Goal: Task Accomplishment & Management: Manage account settings

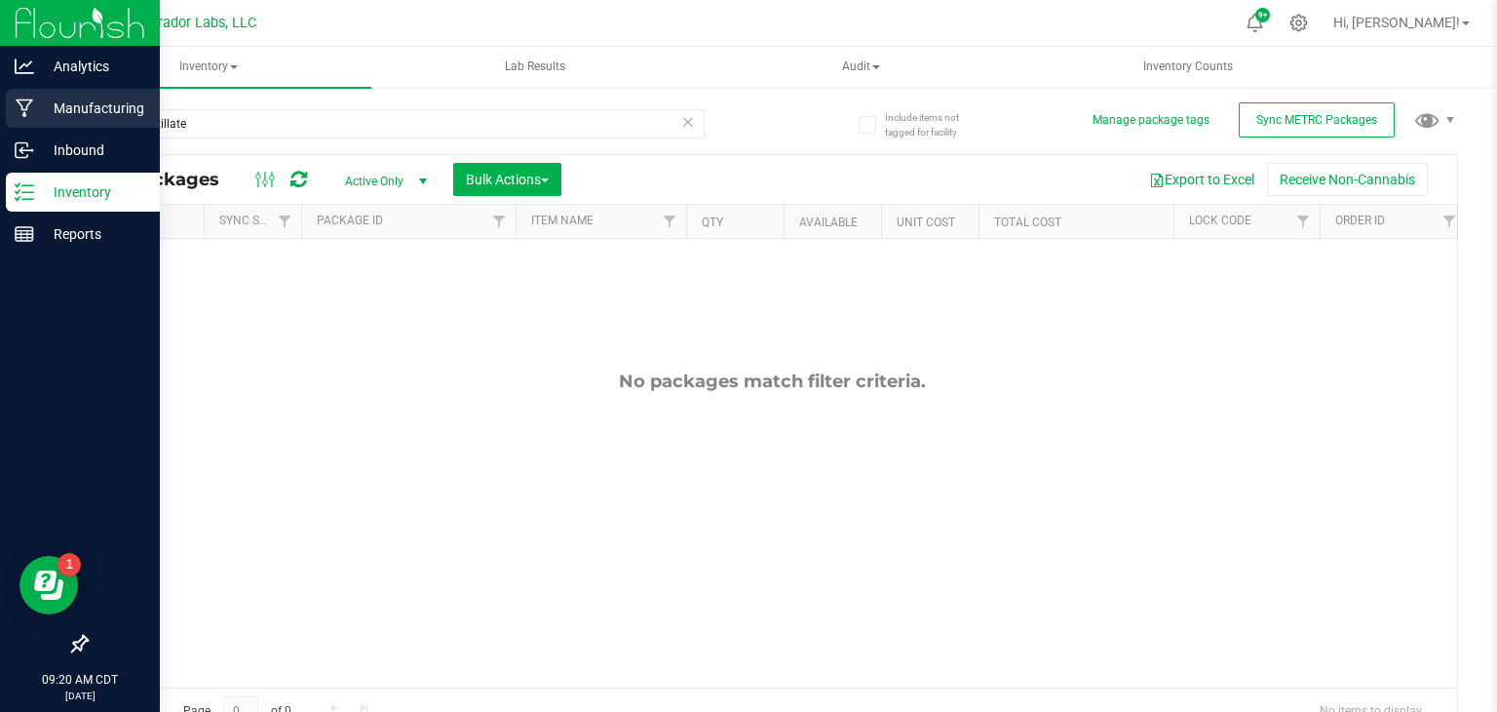
click at [35, 114] on p "Manufacturing" at bounding box center [92, 108] width 117 height 23
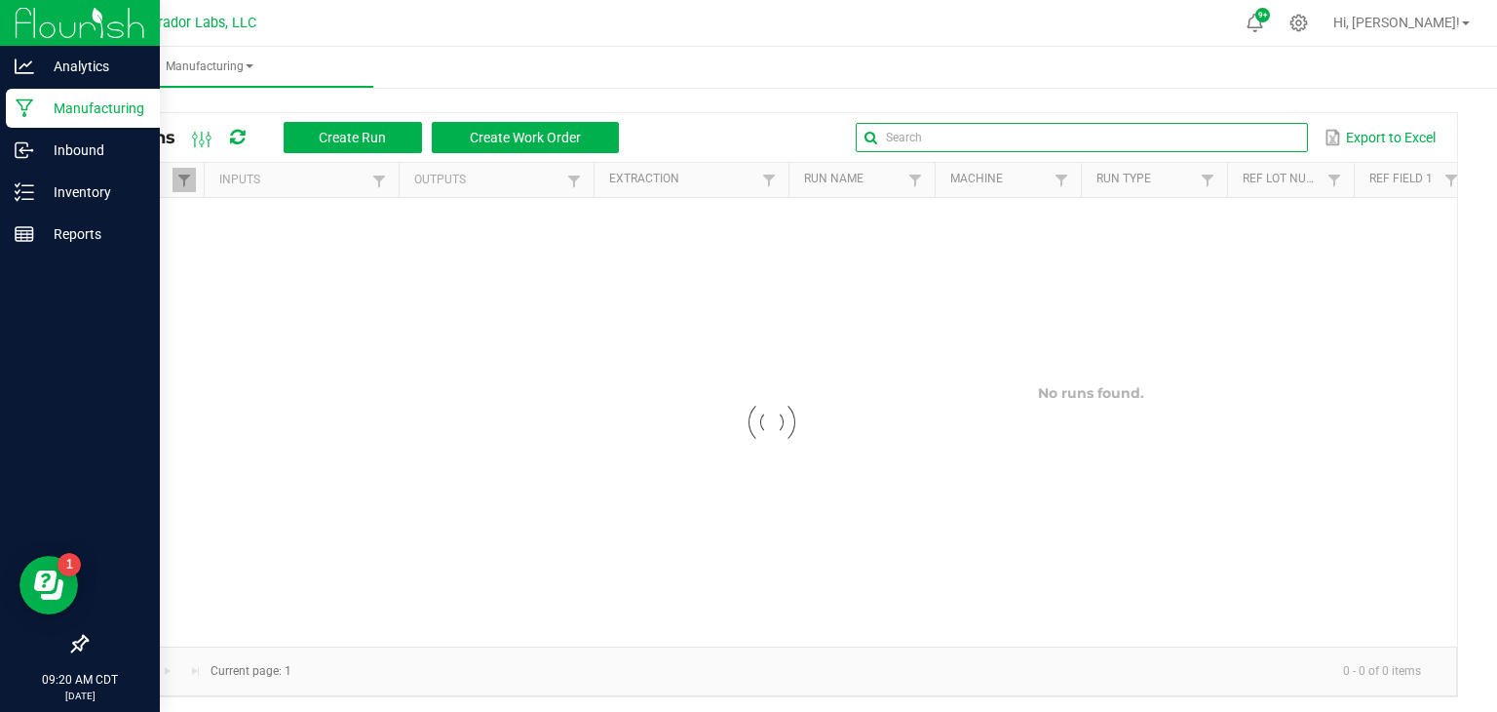
click at [1270, 136] on input "text" at bounding box center [1082, 137] width 452 height 29
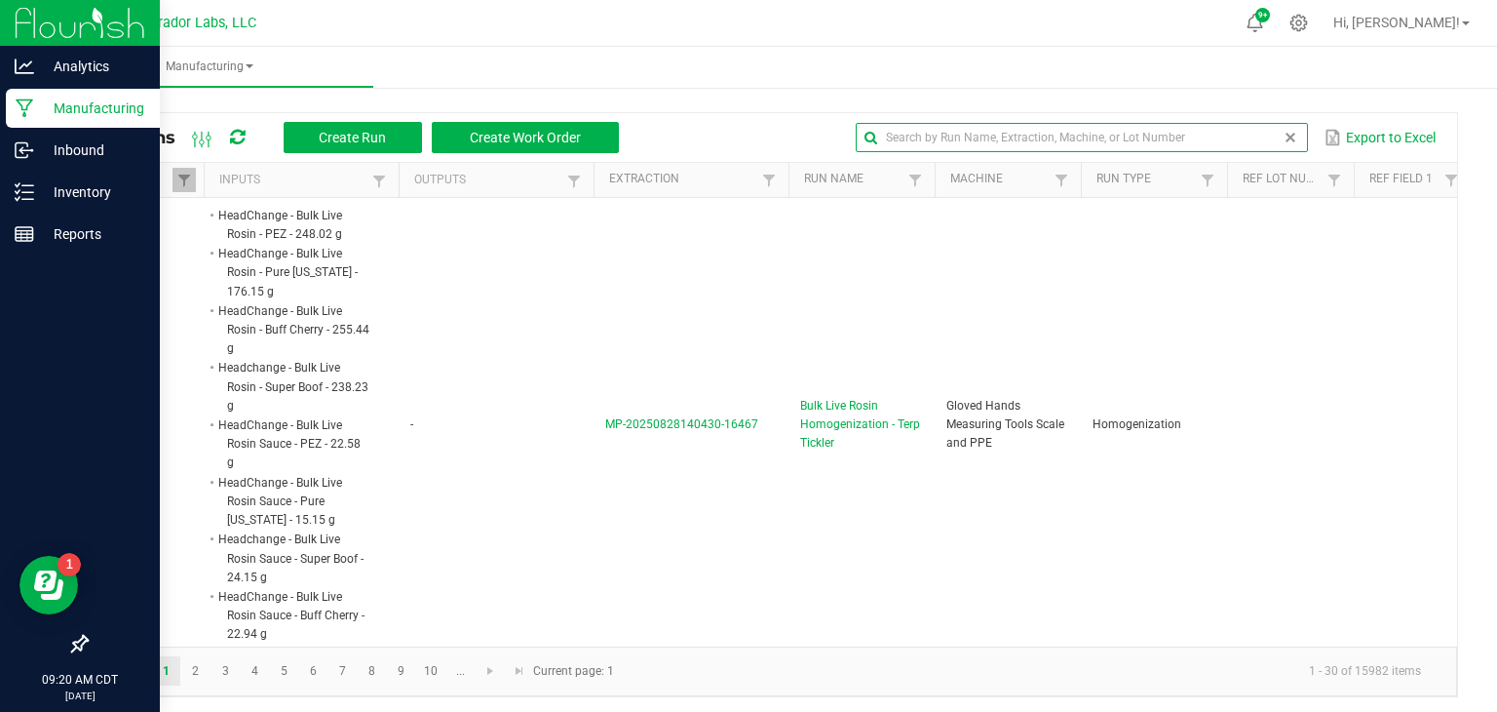
click at [1132, 132] on input "text" at bounding box center [1082, 137] width 452 height 29
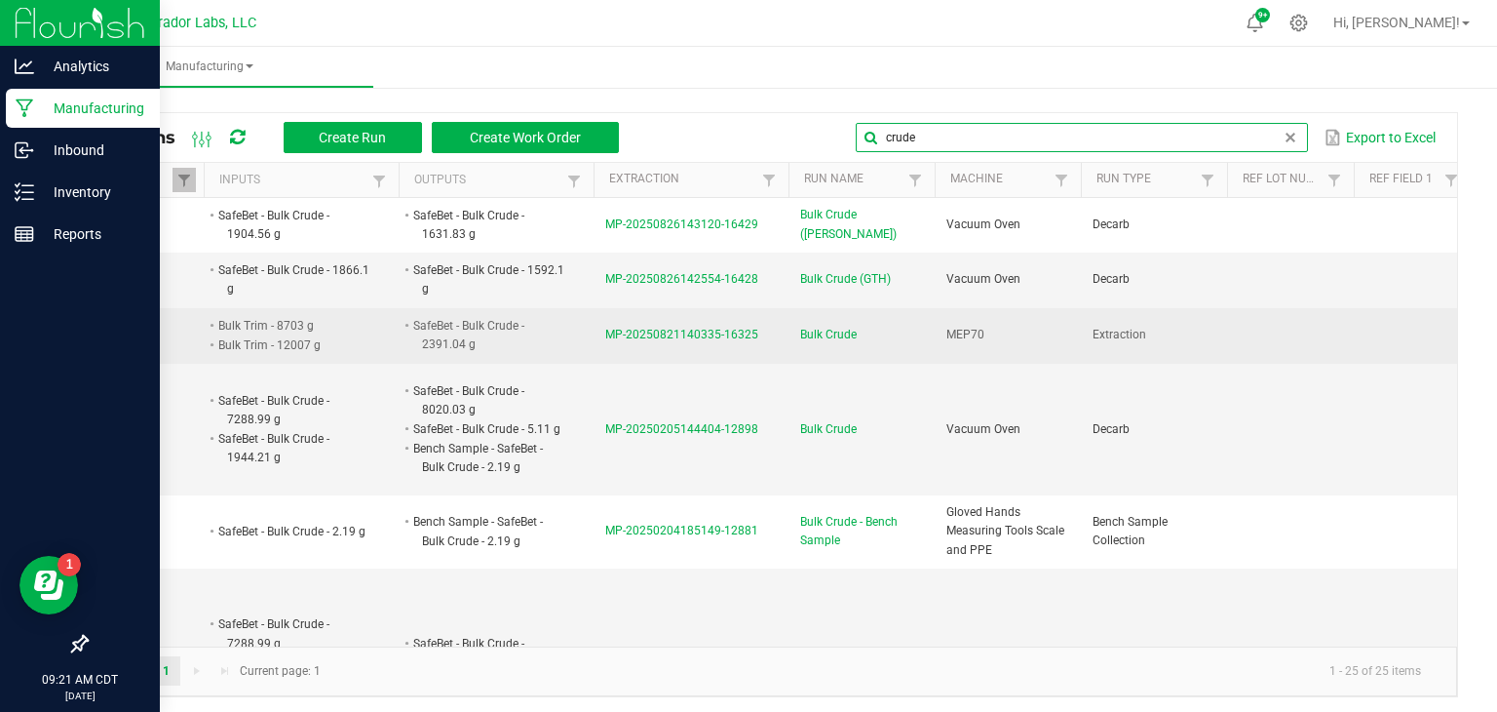
type input "crude"
click at [642, 328] on span "MP-20250821140335-16325" at bounding box center [681, 335] width 153 height 14
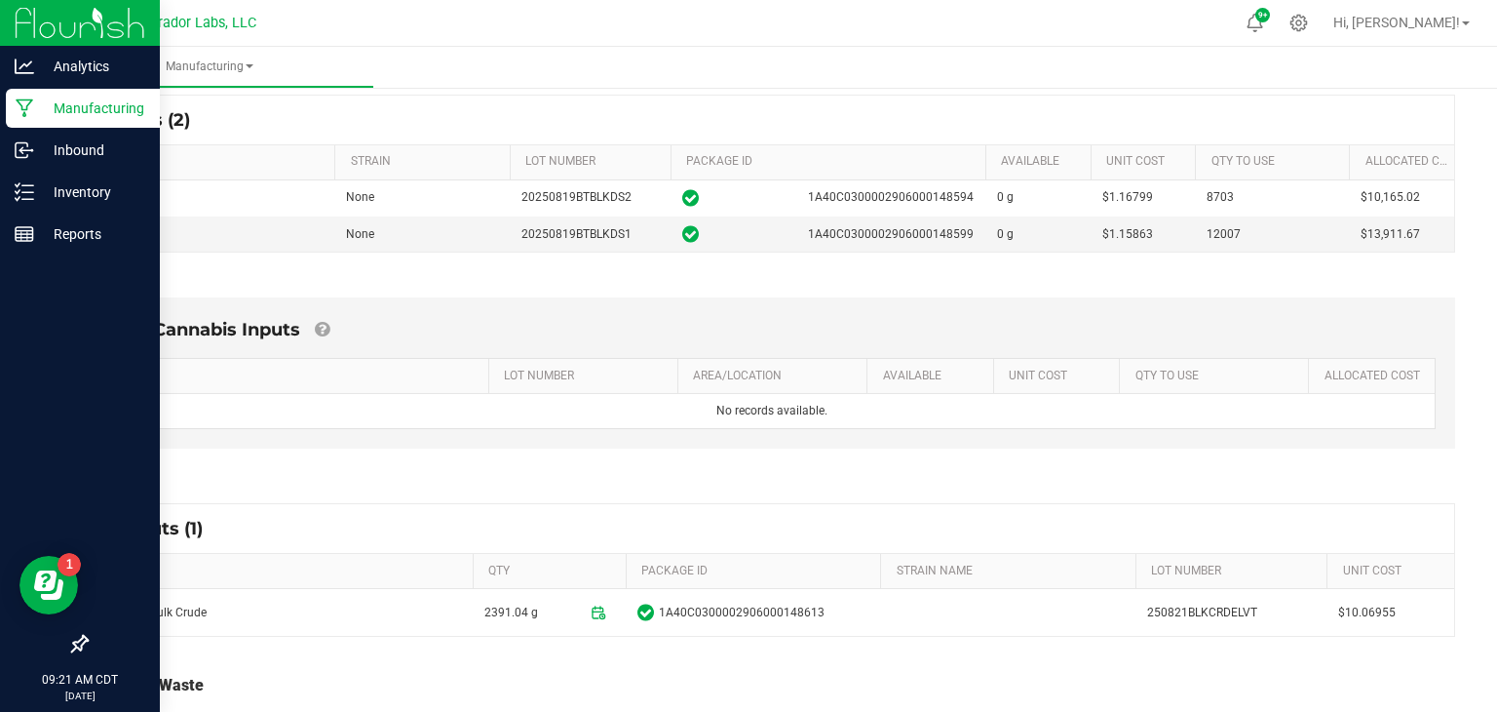
scroll to position [306, 0]
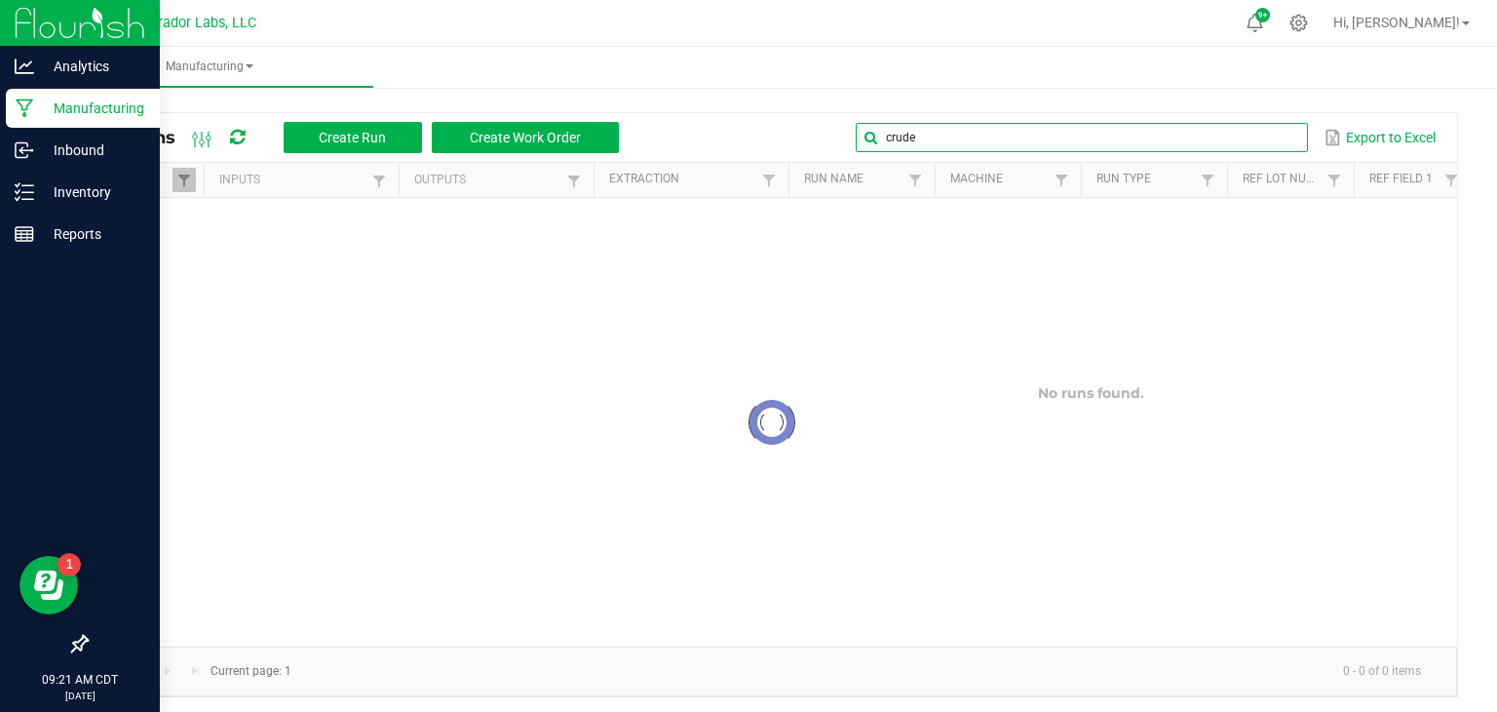
click at [1286, 139] on global-search-input-ngx "crude" at bounding box center [1082, 138] width 452 height 14
click at [1286, 139] on span at bounding box center [1291, 138] width 16 height 16
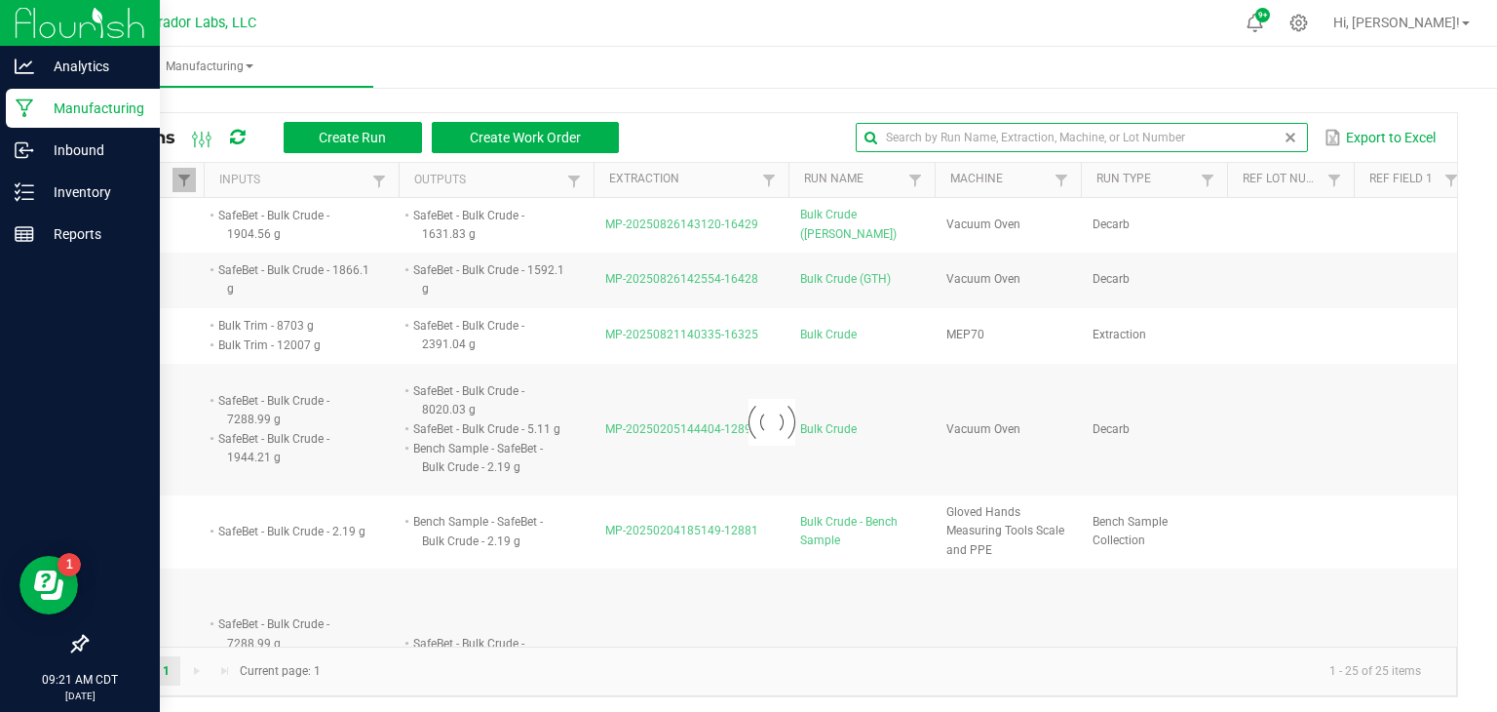
click at [1234, 132] on input "text" at bounding box center [1082, 137] width 452 height 29
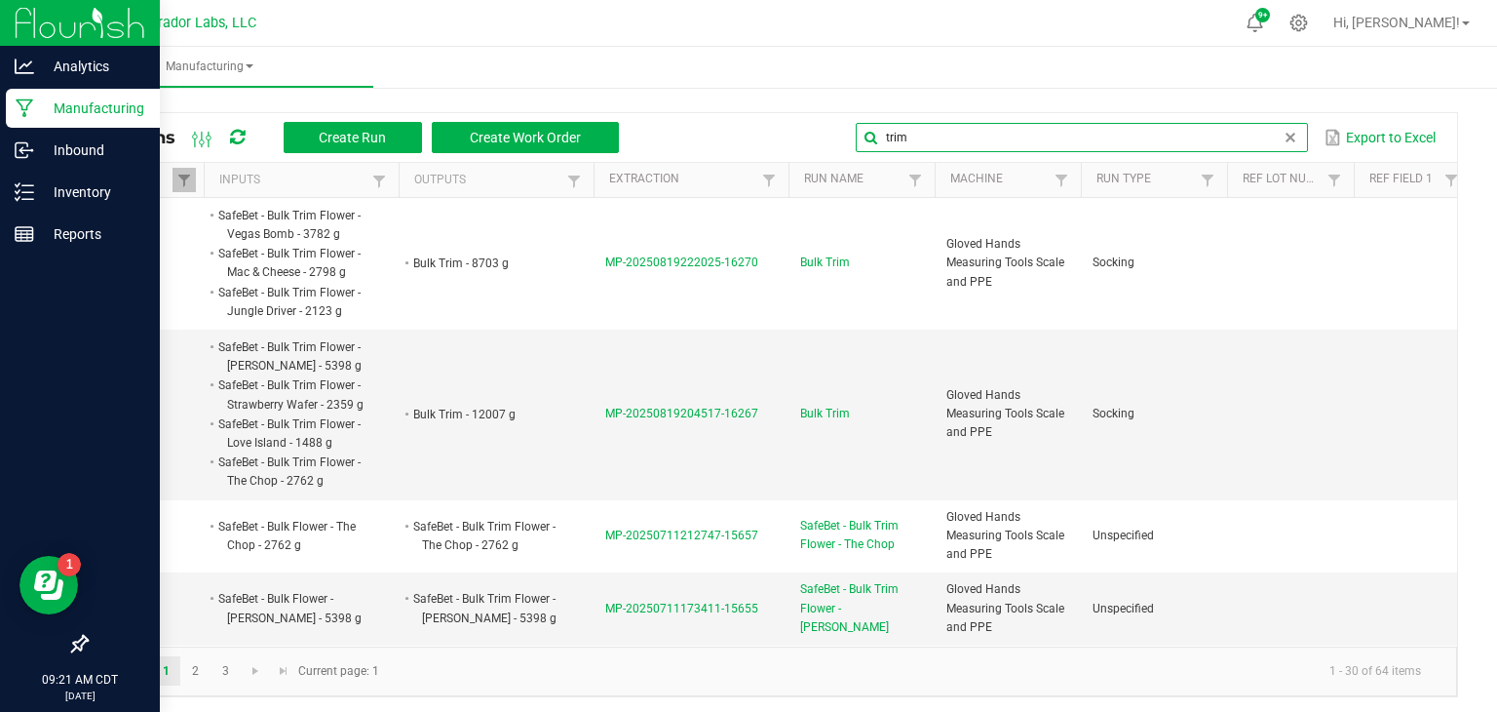
click at [1024, 135] on input "trim" at bounding box center [1082, 137] width 452 height 29
type input "t"
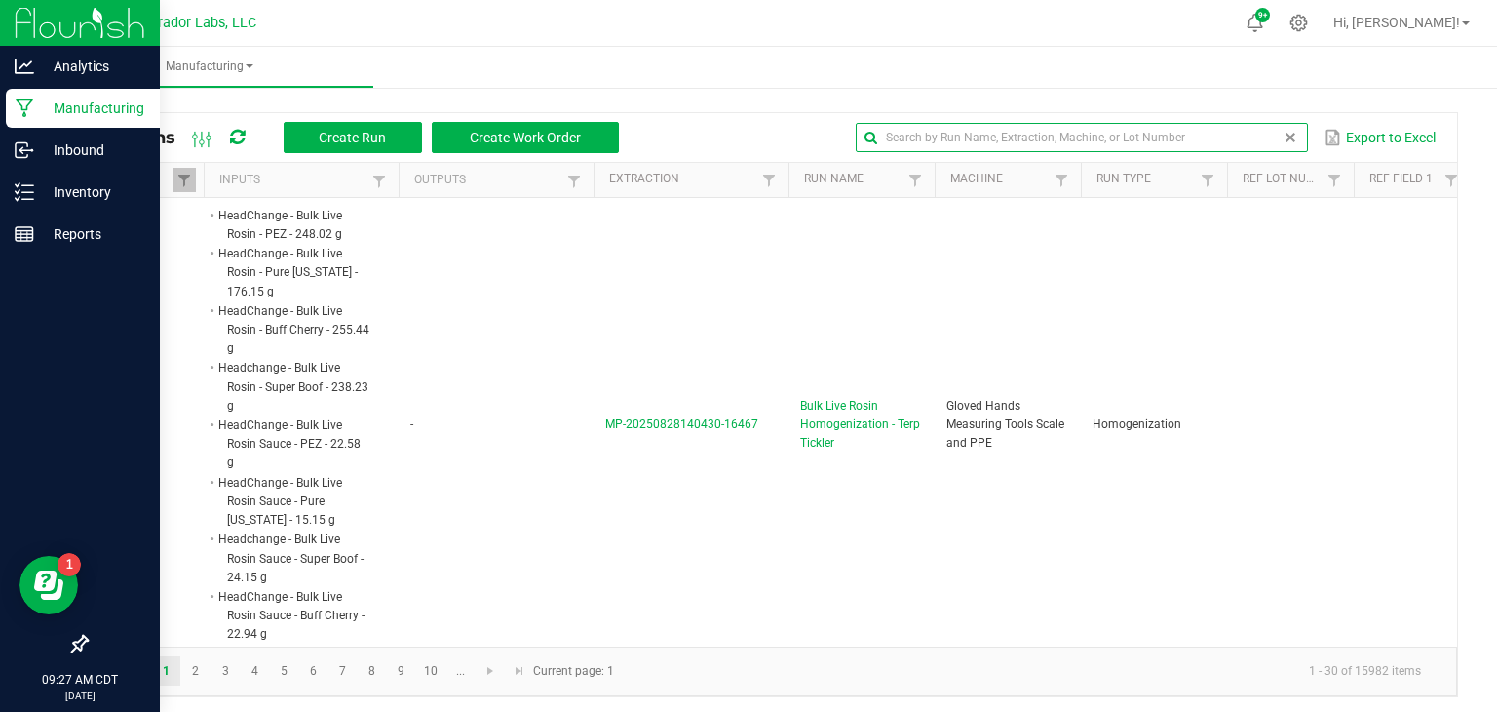
click at [898, 144] on input "text" at bounding box center [1082, 137] width 452 height 29
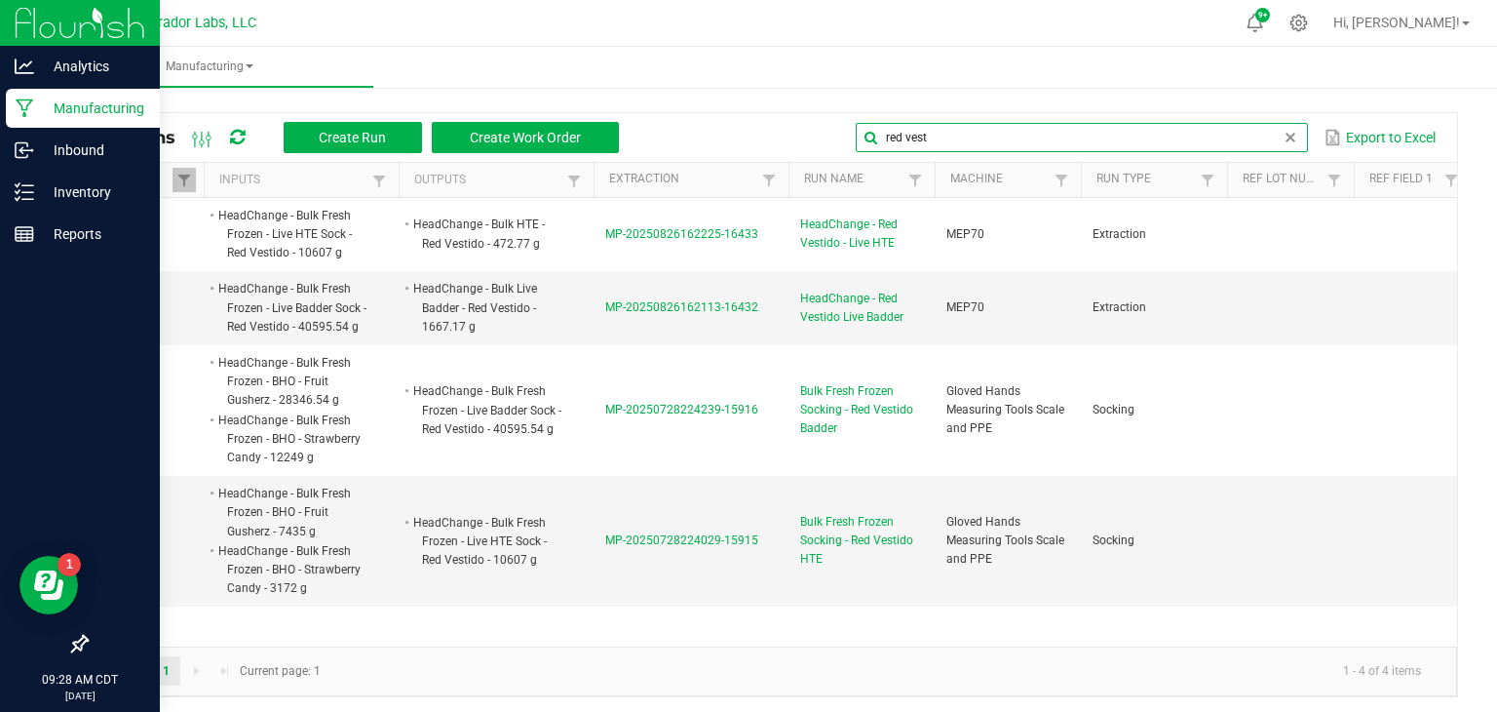
type input "red vest"
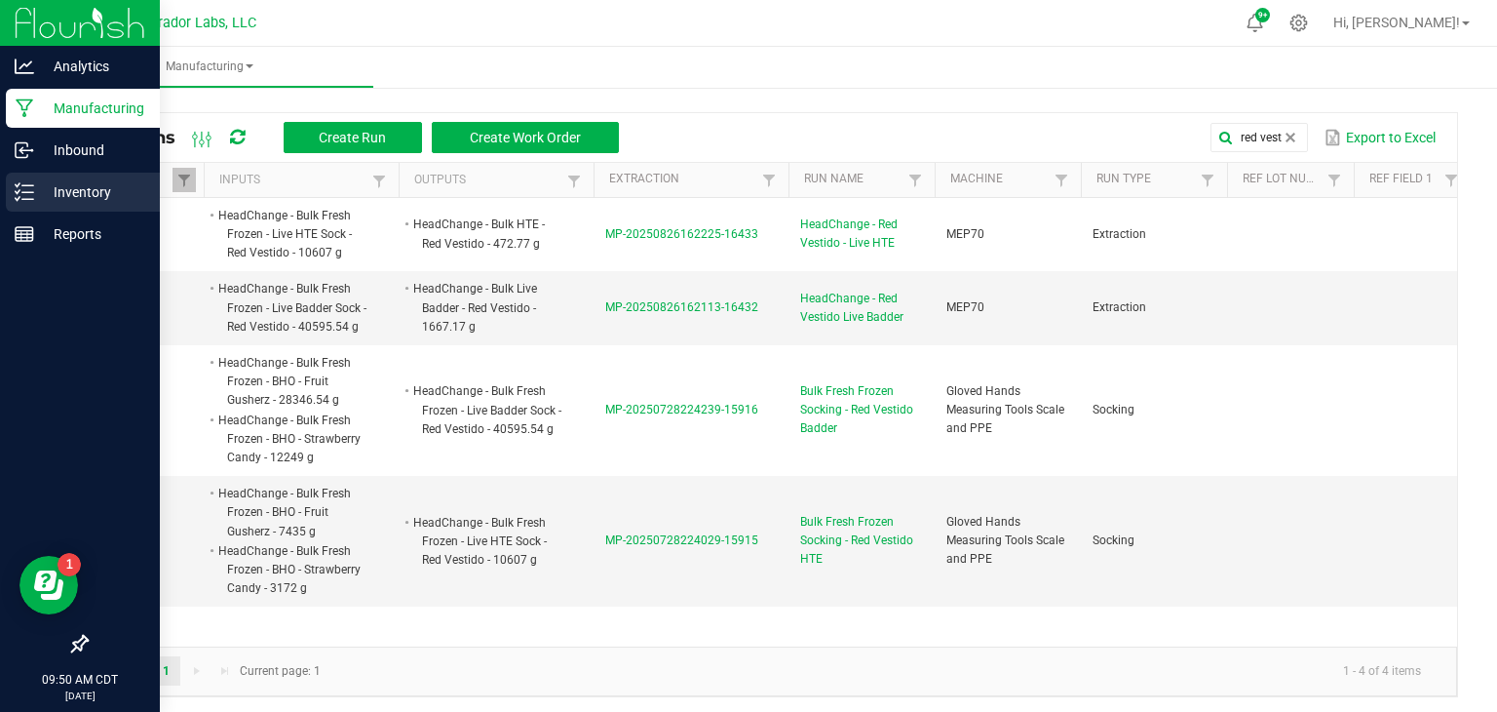
click at [39, 190] on p "Inventory" at bounding box center [92, 191] width 117 height 23
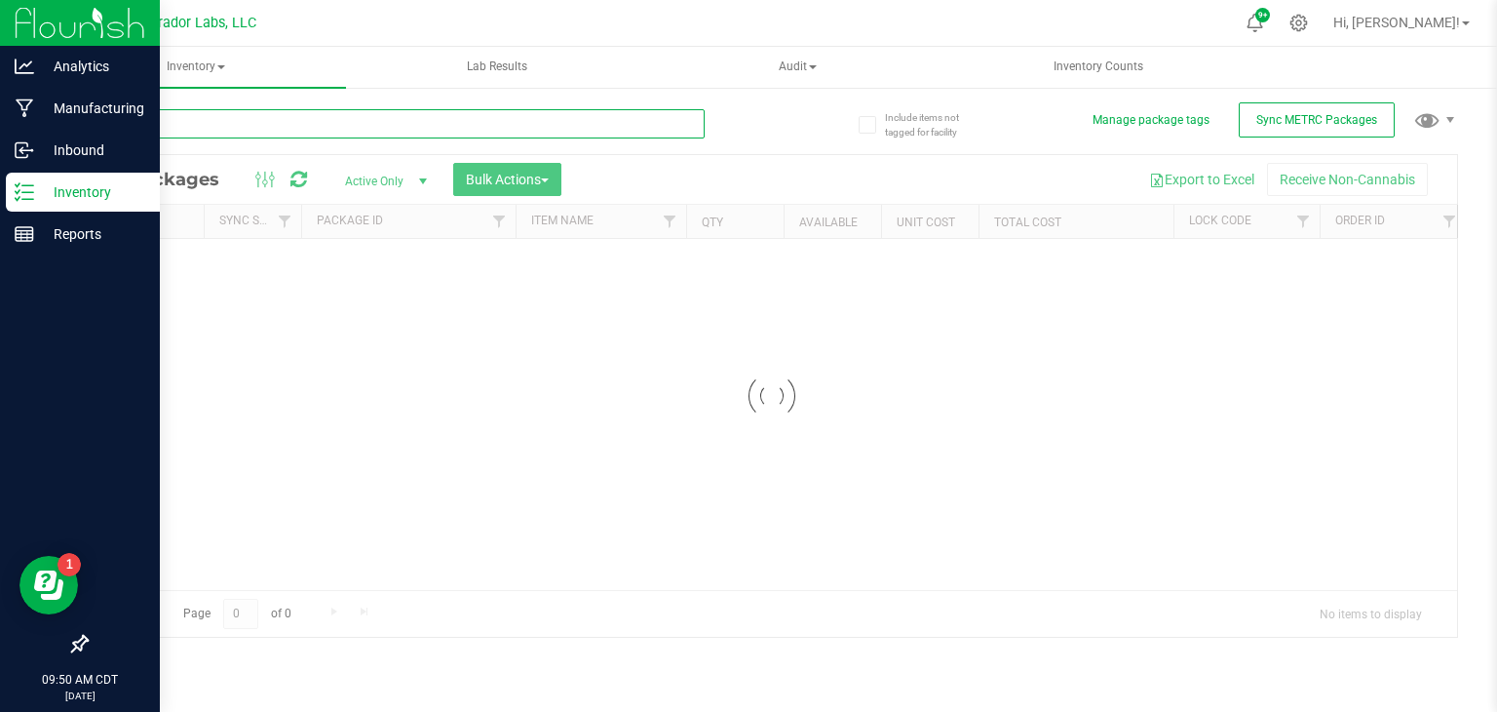
click at [274, 122] on input "text" at bounding box center [395, 123] width 619 height 29
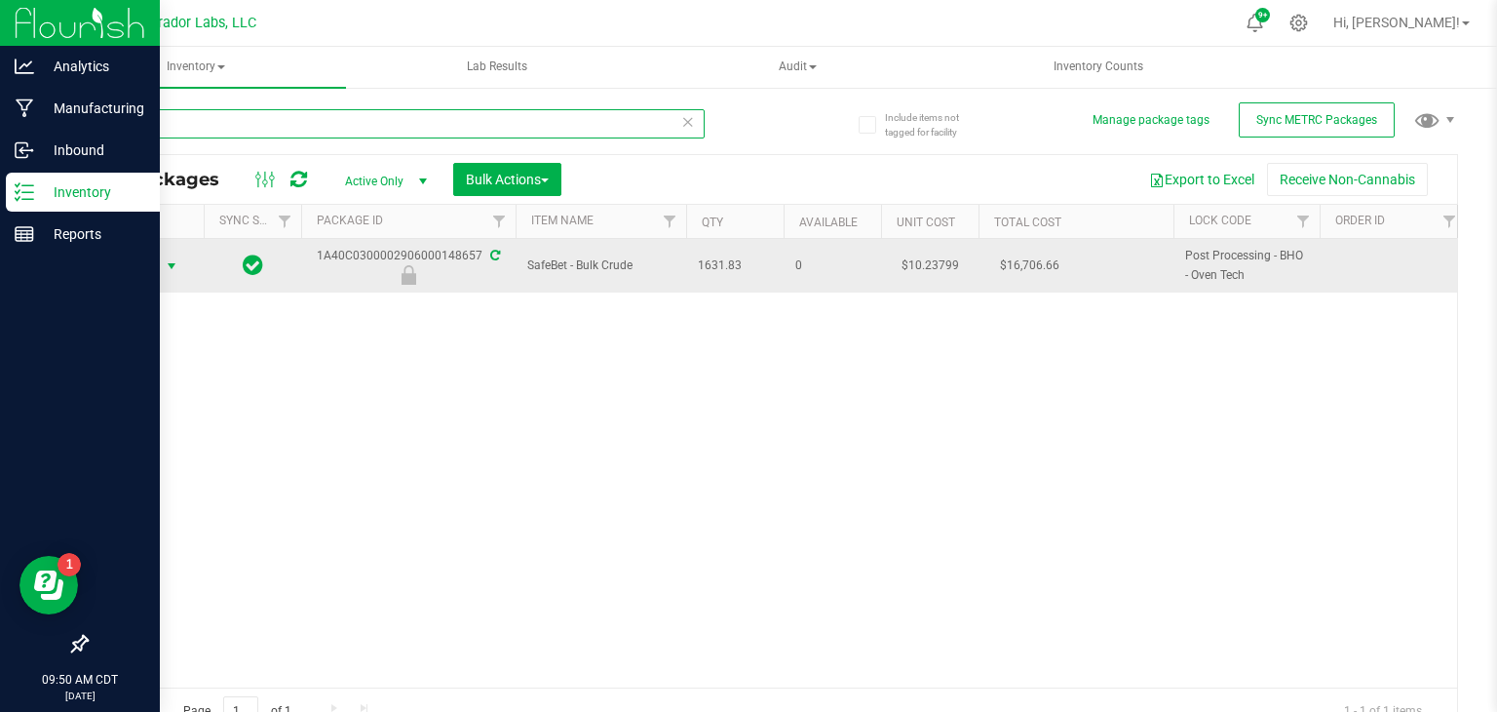
type input "148657"
click at [157, 268] on span "Action" at bounding box center [132, 265] width 53 height 27
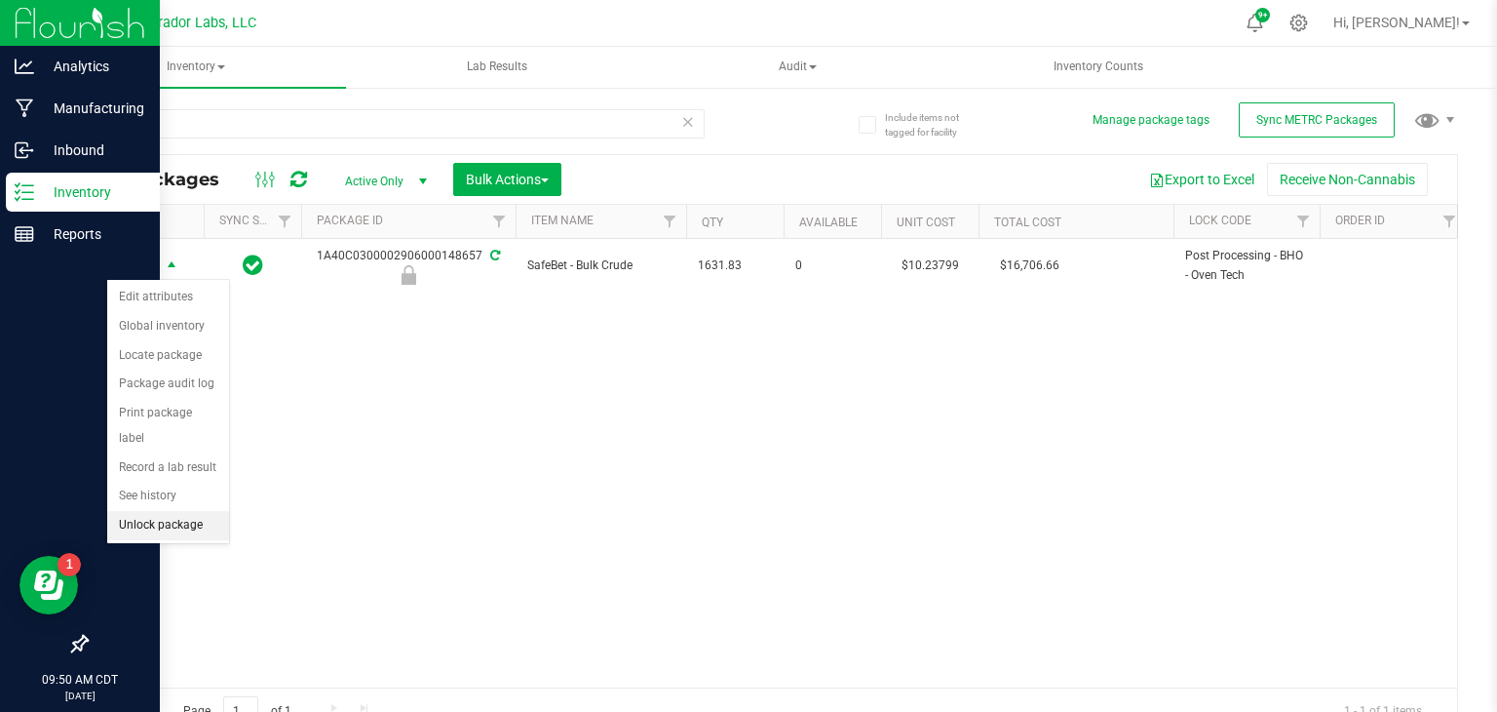
click at [160, 511] on li "Unlock package" at bounding box center [168, 525] width 122 height 29
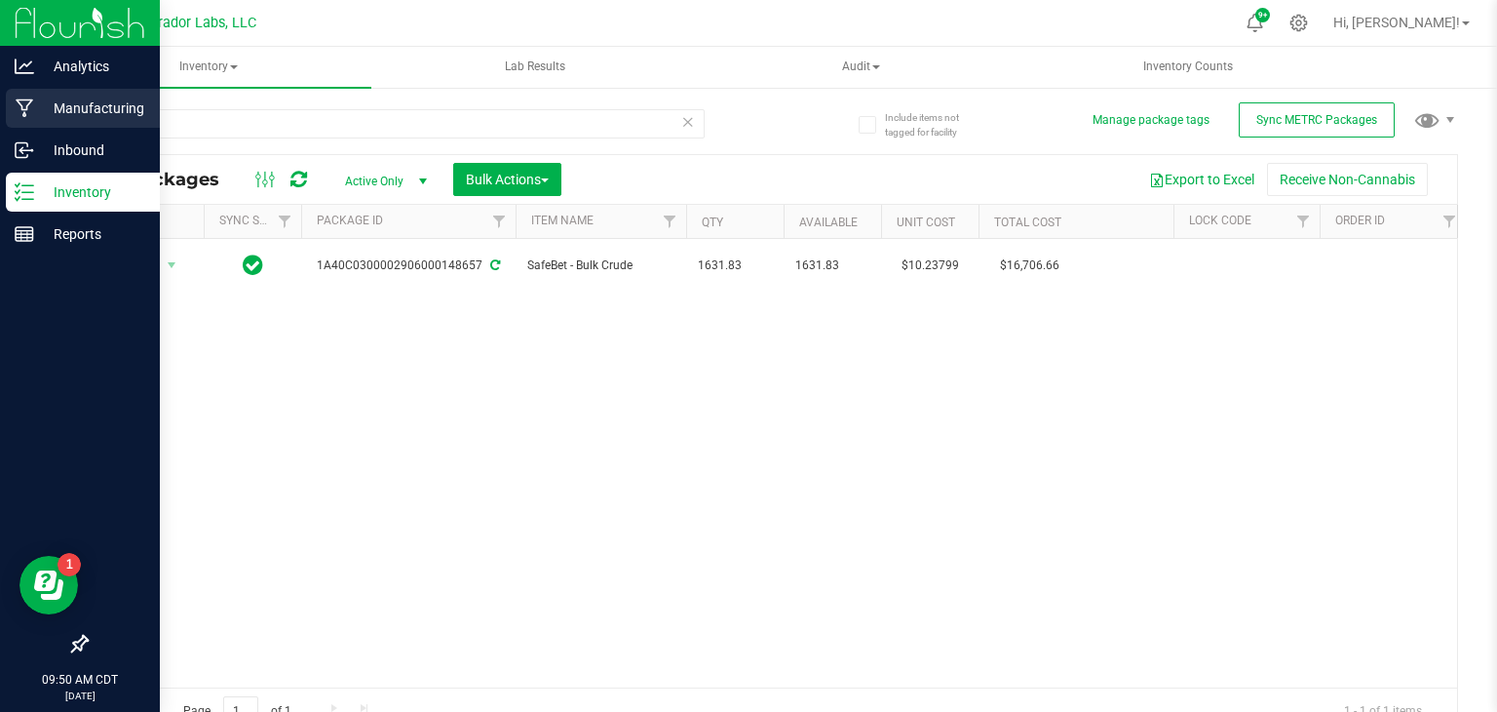
click at [119, 104] on p "Manufacturing" at bounding box center [92, 108] width 117 height 23
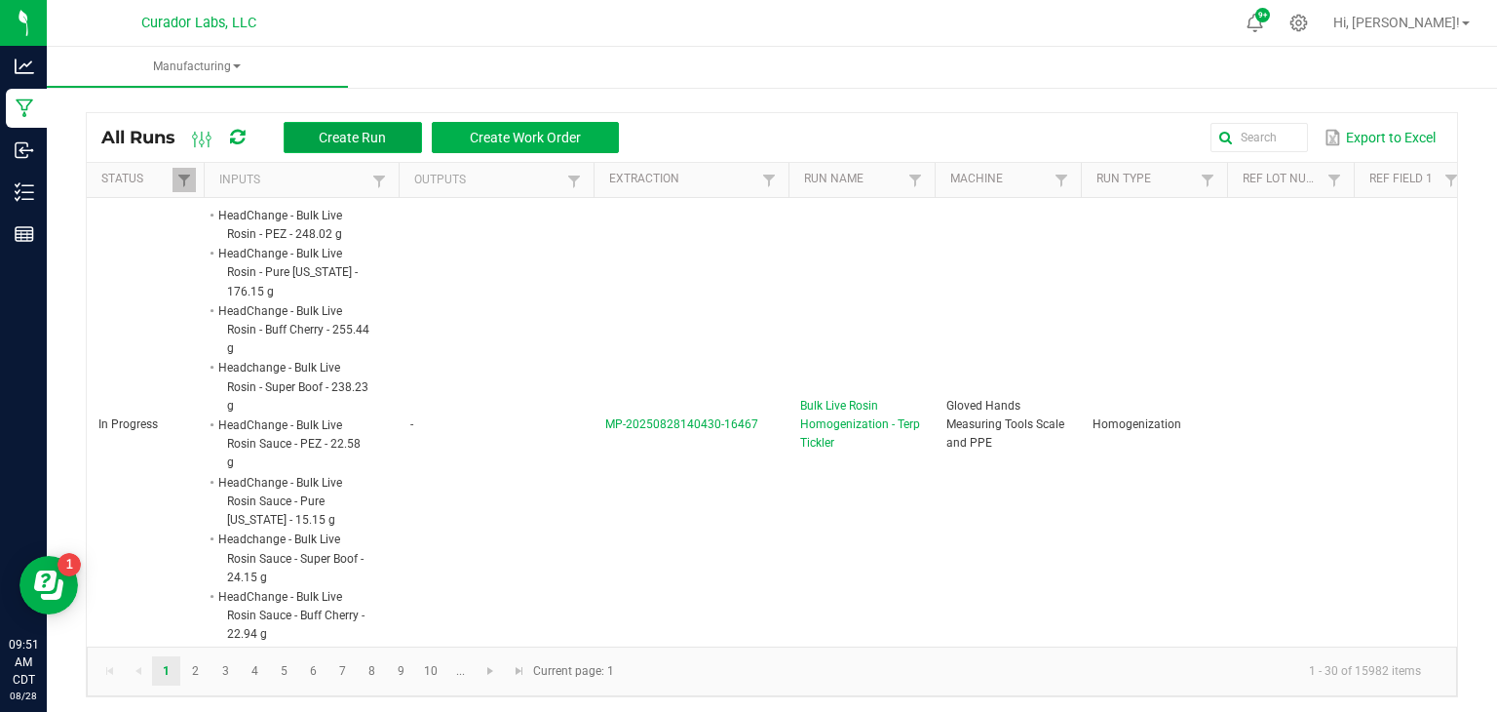
click at [319, 137] on button "Create Run" at bounding box center [353, 137] width 138 height 31
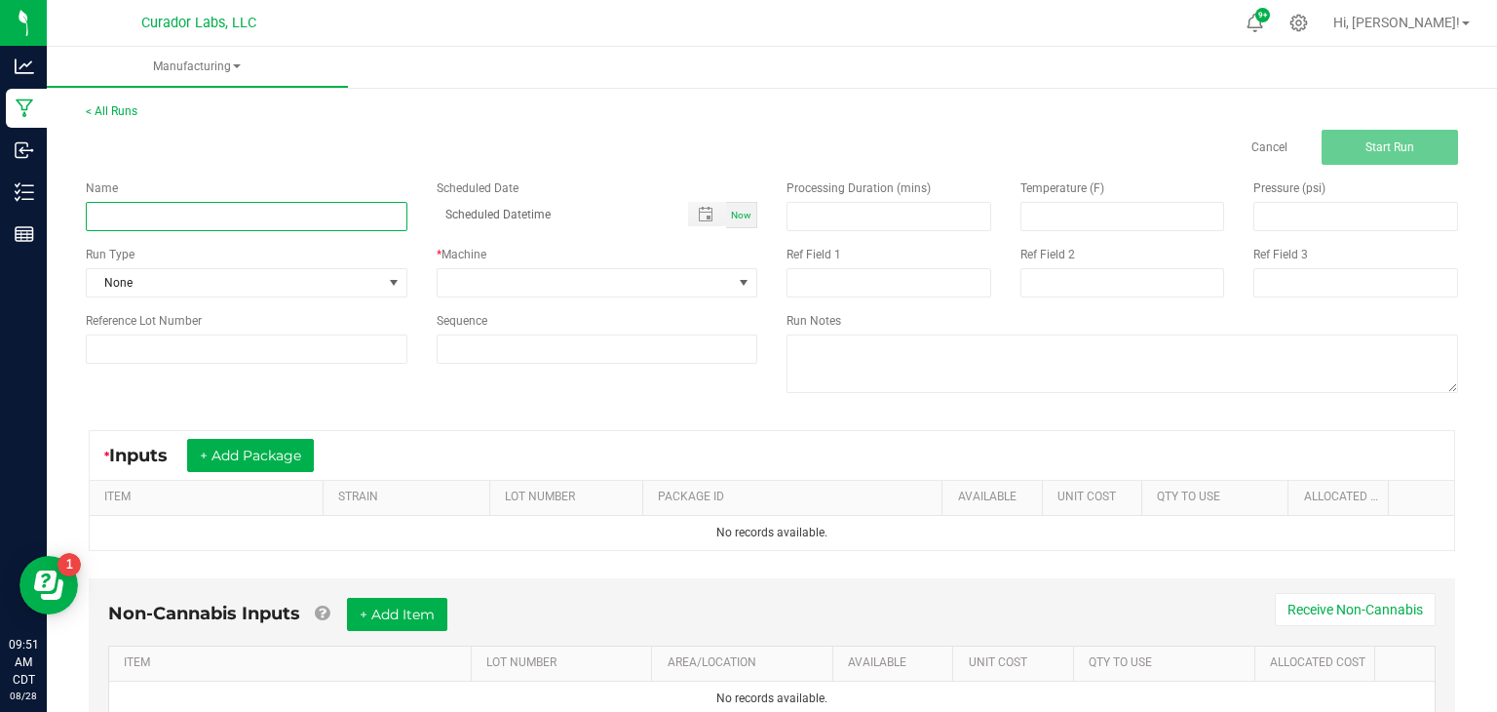
click at [327, 226] on input at bounding box center [247, 216] width 322 height 29
type input "Bulk Crude ([PERSON_NAME])"
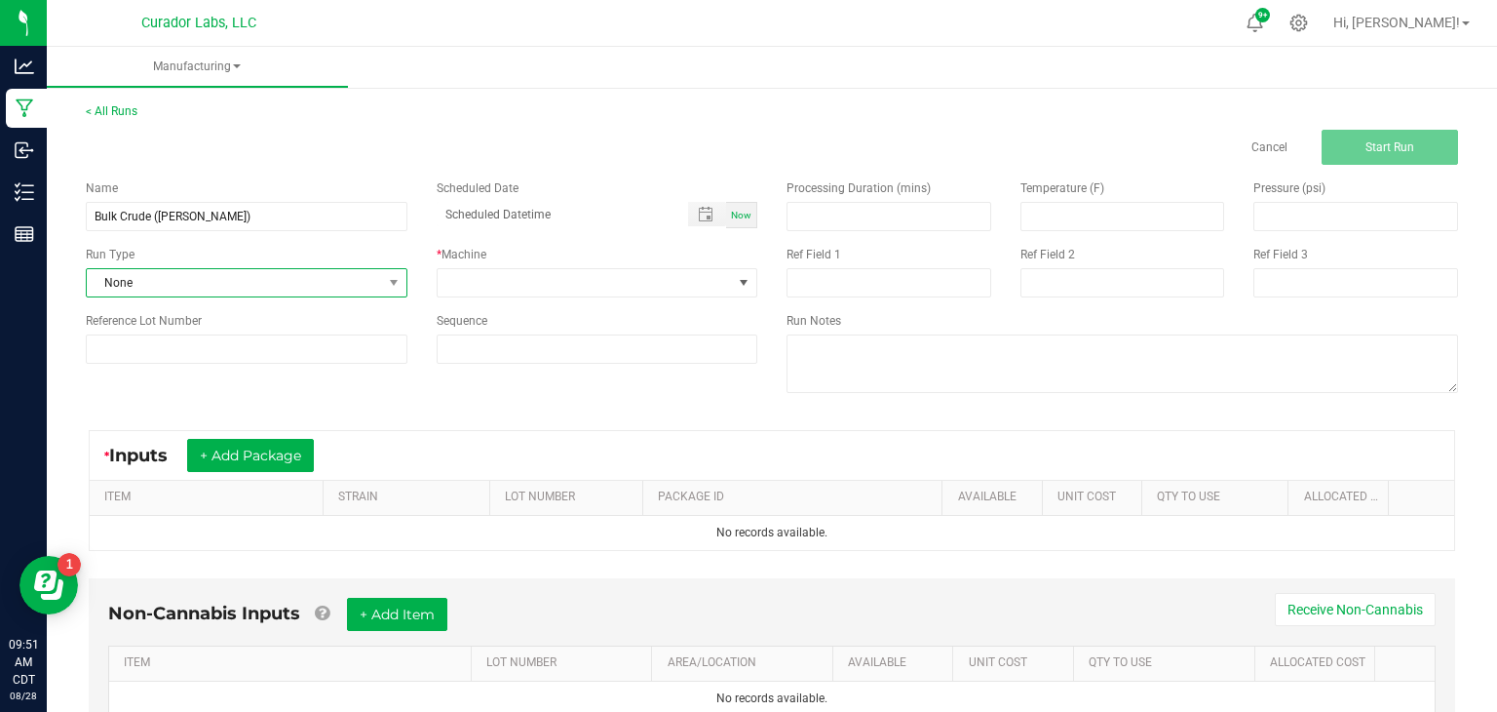
click at [331, 281] on span "None" at bounding box center [234, 282] width 295 height 27
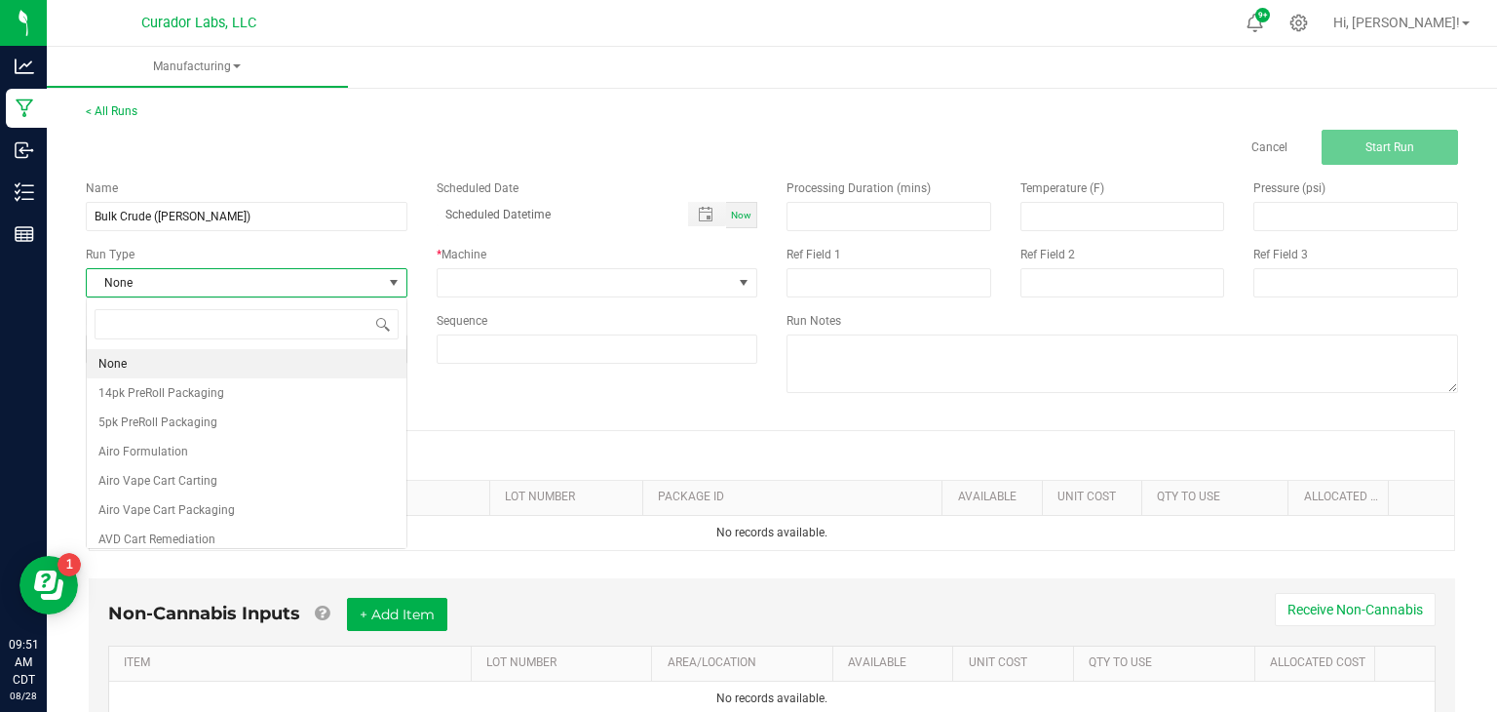
scroll to position [28, 321]
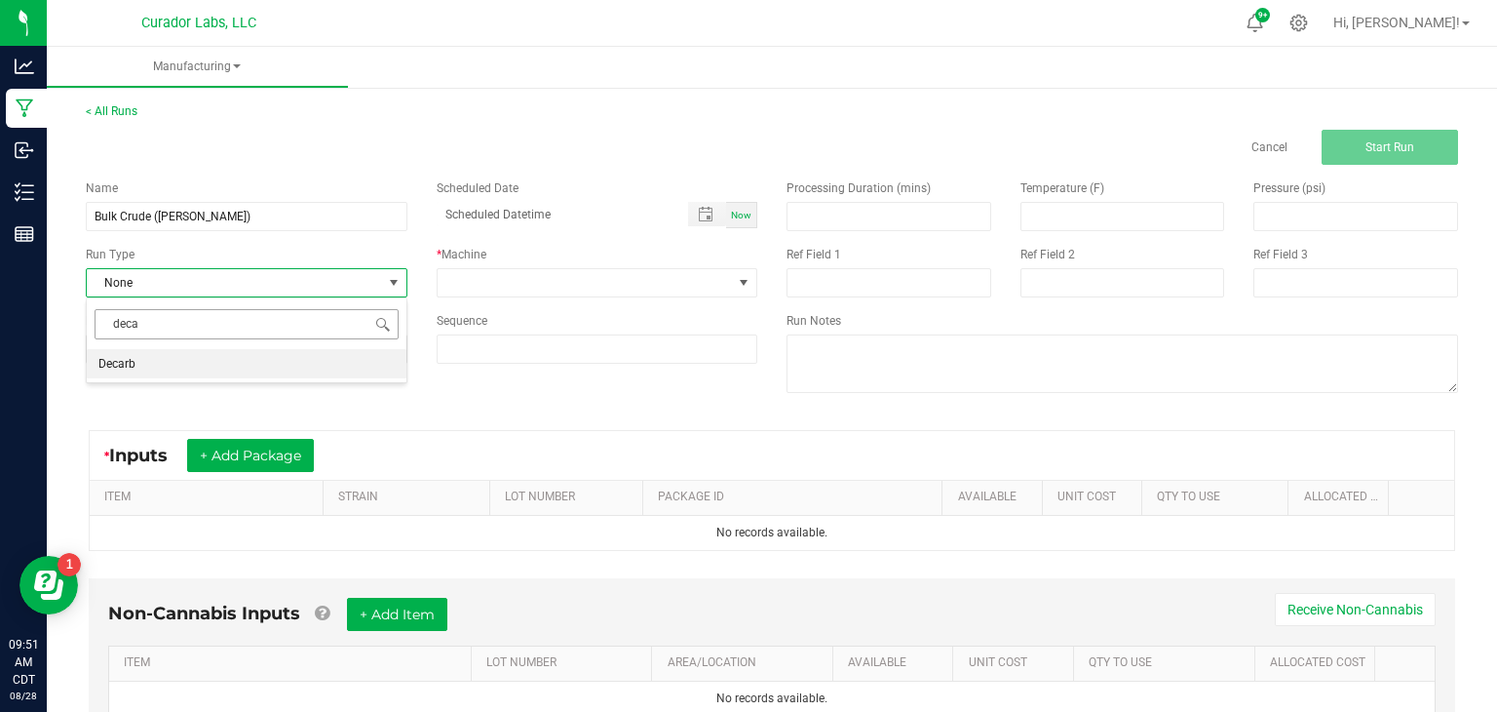
type input "decar"
click at [254, 369] on li "Decarb" at bounding box center [247, 363] width 320 height 29
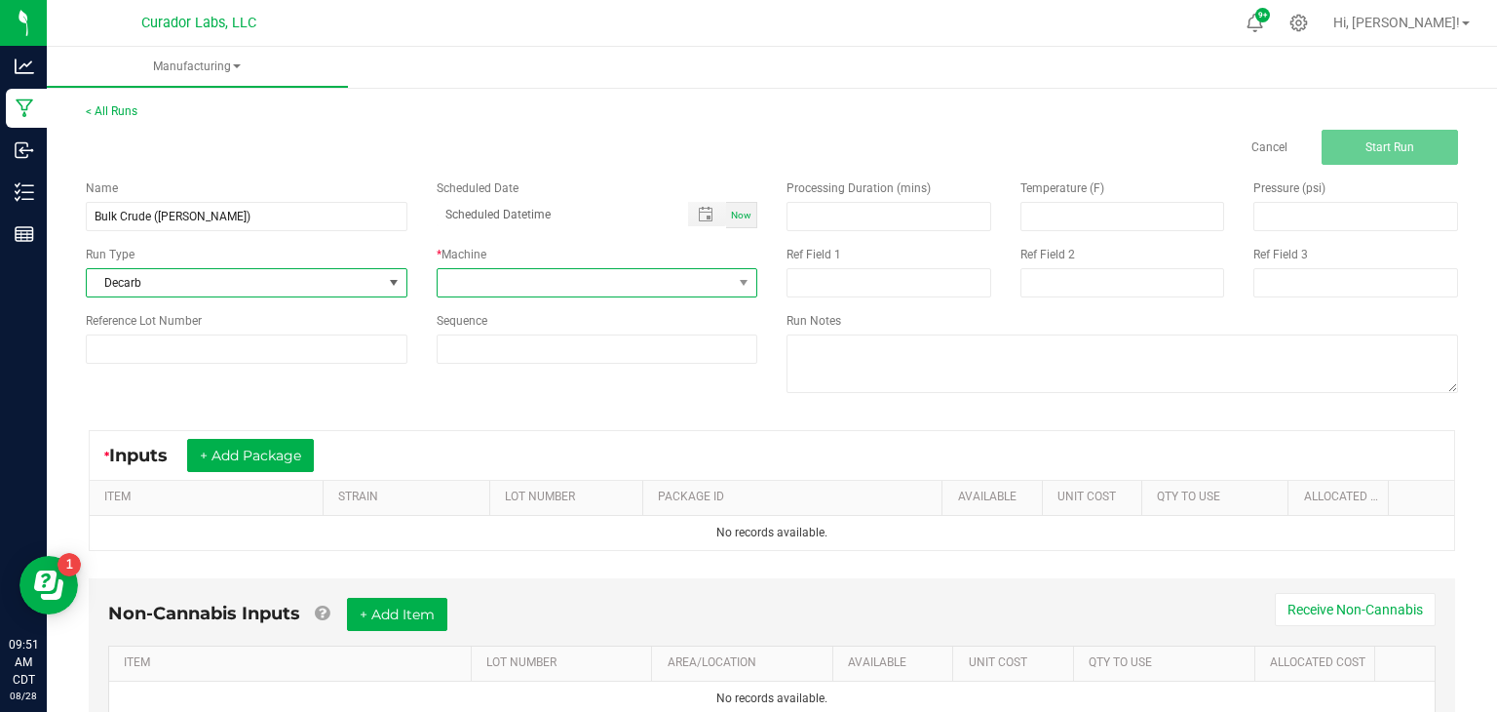
click at [458, 289] on span at bounding box center [585, 282] width 295 height 27
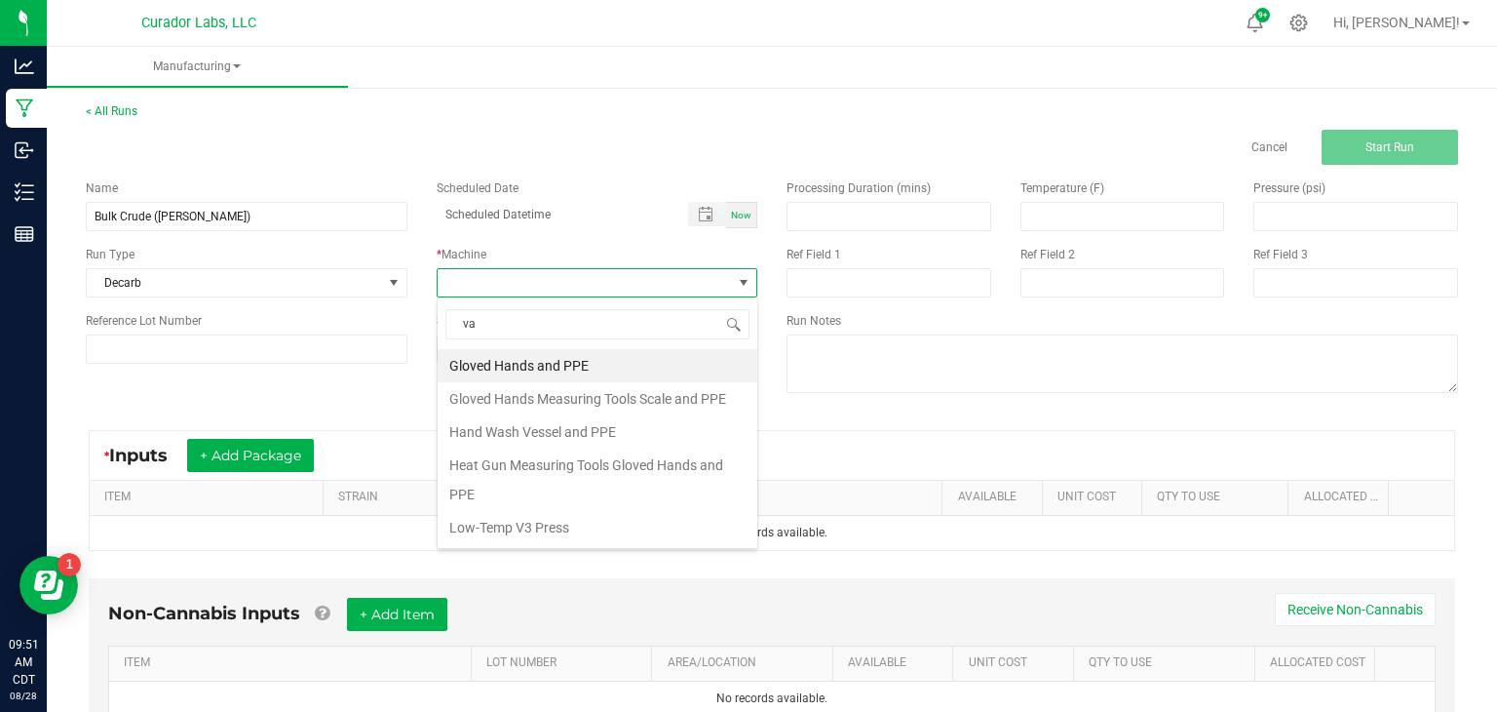
type input "vac"
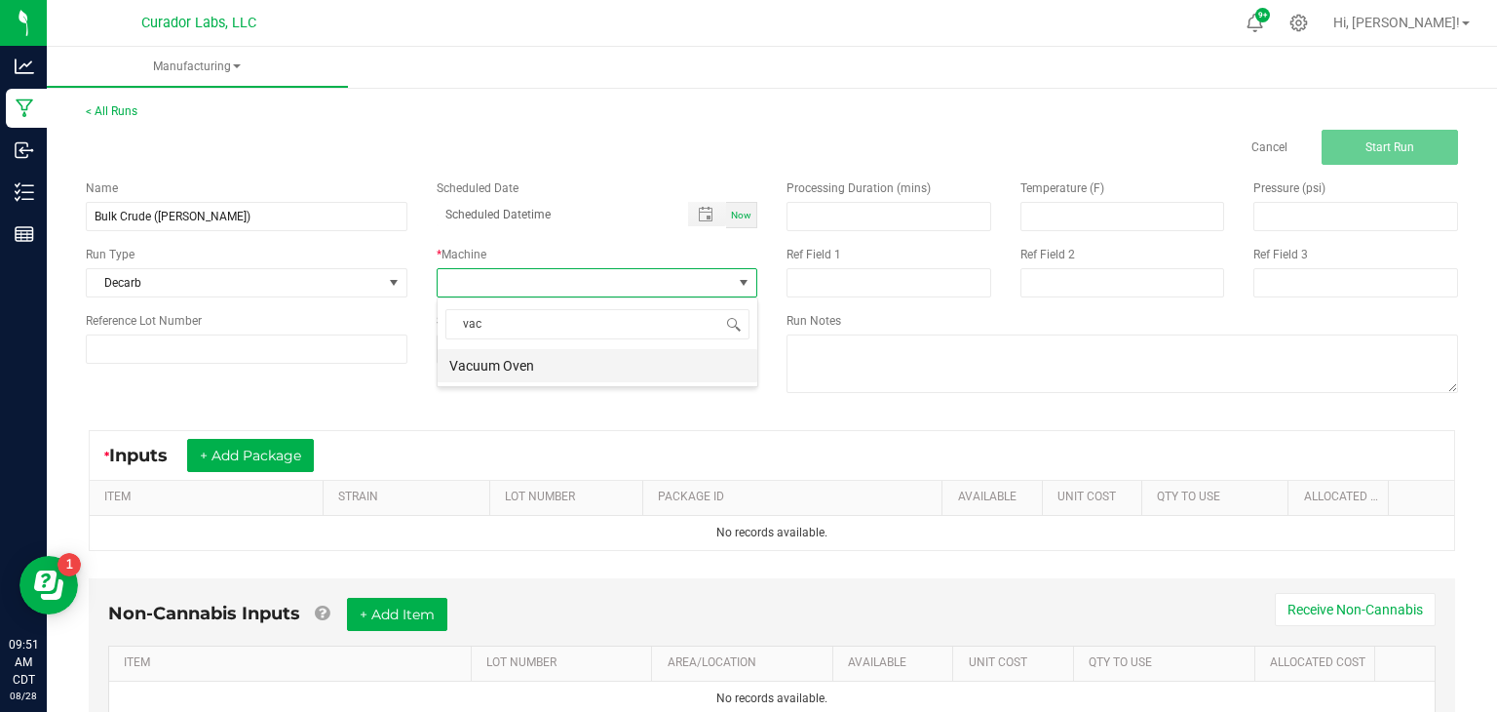
click at [590, 371] on li "Vacuum Oven" at bounding box center [598, 365] width 320 height 33
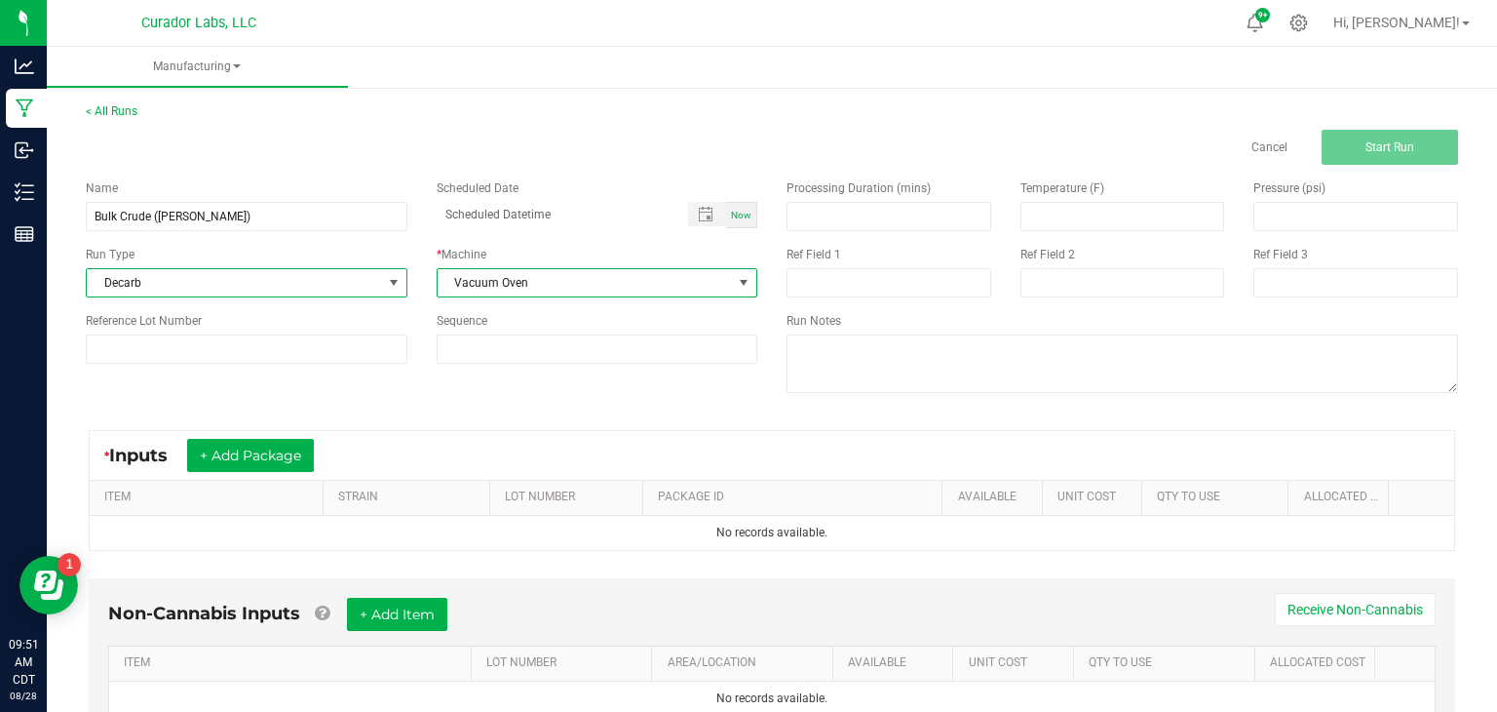
click at [391, 288] on span at bounding box center [394, 283] width 16 height 16
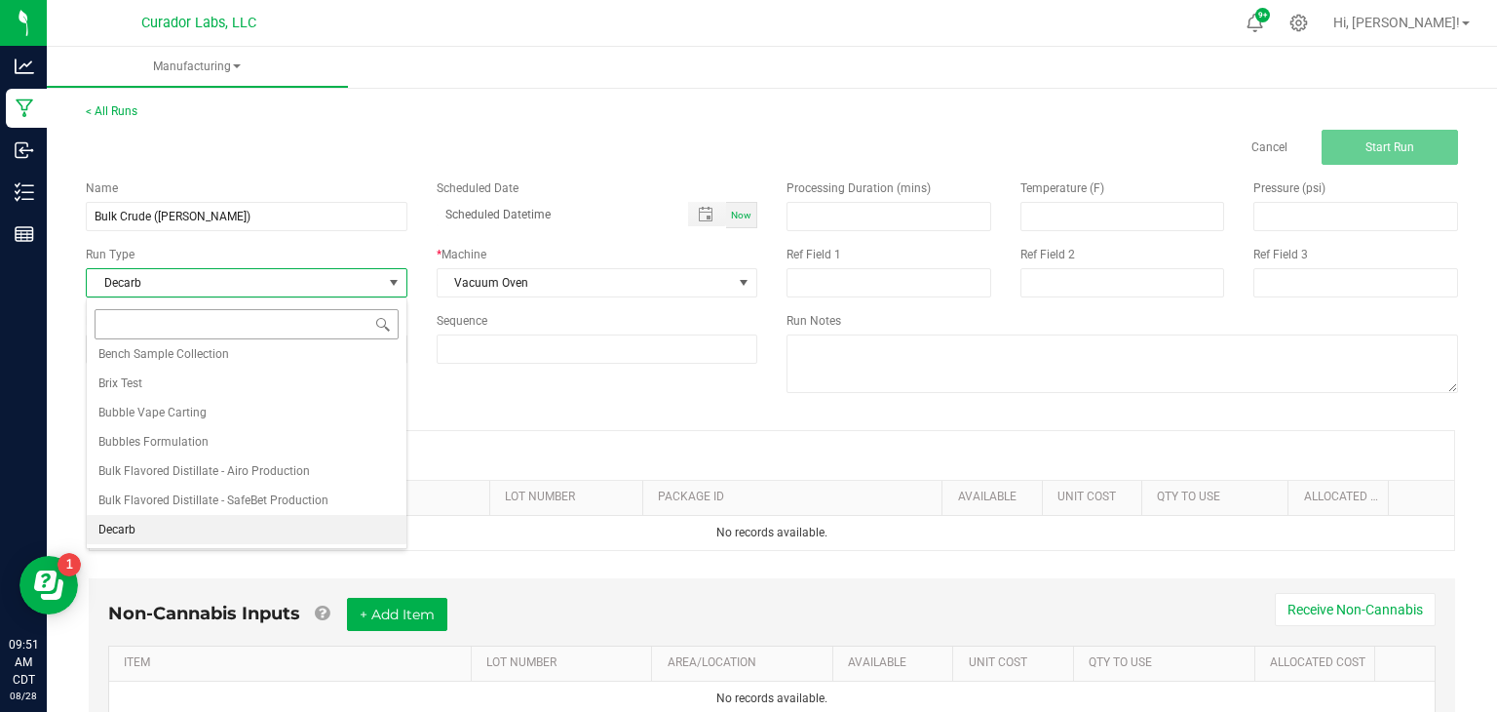
click at [353, 325] on input at bounding box center [247, 324] width 304 height 30
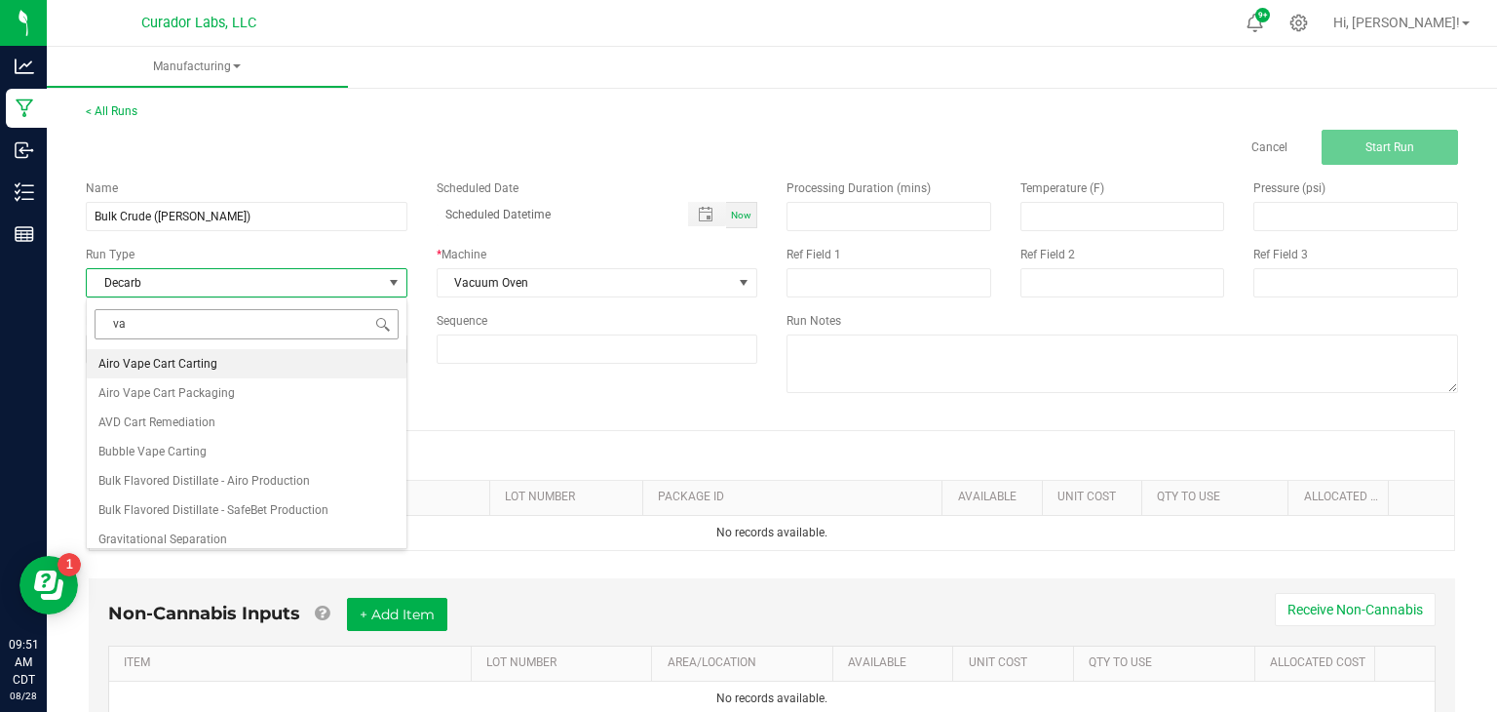
type input "vac"
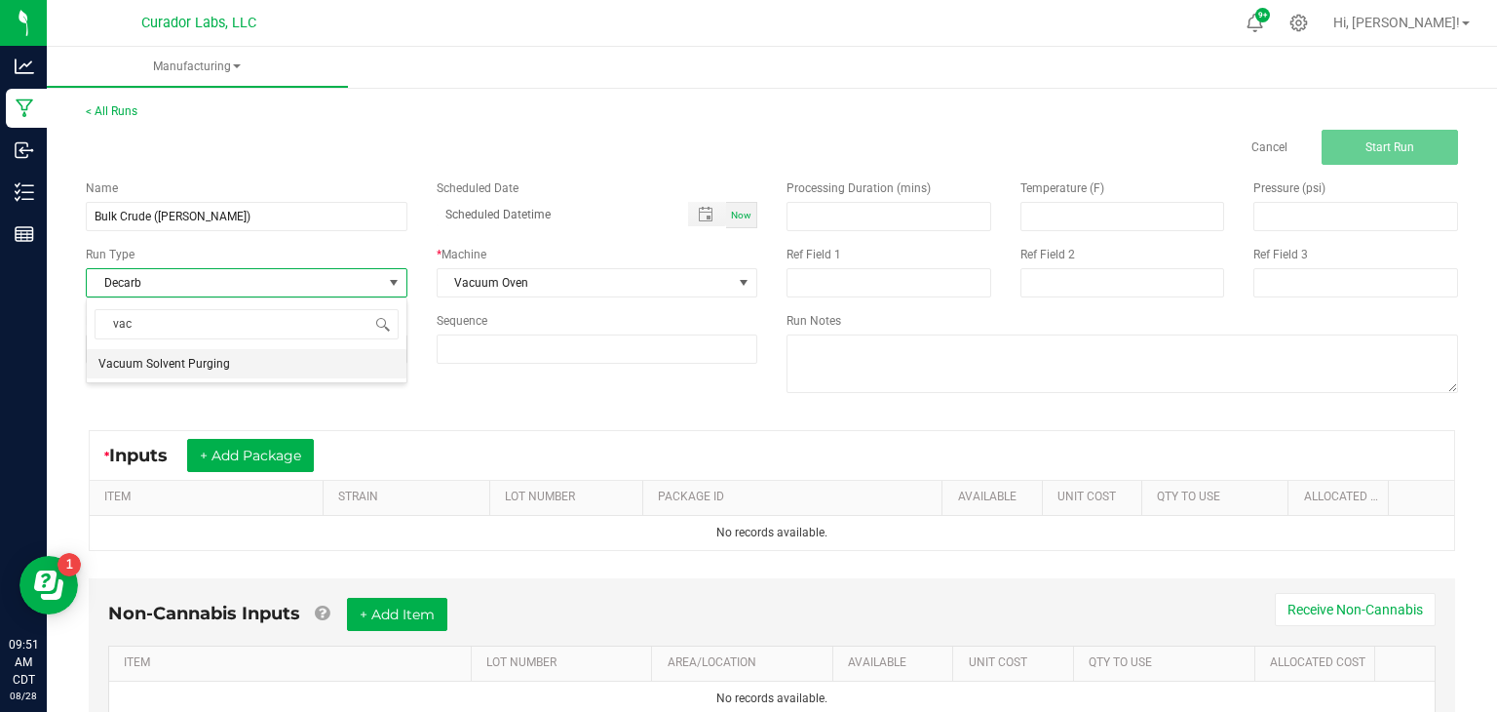
click at [322, 359] on li "Vacuum Solvent Purging" at bounding box center [247, 363] width 320 height 29
click at [301, 443] on button "+ Add Package" at bounding box center [250, 455] width 127 height 33
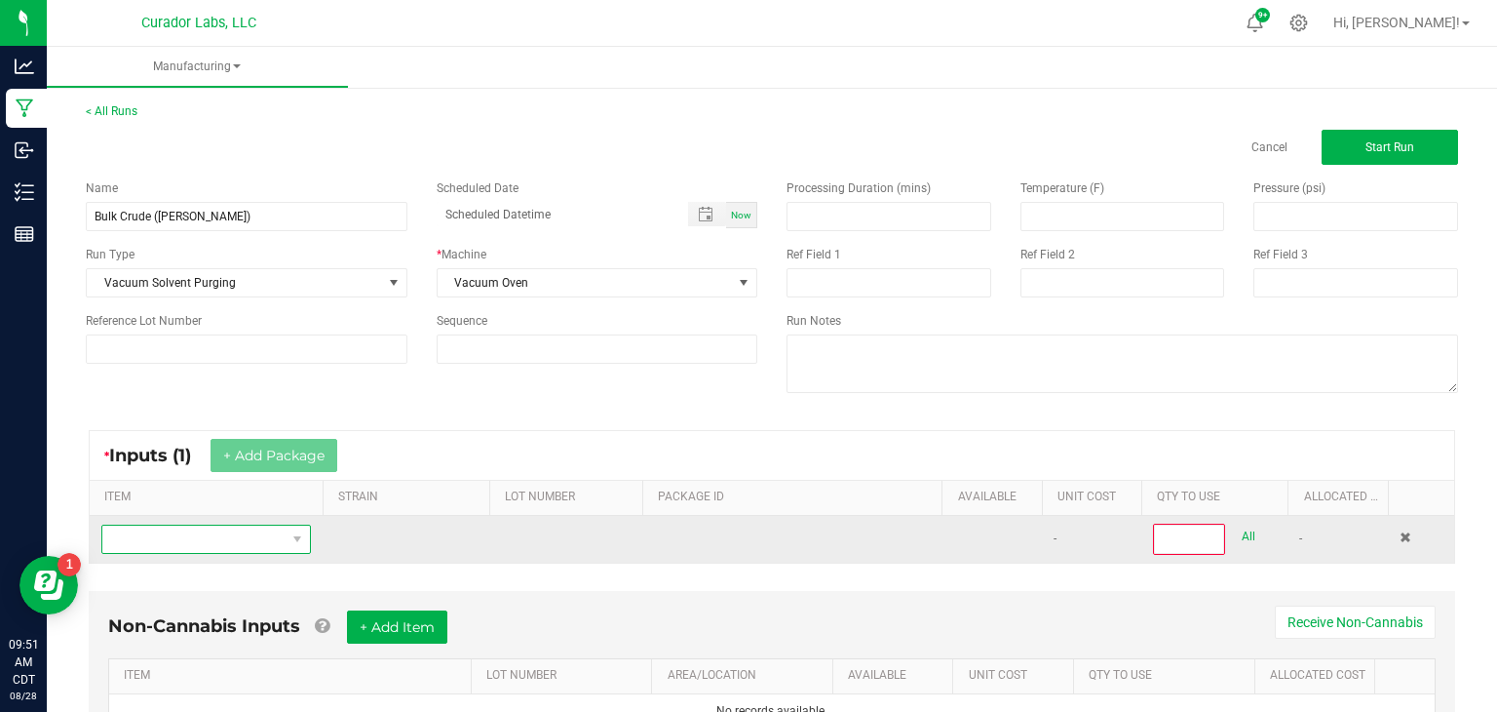
click at [278, 540] on span "NO DATA FOUND" at bounding box center [193, 538] width 183 height 27
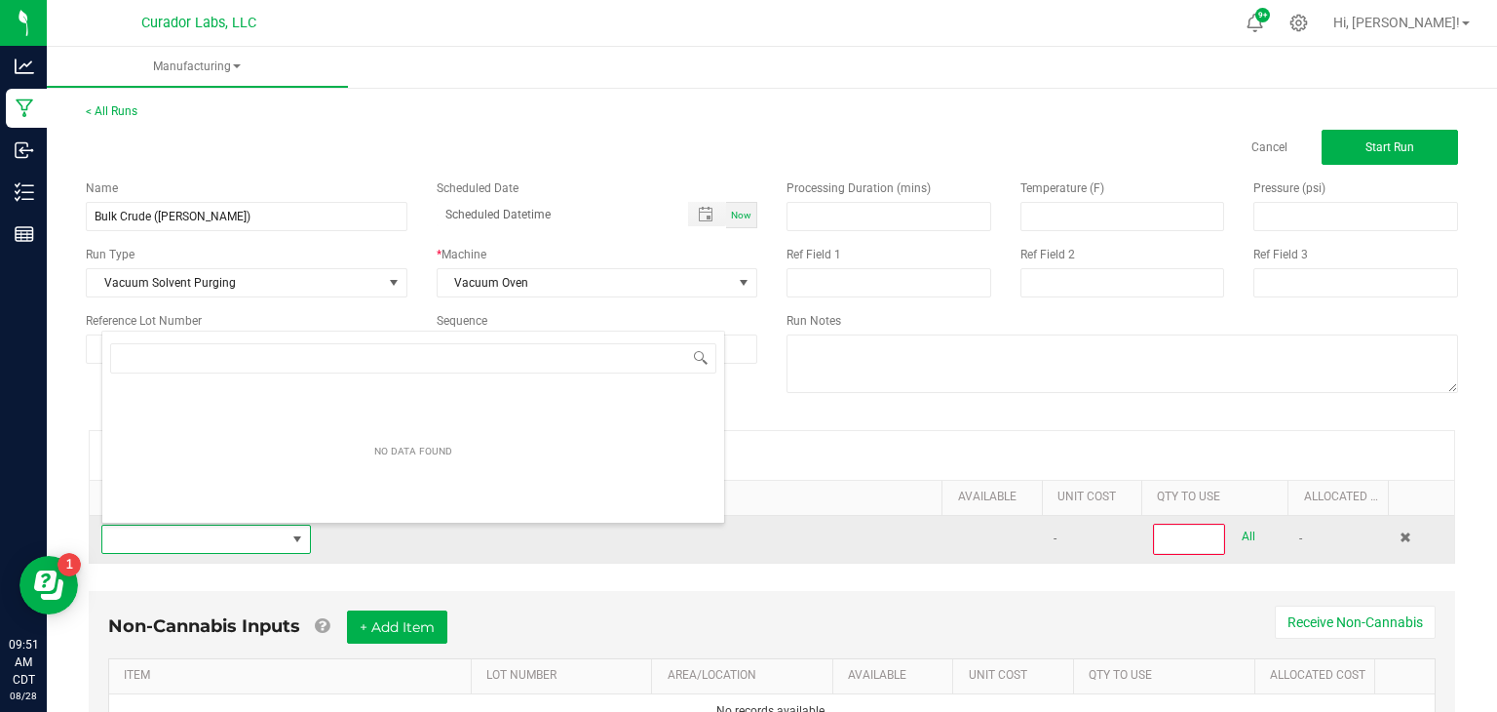
scroll to position [28, 210]
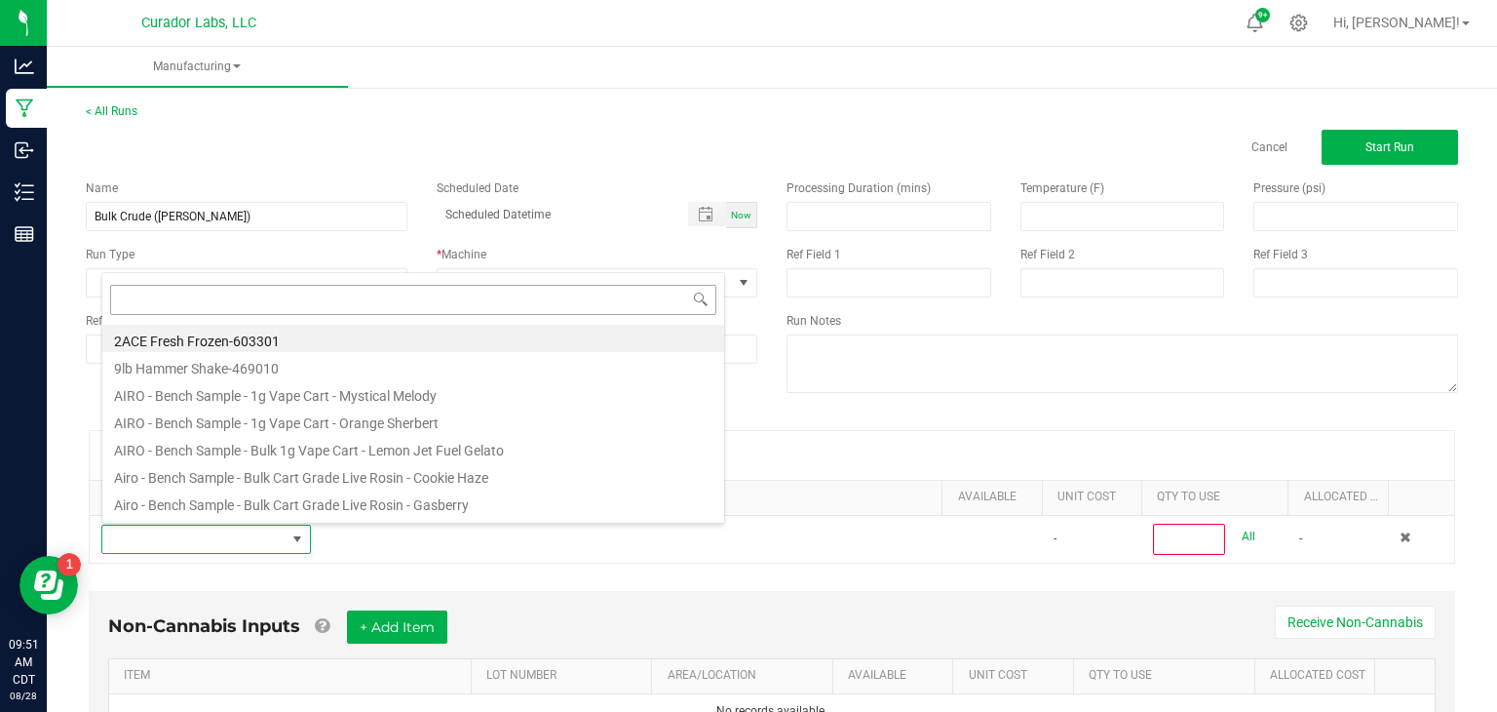
click at [600, 290] on input at bounding box center [413, 300] width 606 height 30
type input "crude"
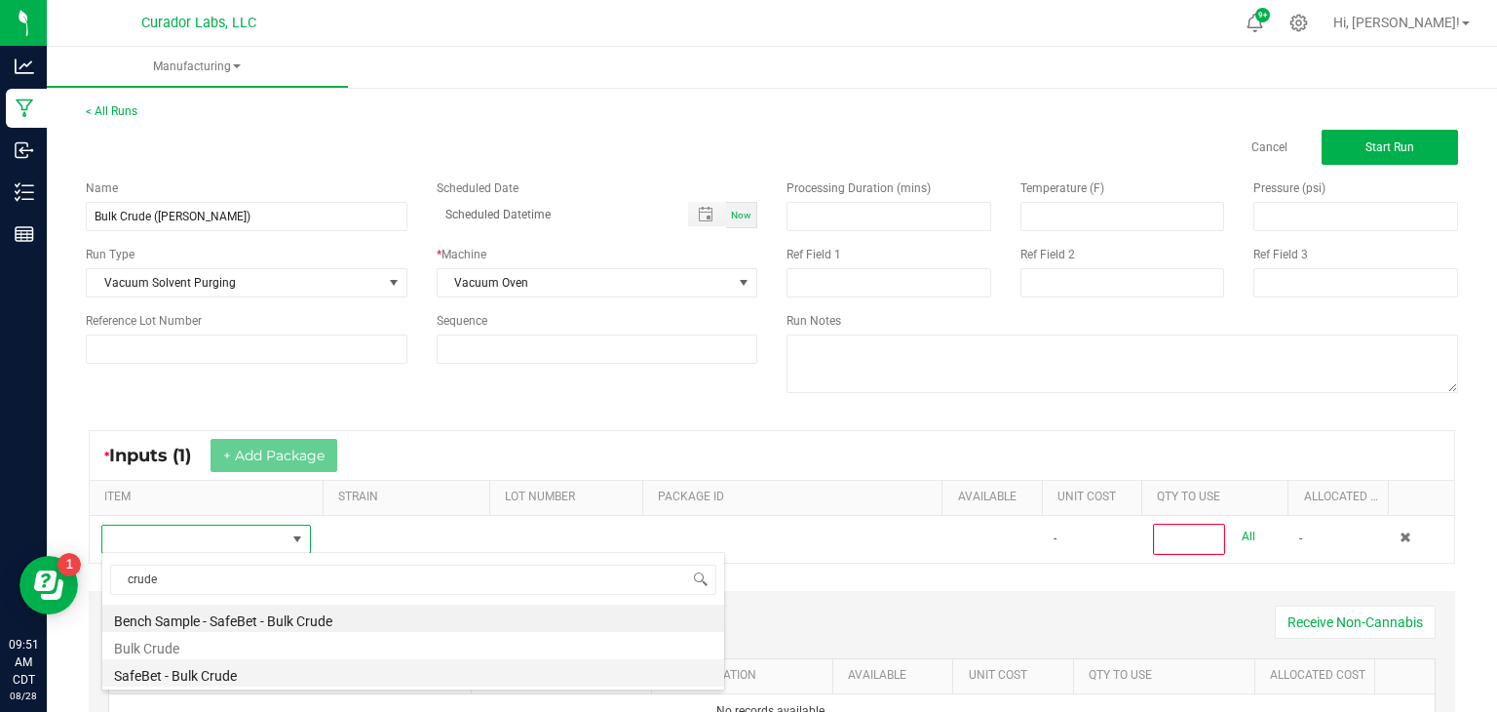
click at [220, 677] on li "SafeBet - Bulk Crude" at bounding box center [413, 672] width 622 height 27
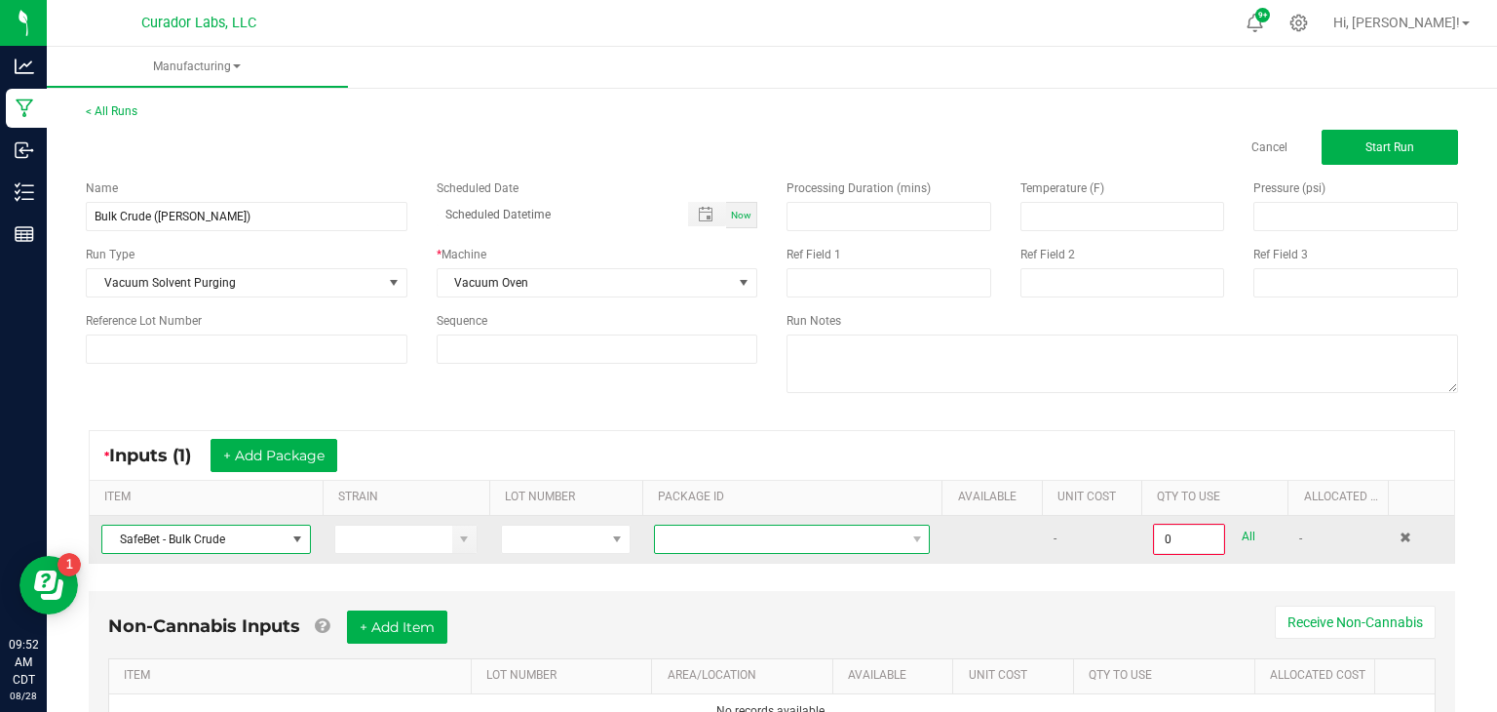
click at [707, 545] on span at bounding box center [780, 538] width 250 height 27
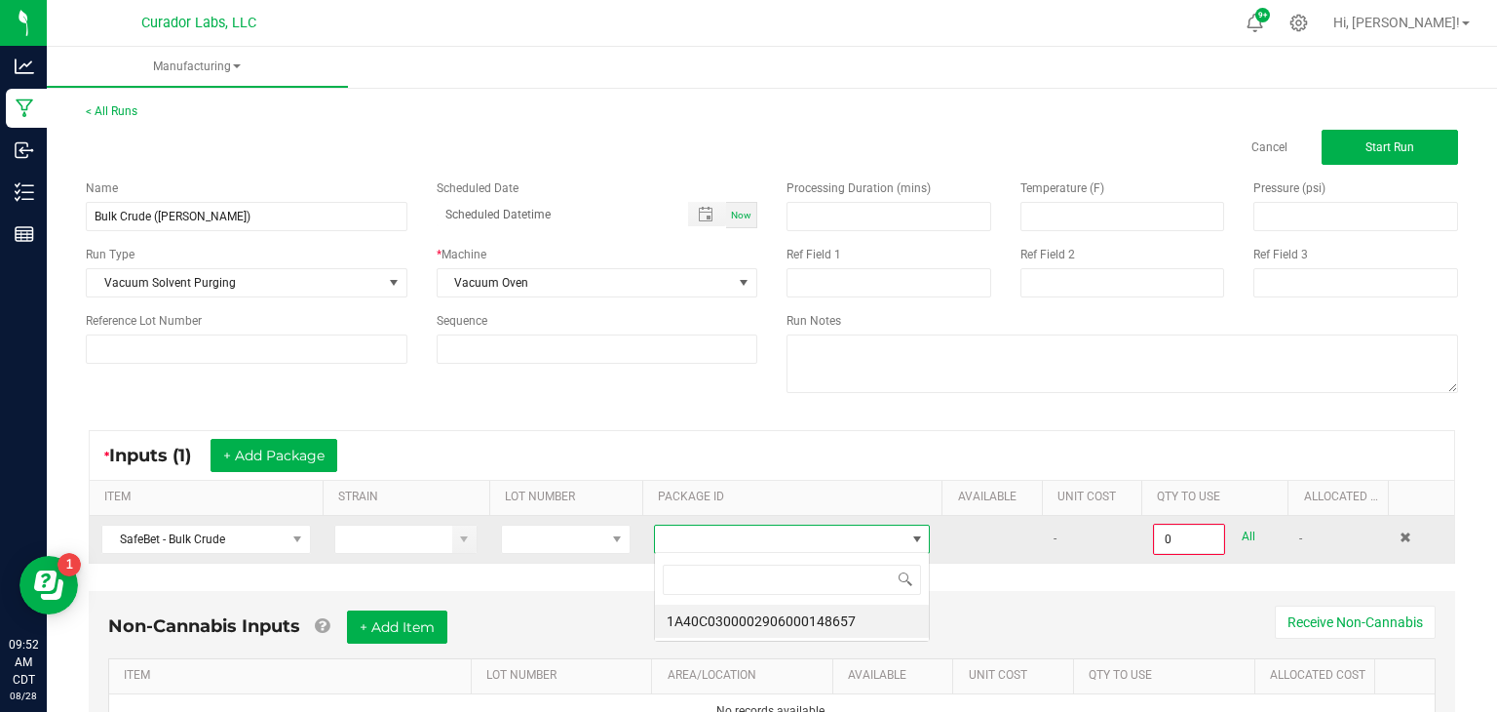
scroll to position [28, 277]
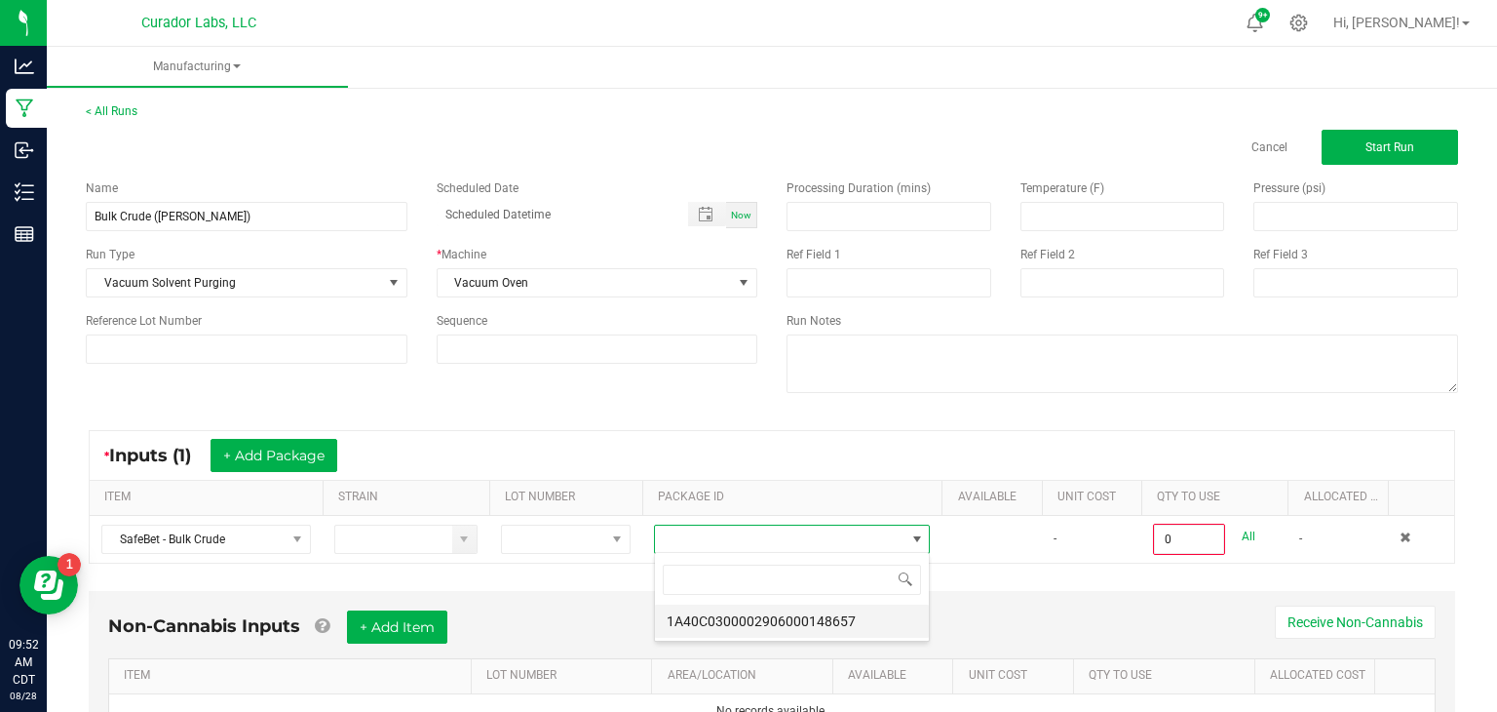
click at [737, 609] on li "1A40C0300002906000148657" at bounding box center [792, 620] width 274 height 33
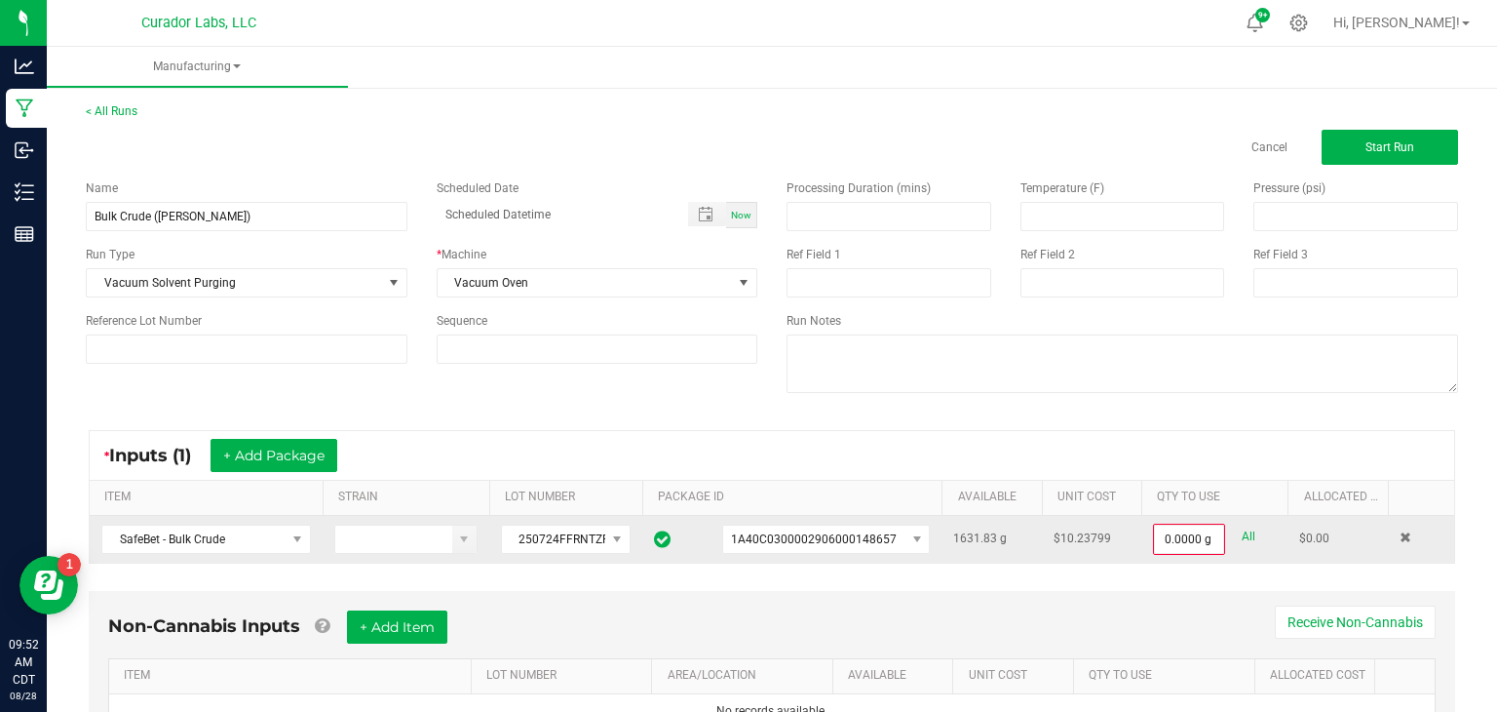
click at [1251, 533] on link "All" at bounding box center [1249, 536] width 14 height 26
type input "1631.8300 g"
click at [1353, 158] on button "Start Run" at bounding box center [1390, 147] width 136 height 35
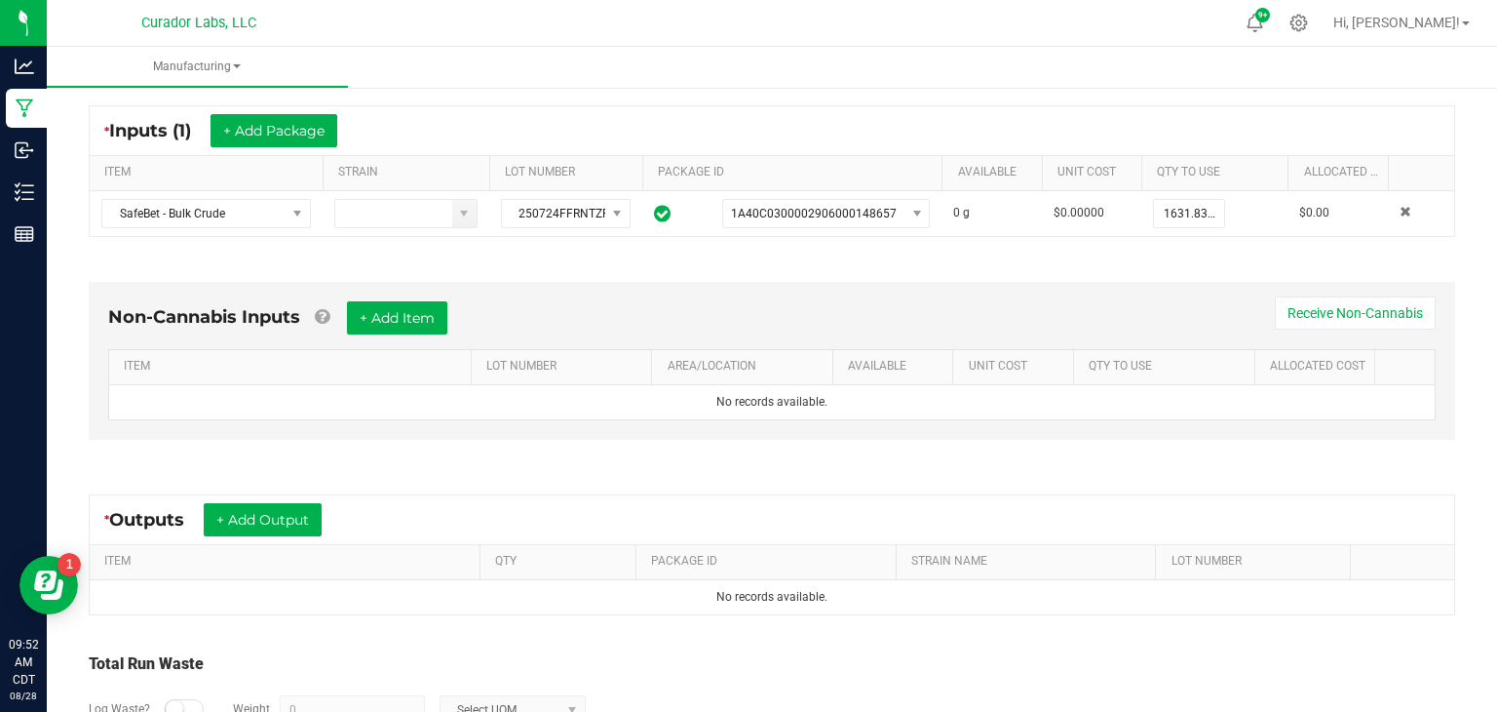
scroll to position [349, 0]
click at [251, 515] on button "+ Add Output" at bounding box center [263, 520] width 118 height 33
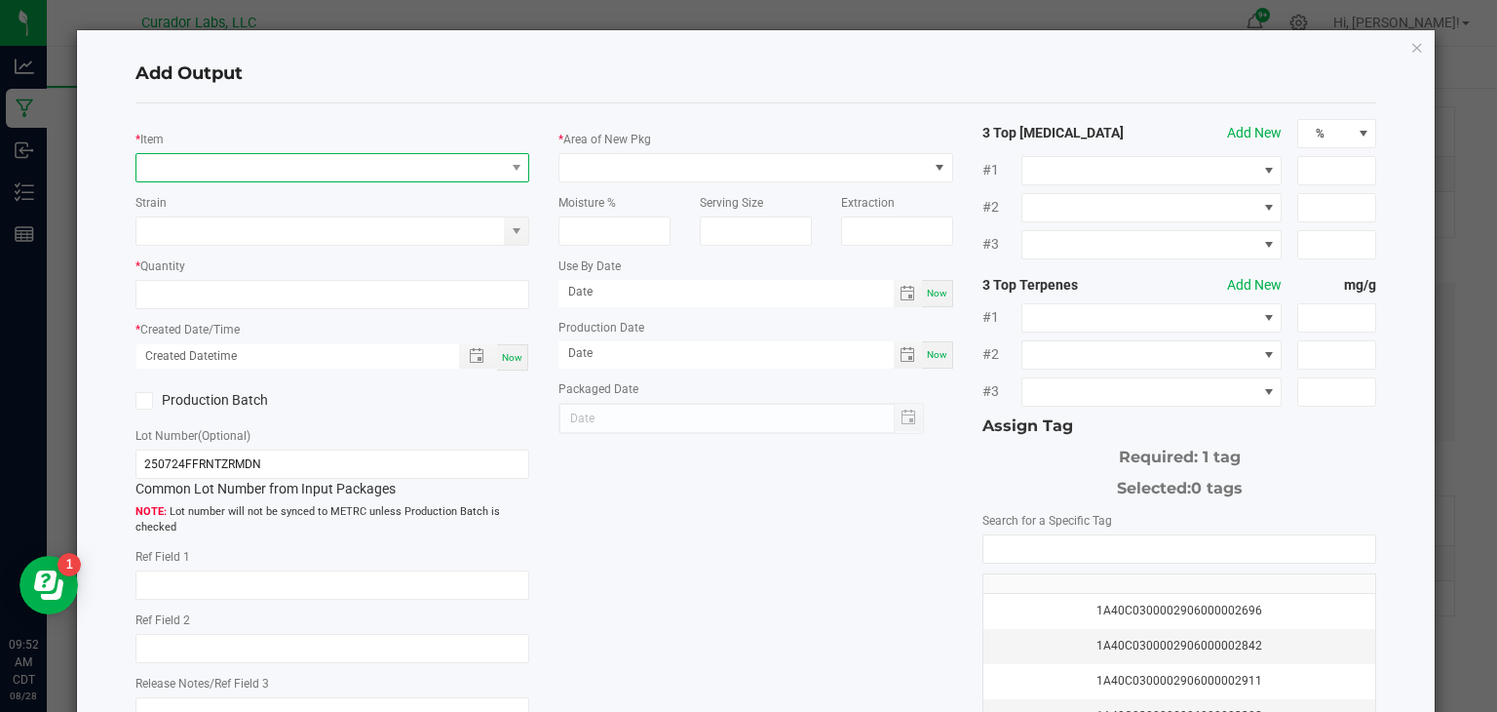
click at [486, 173] on span "NO DATA FOUND" at bounding box center [320, 167] width 368 height 27
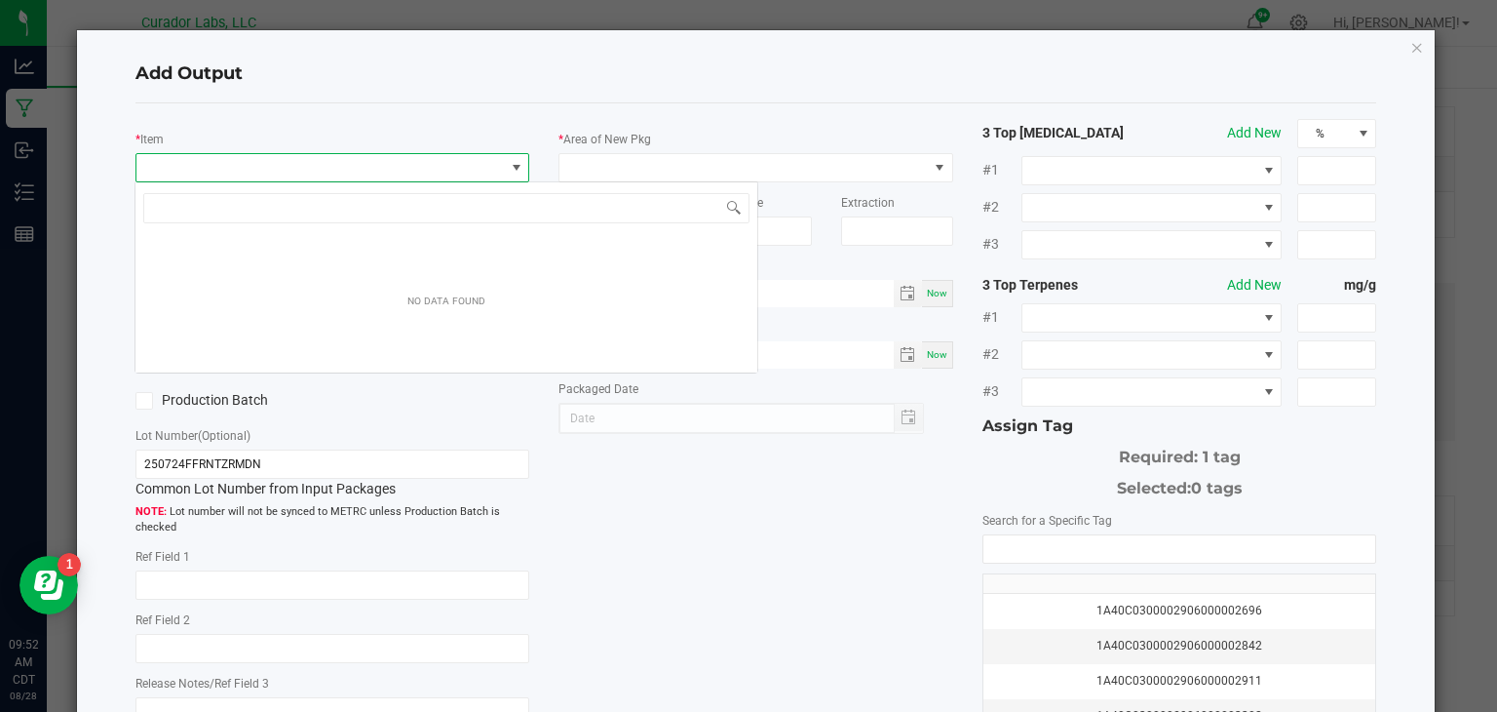
scroll to position [28, 394]
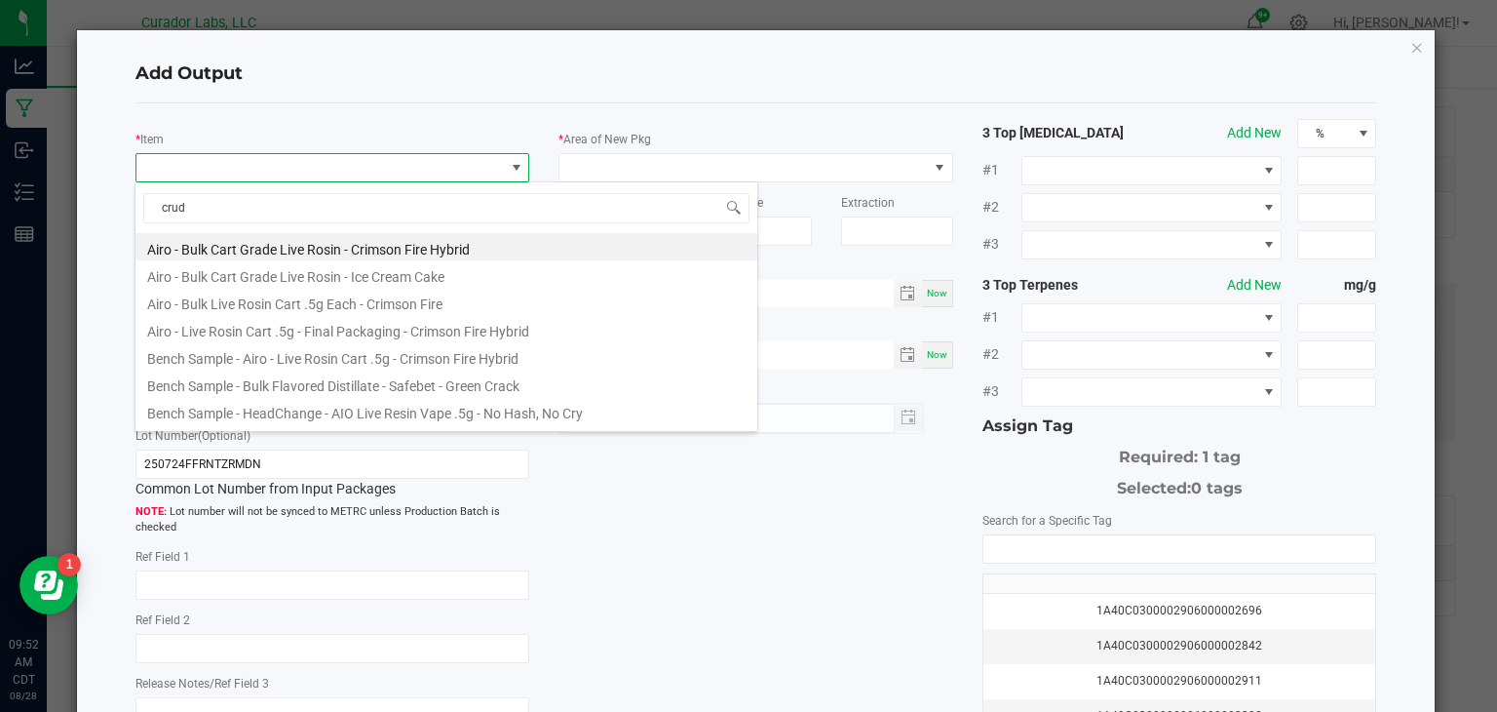
type input "crude"
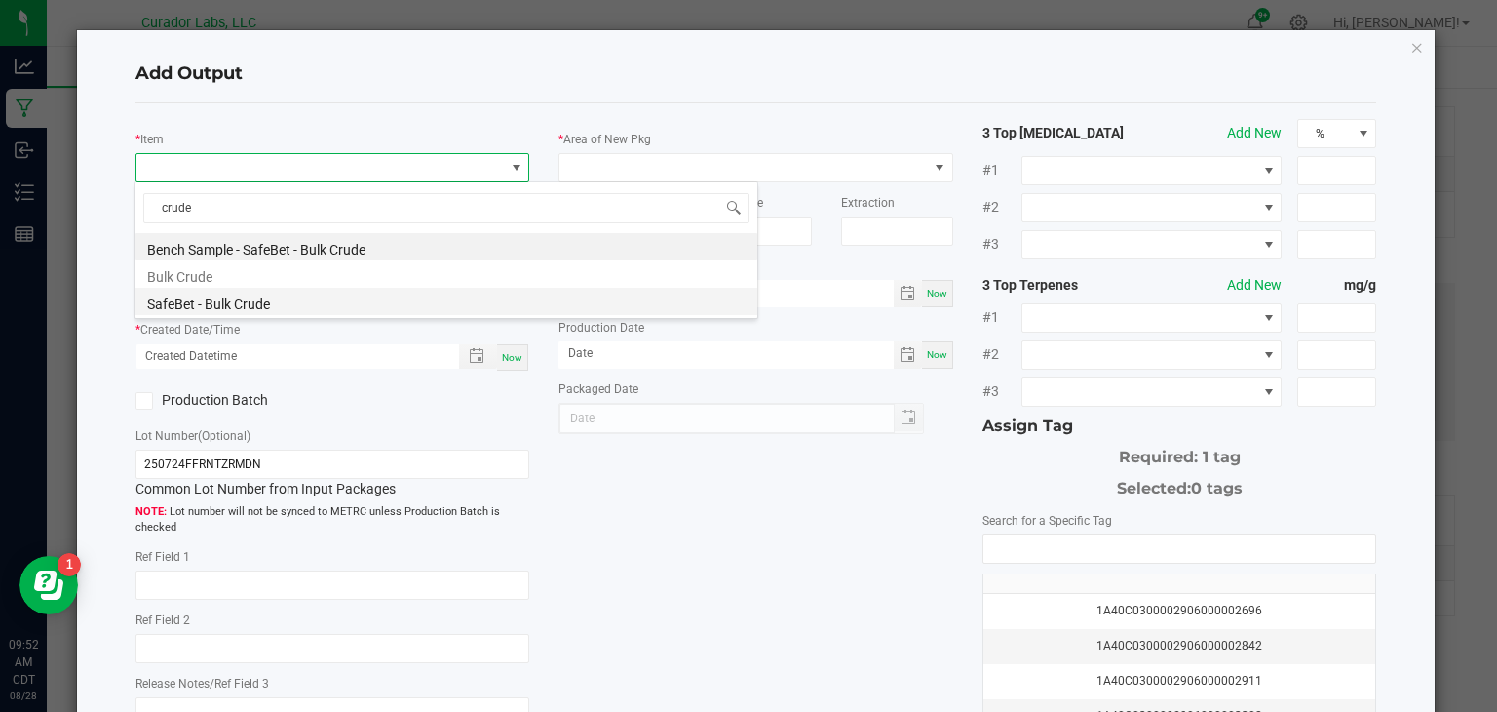
click at [297, 302] on li "SafeBet - Bulk Crude" at bounding box center [446, 301] width 622 height 27
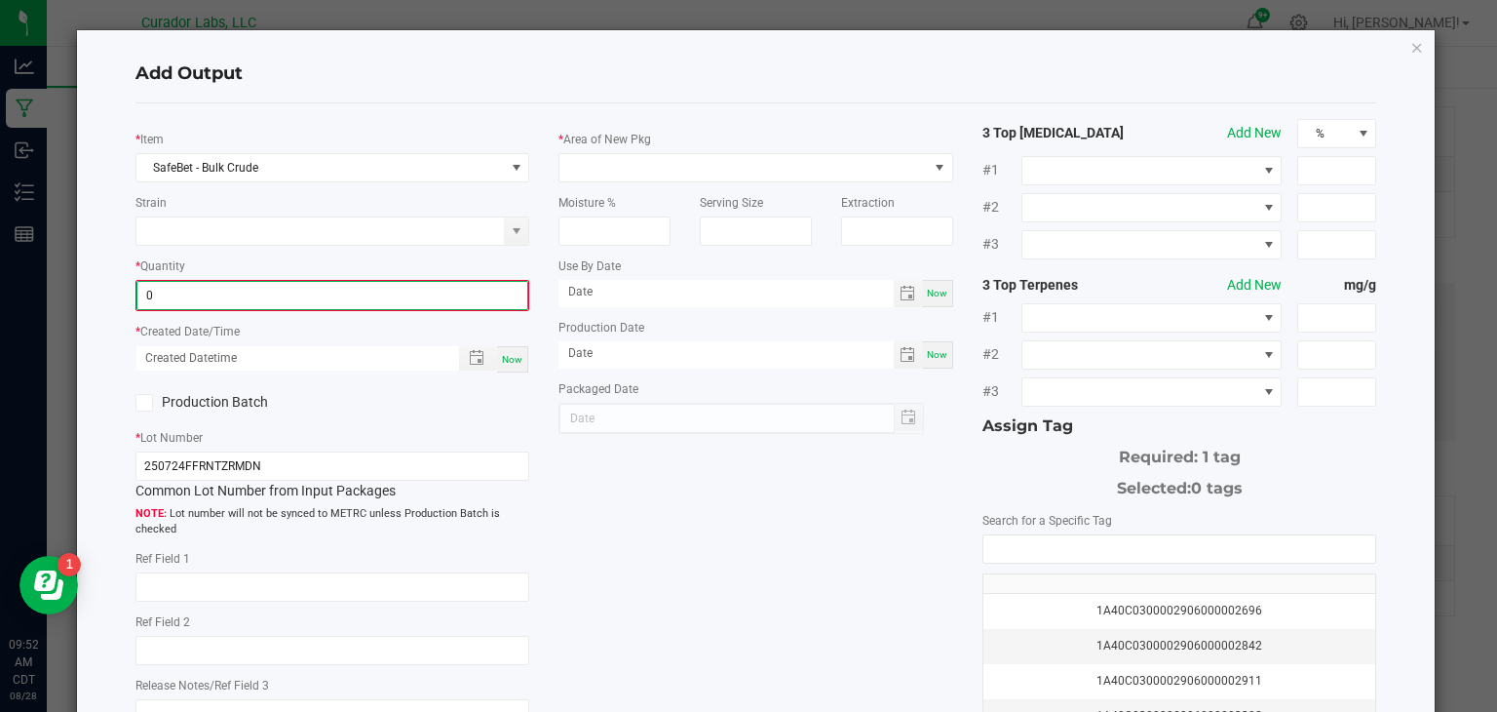
click at [312, 295] on input "0" at bounding box center [332, 295] width 391 height 27
type input "1630.3100 g"
click at [507, 353] on span "Now" at bounding box center [512, 357] width 20 height 11
type input "[DATE] 9:52 AM"
type input "[DATE]"
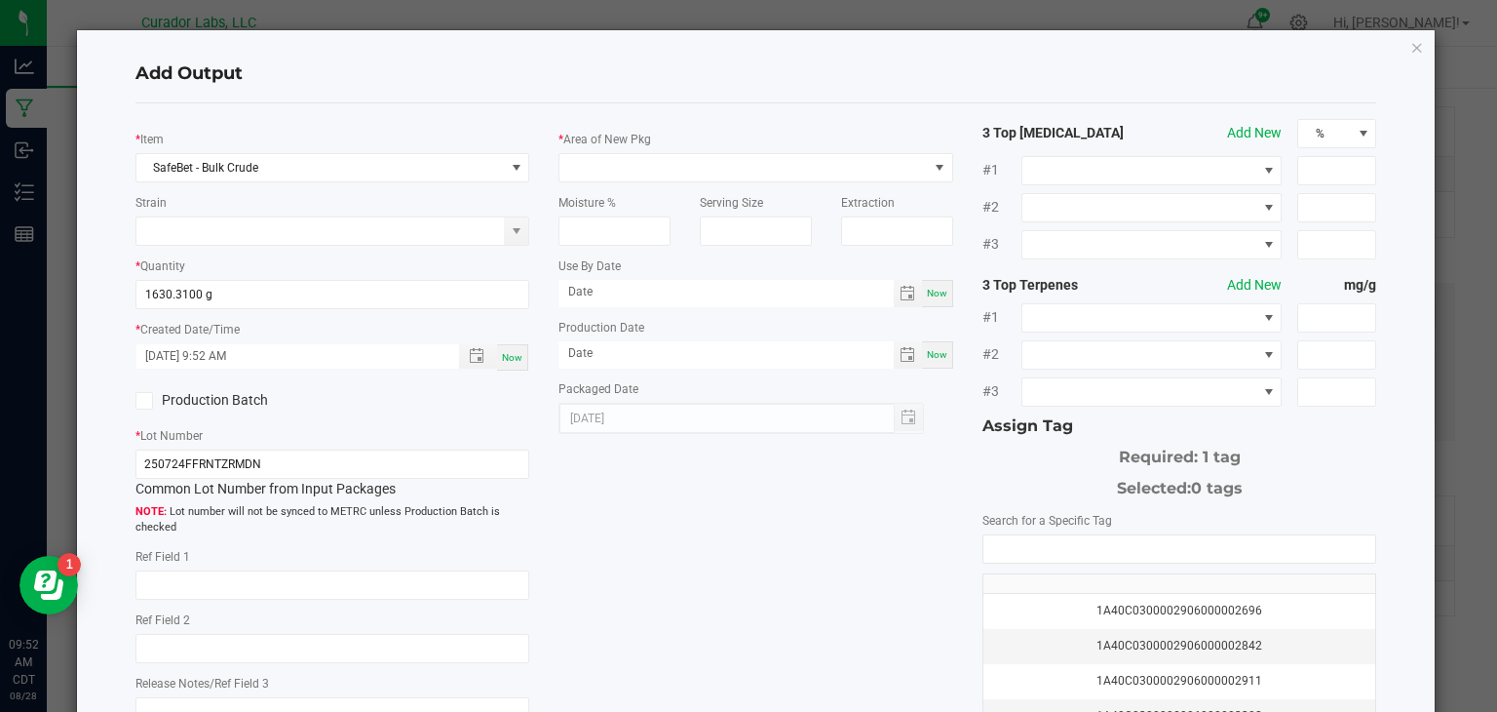
click at [144, 401] on icon at bounding box center [143, 401] width 13 height 0
click at [0, 0] on input "Production Batch" at bounding box center [0, 0] width 0 height 0
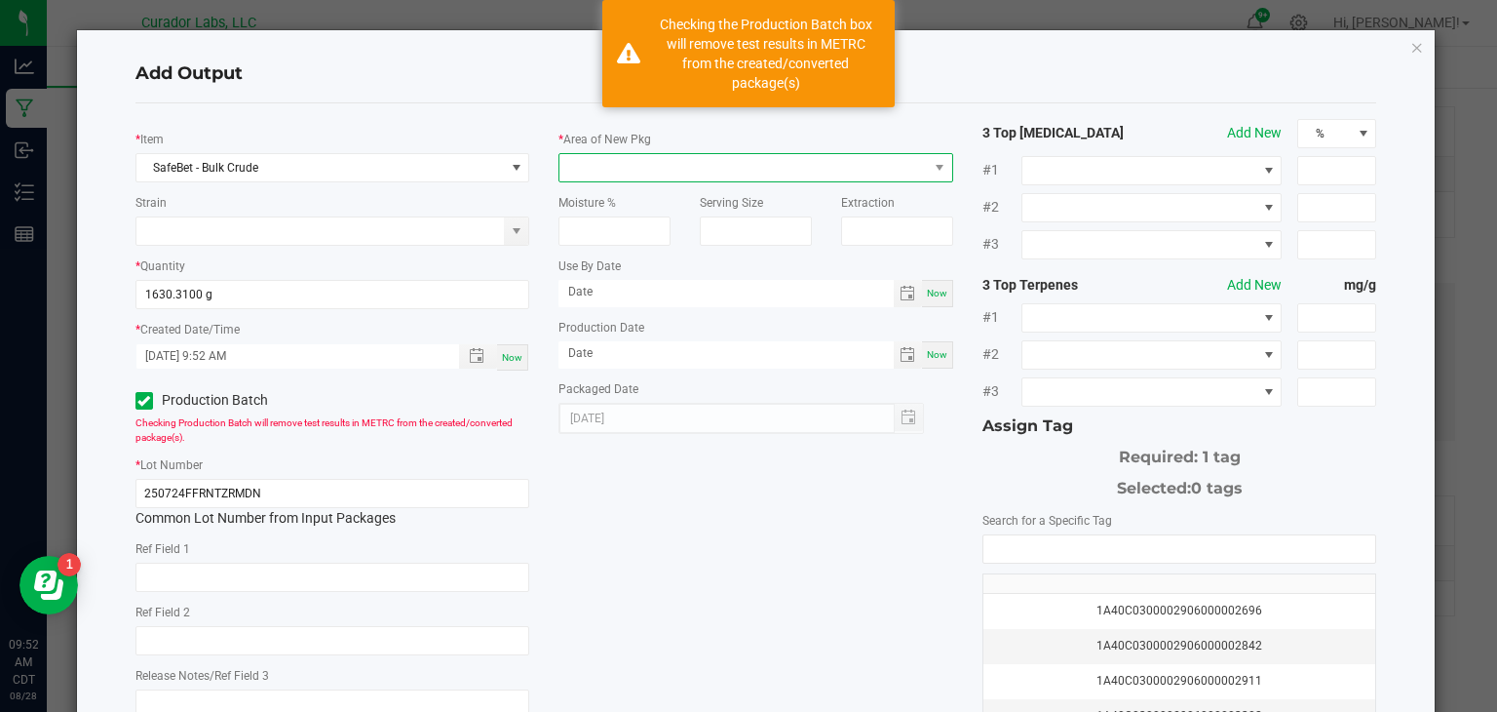
click at [706, 165] on span at bounding box center [744, 167] width 368 height 27
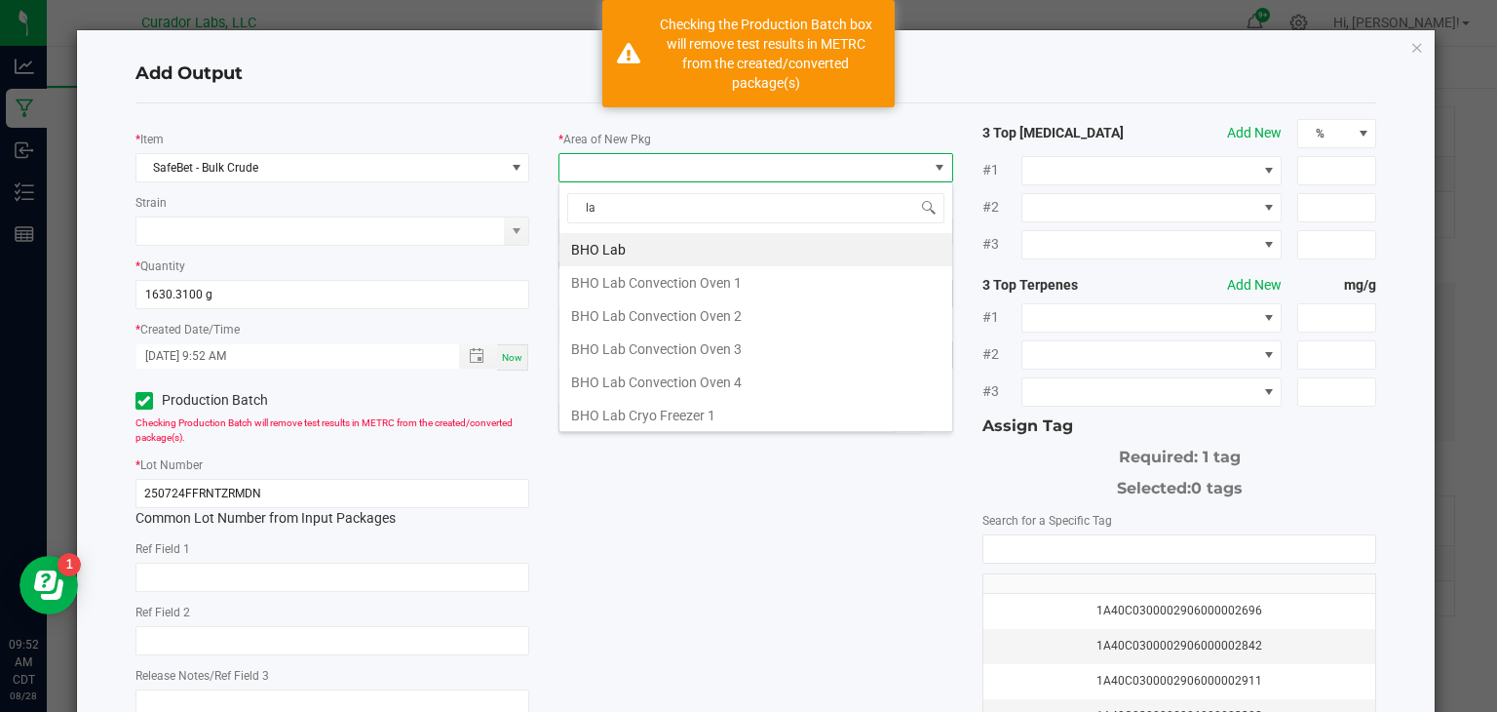
type input "lab"
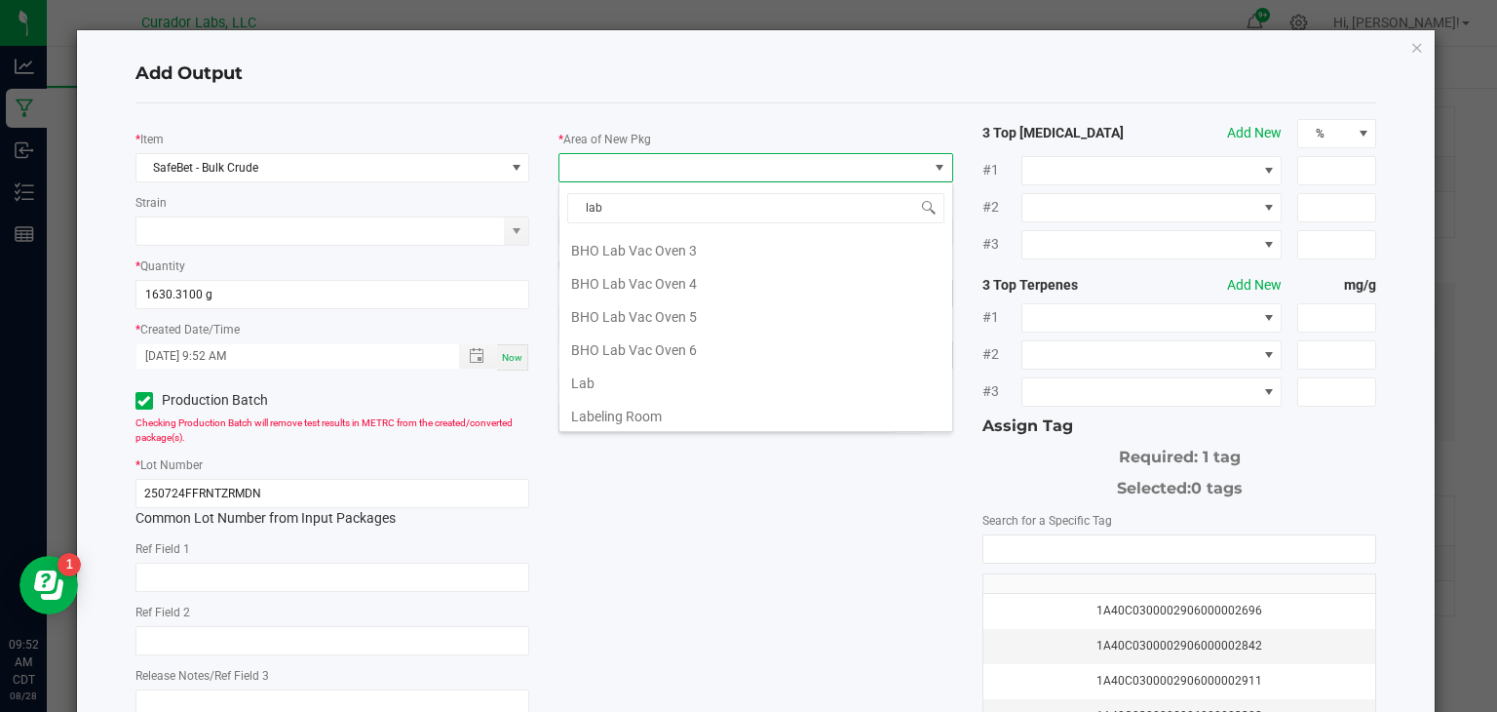
scroll to position [370, 0]
click at [636, 380] on li "Lab" at bounding box center [756, 376] width 393 height 33
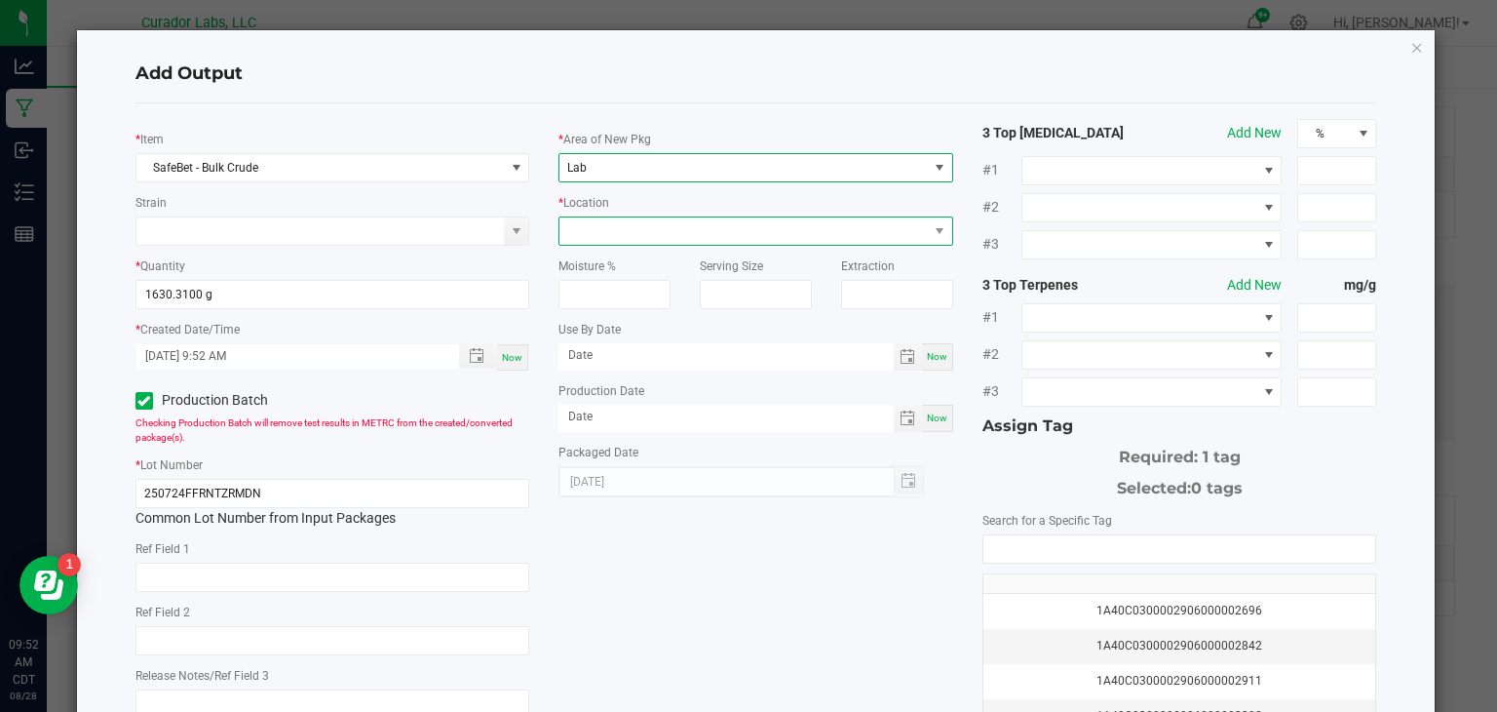
click at [761, 233] on span at bounding box center [744, 230] width 368 height 27
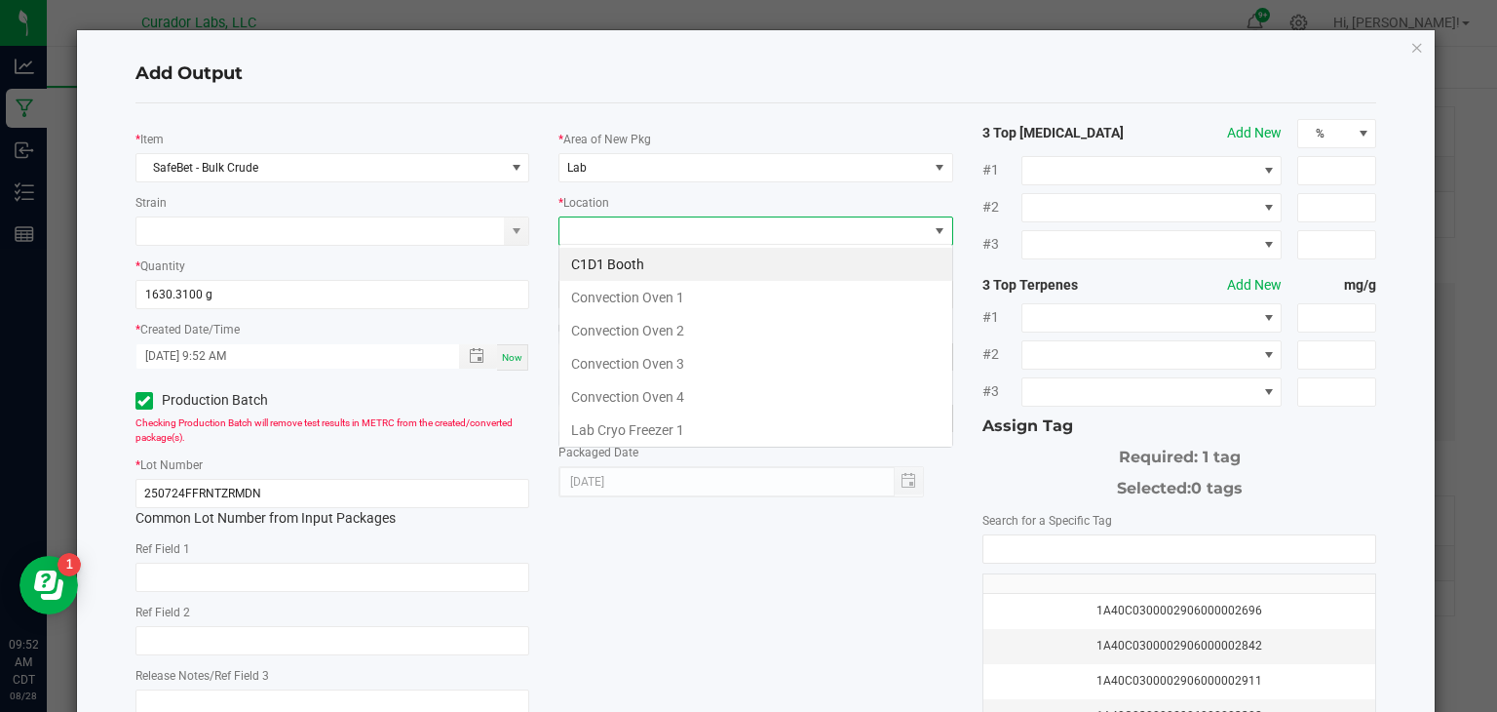
scroll to position [28, 394]
click at [755, 324] on li "Convection Oven 2" at bounding box center [756, 330] width 393 height 33
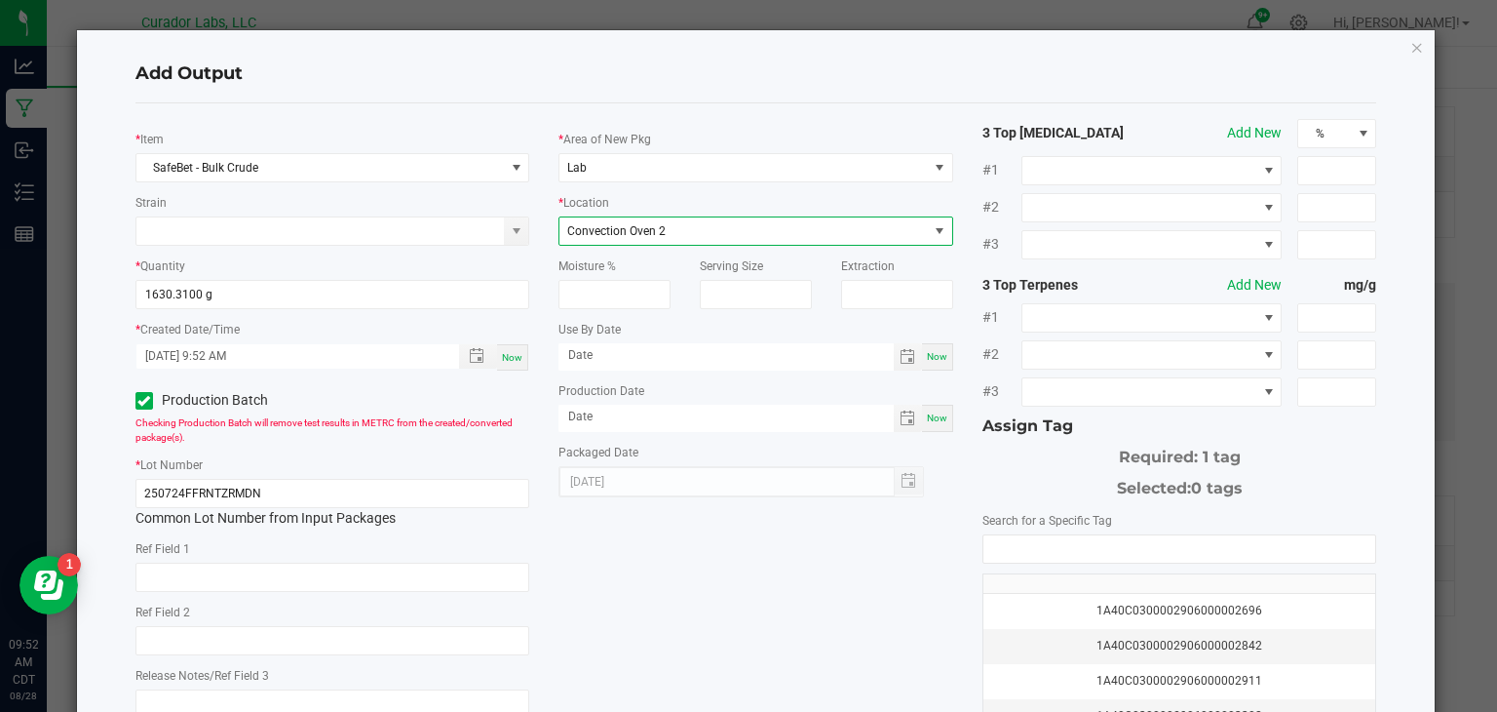
click at [949, 352] on div "Now" at bounding box center [937, 356] width 31 height 27
click at [793, 355] on input "[DATE]" at bounding box center [726, 355] width 335 height 24
type input "[DATE]"
click at [943, 420] on div "Now" at bounding box center [937, 418] width 31 height 27
type input "[DATE]"
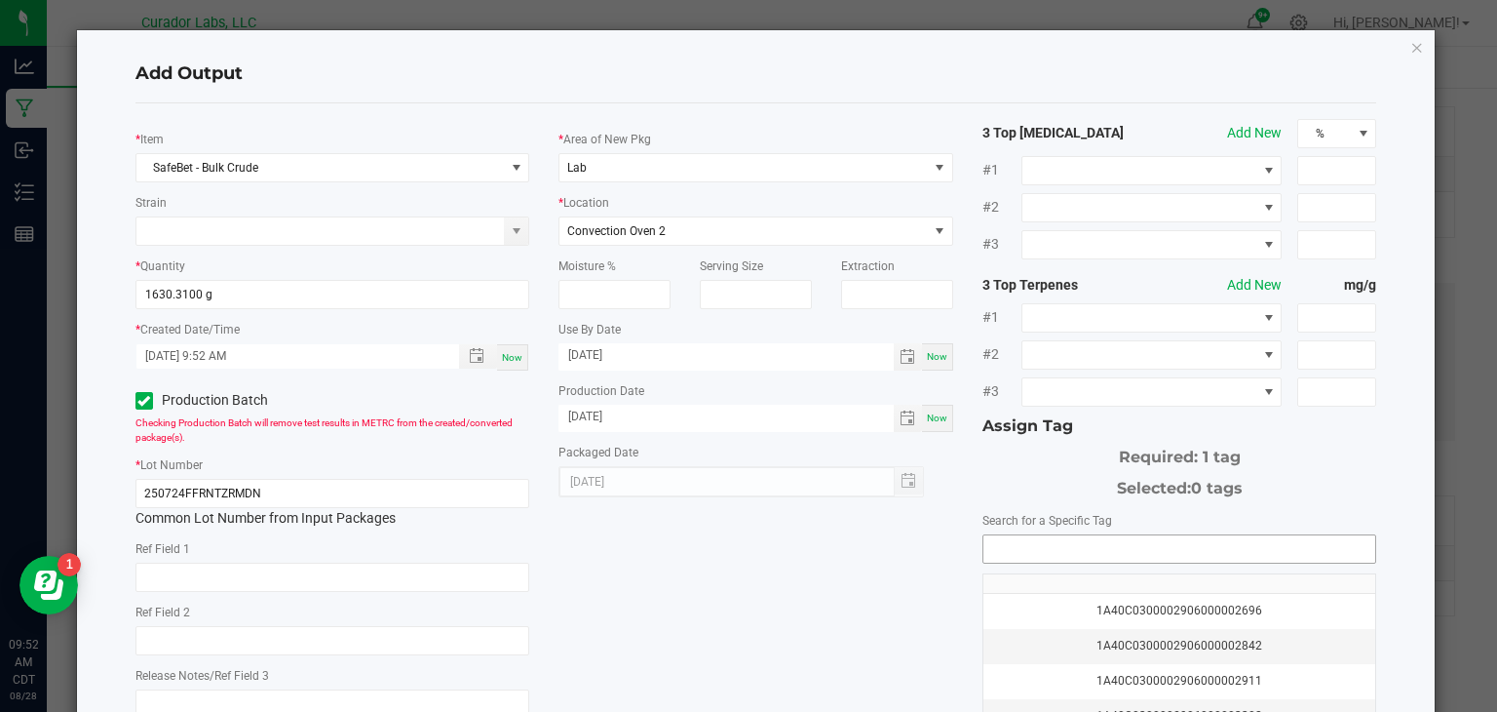
click at [1011, 551] on input "NO DATA FOUND" at bounding box center [1180, 548] width 393 height 27
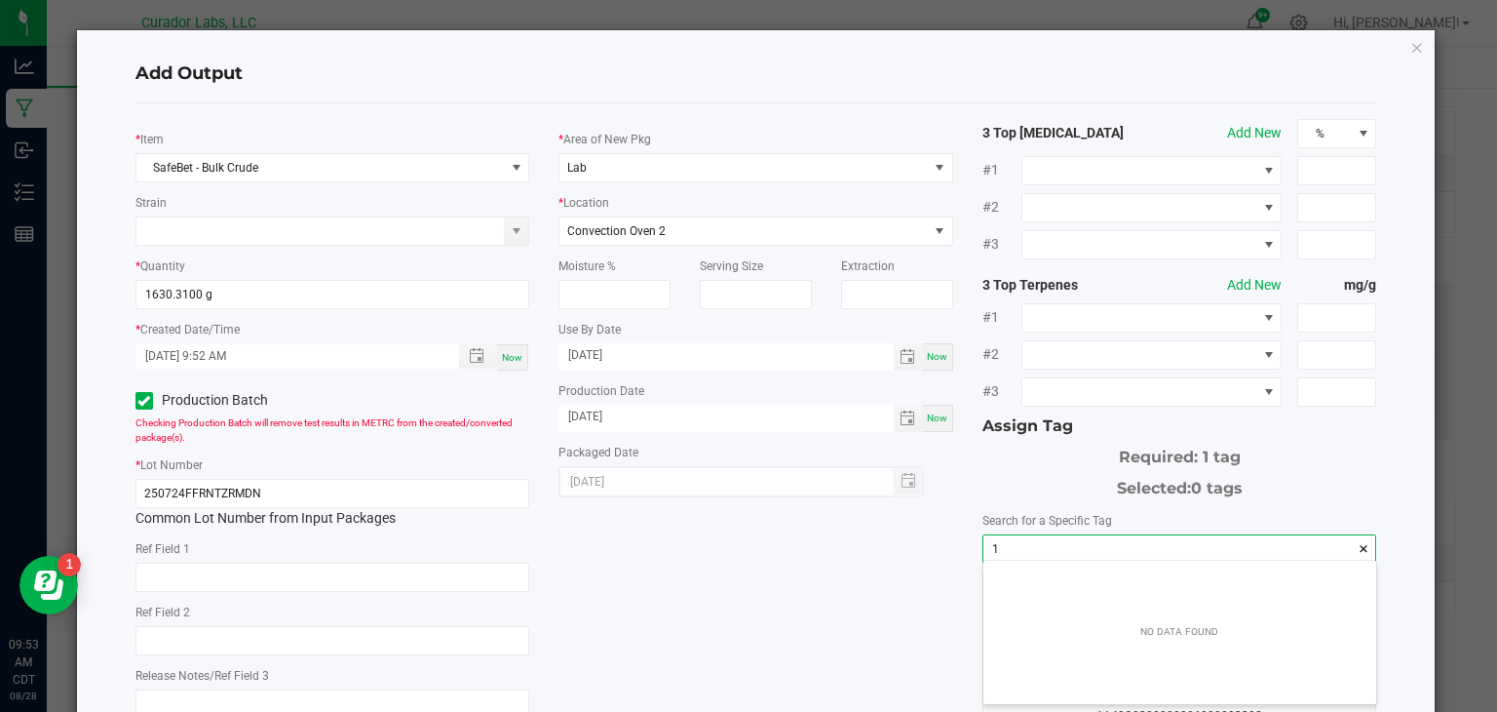
scroll to position [27, 393]
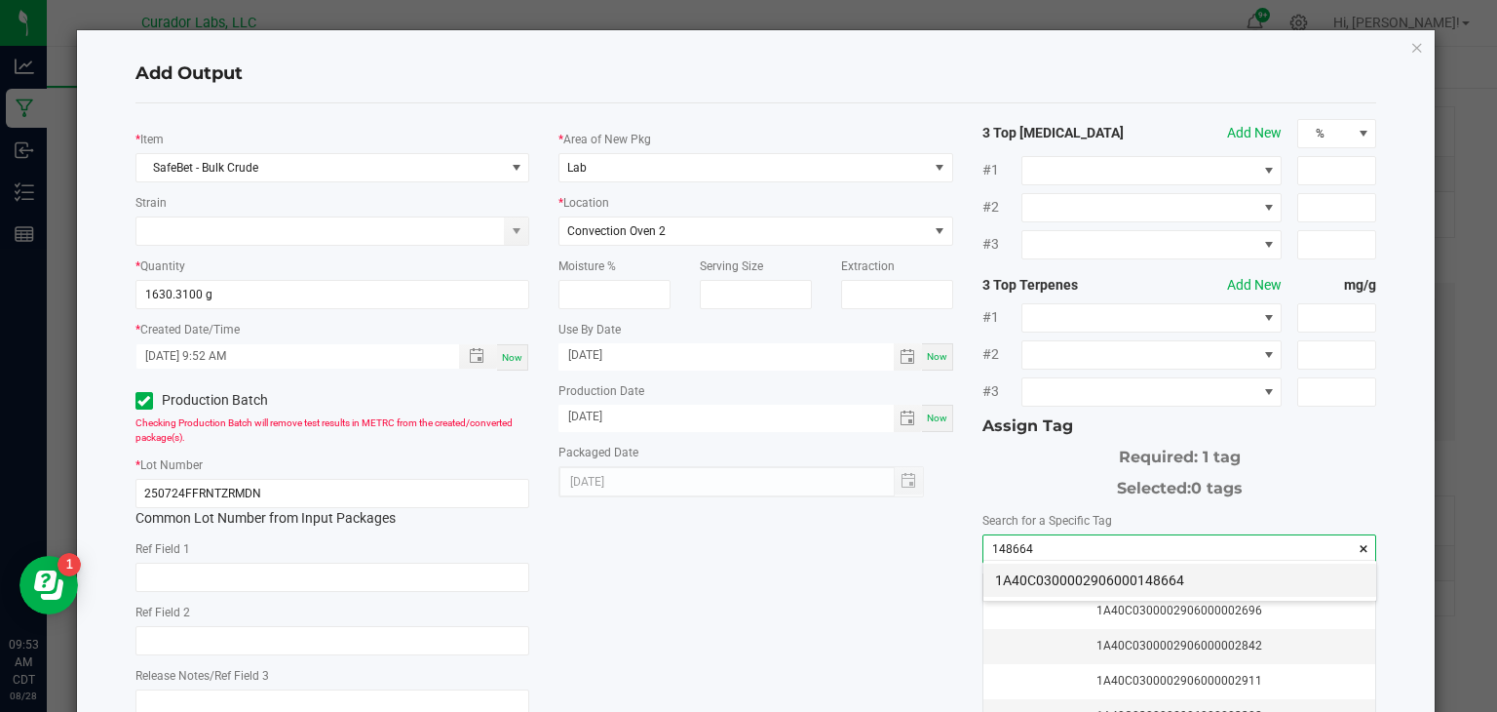
click at [1020, 585] on li "1A40C0300002906000148664" at bounding box center [1180, 579] width 393 height 33
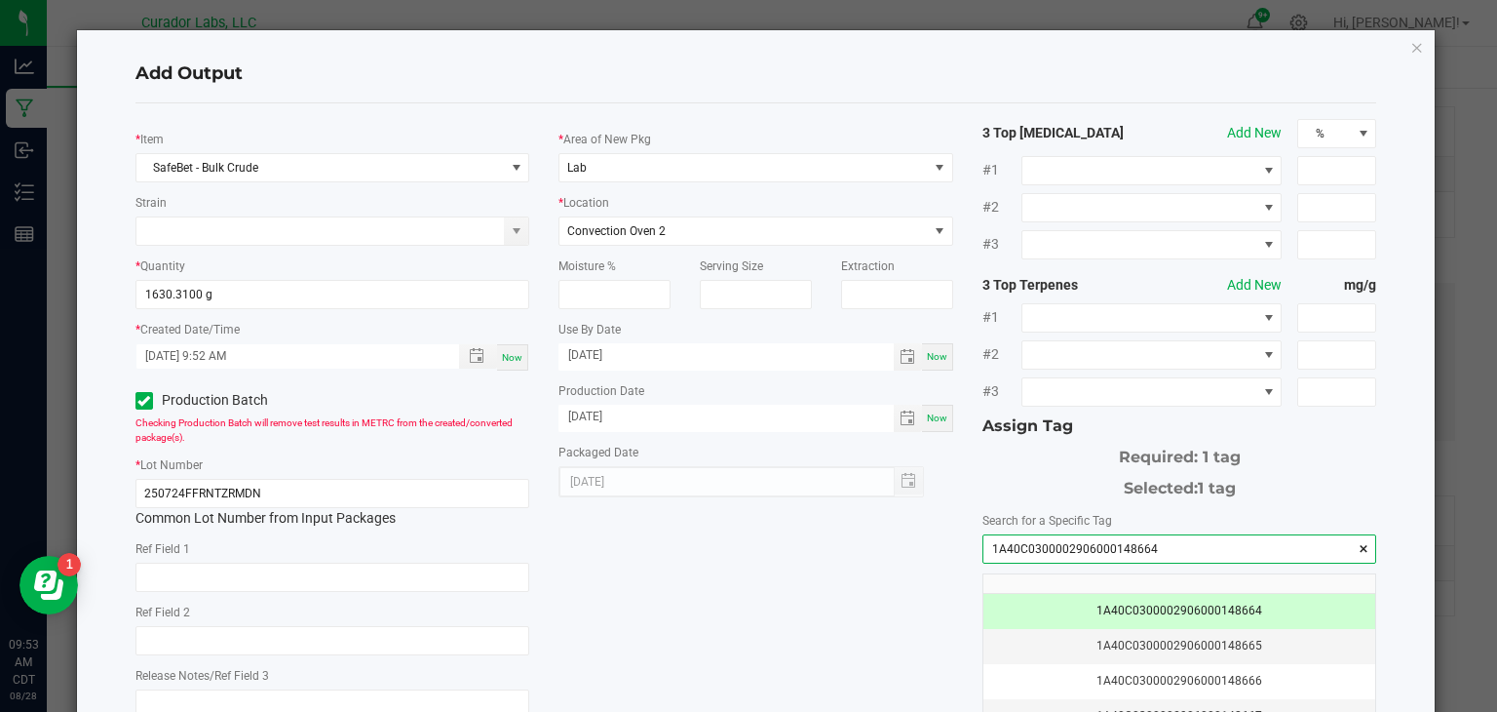
type input "1A40C0300002906000148664"
click at [728, 548] on div "* Item SafeBet - Bulk Crude Strain * Quantity 1630.3100 g * Created Date/Time […" at bounding box center [756, 468] width 1271 height 699
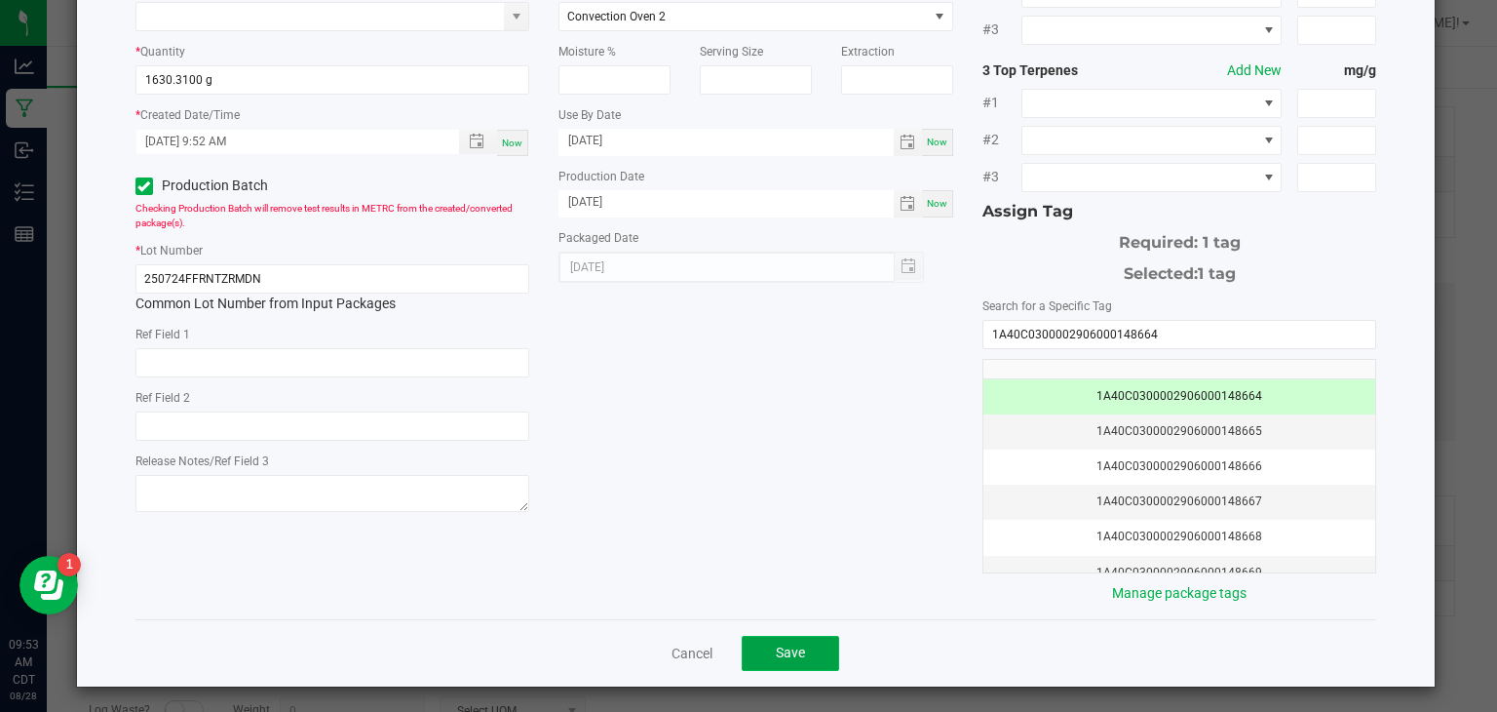
click at [775, 638] on button "Save" at bounding box center [790, 653] width 97 height 35
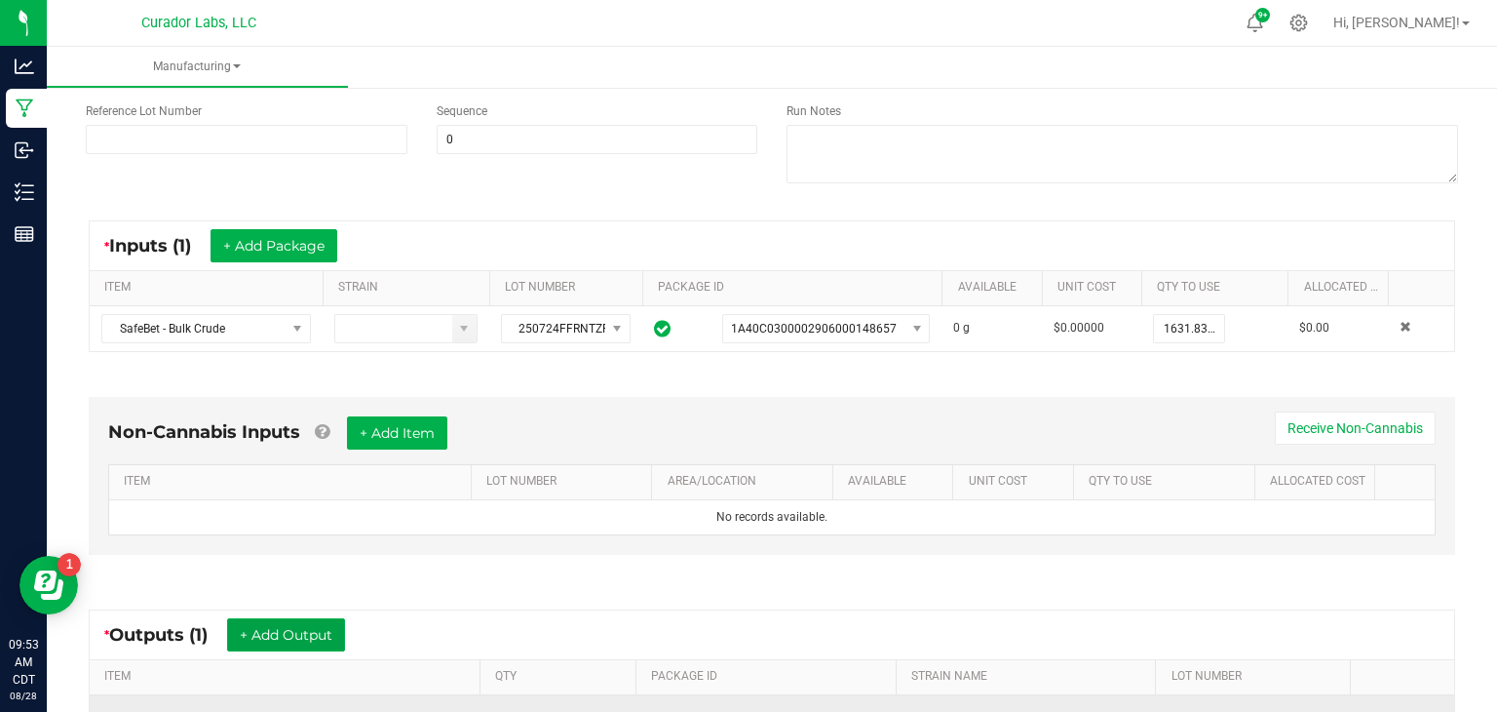
scroll to position [0, 0]
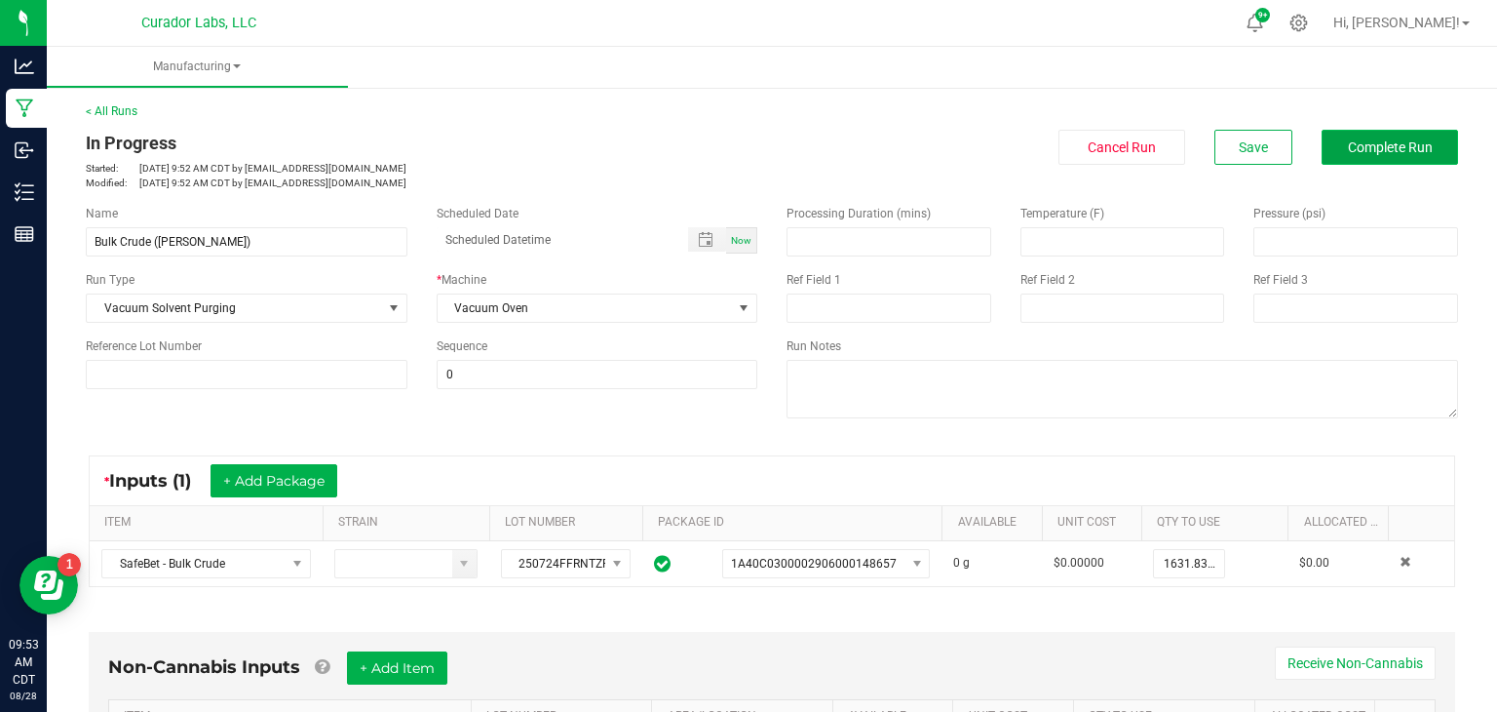
click at [1348, 152] on span "Complete Run" at bounding box center [1390, 147] width 85 height 16
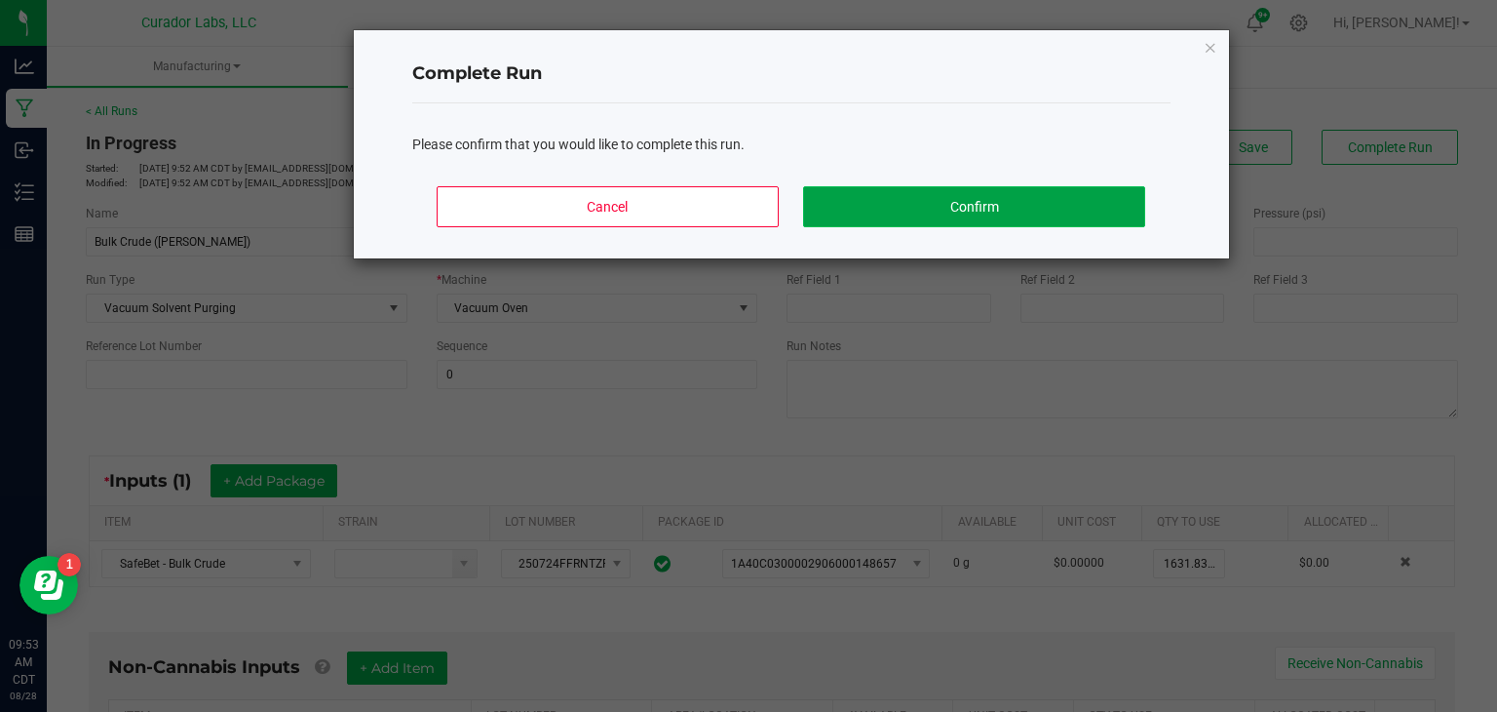
click at [1101, 200] on button "Confirm" at bounding box center [973, 206] width 341 height 41
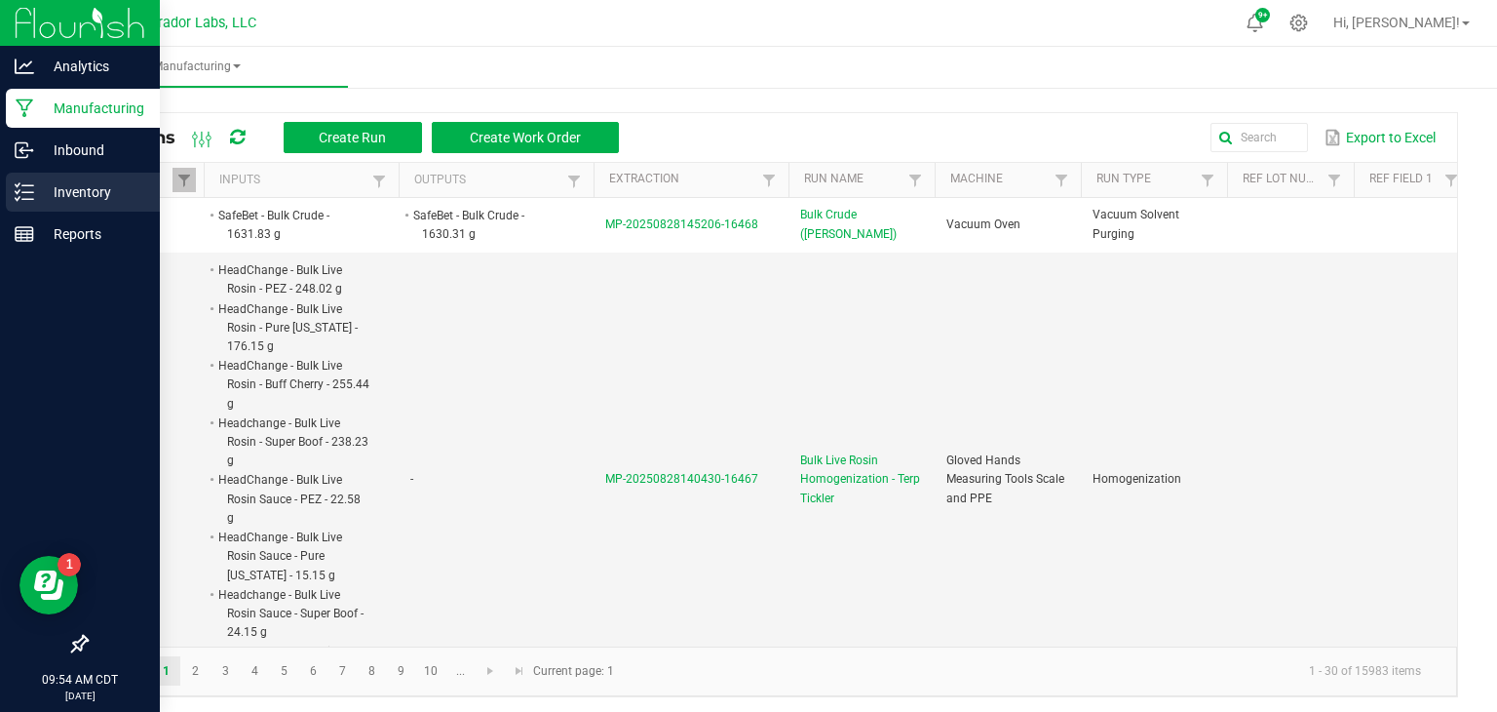
click at [34, 184] on p "Inventory" at bounding box center [92, 191] width 117 height 23
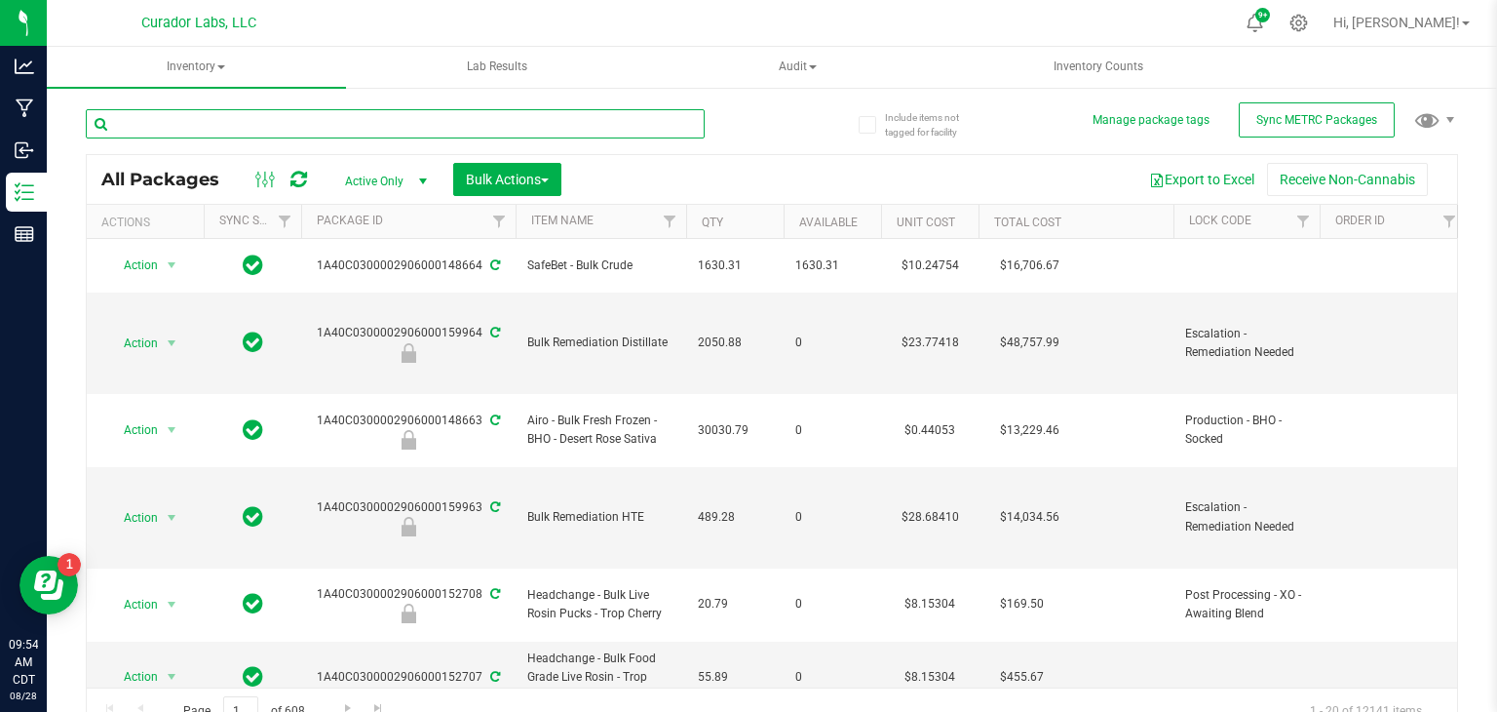
click at [270, 127] on input "text" at bounding box center [395, 123] width 619 height 29
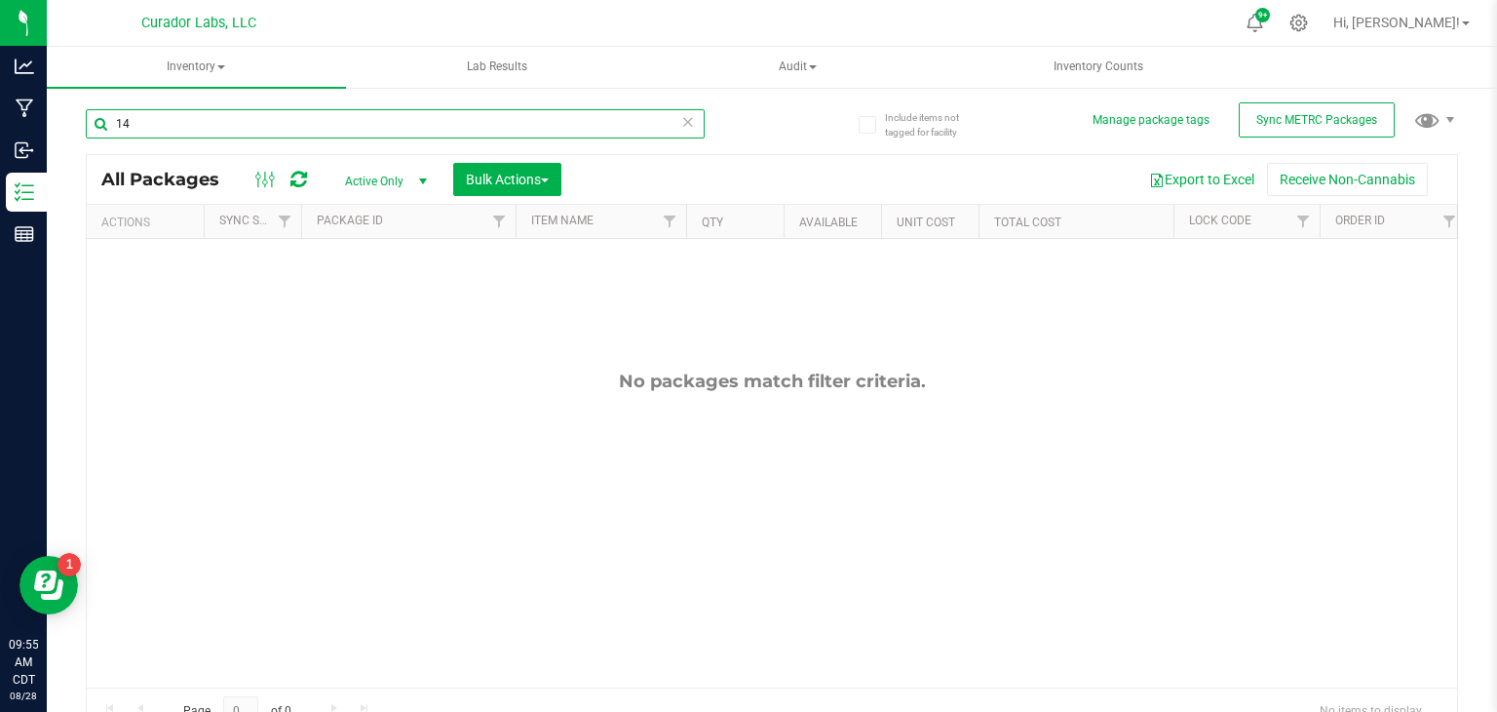
type input "1"
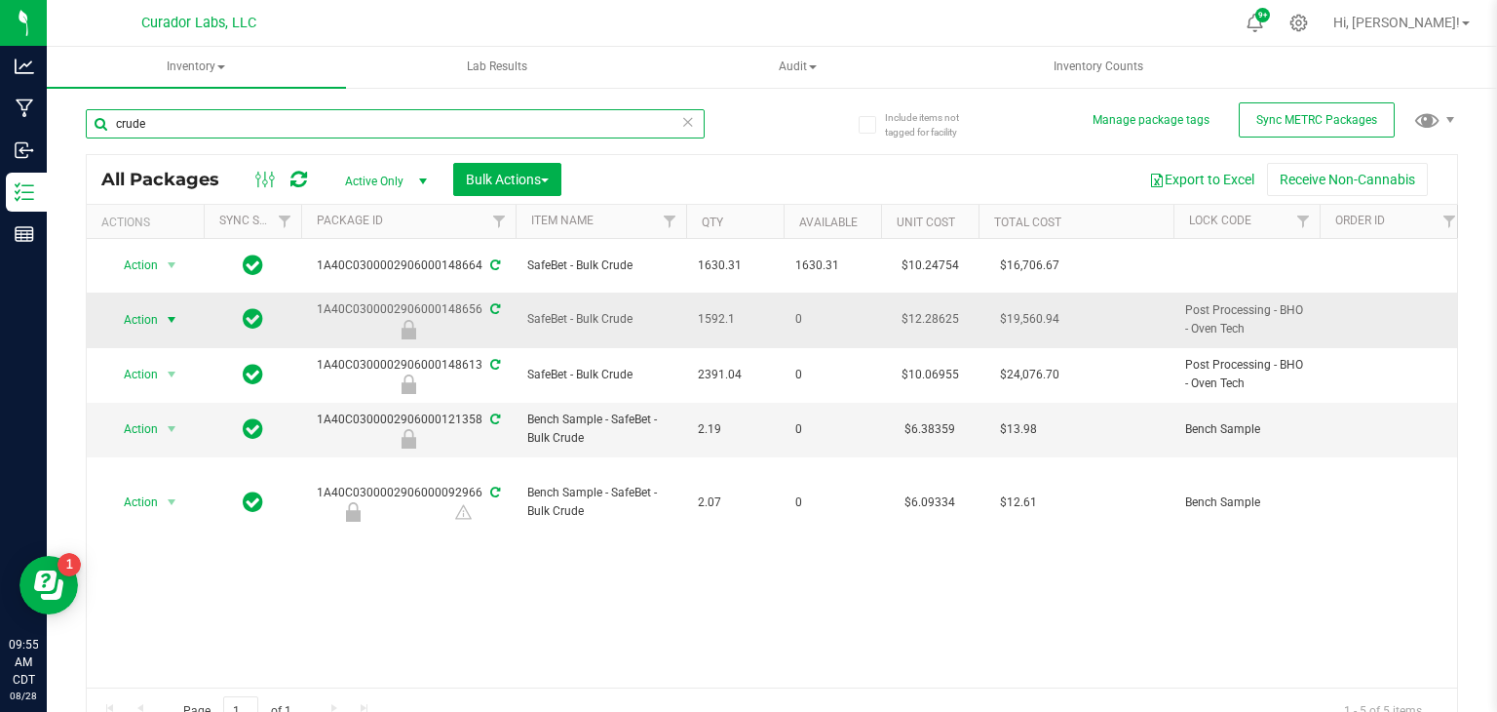
type input "crude"
click at [149, 309] on span "Action" at bounding box center [132, 319] width 53 height 27
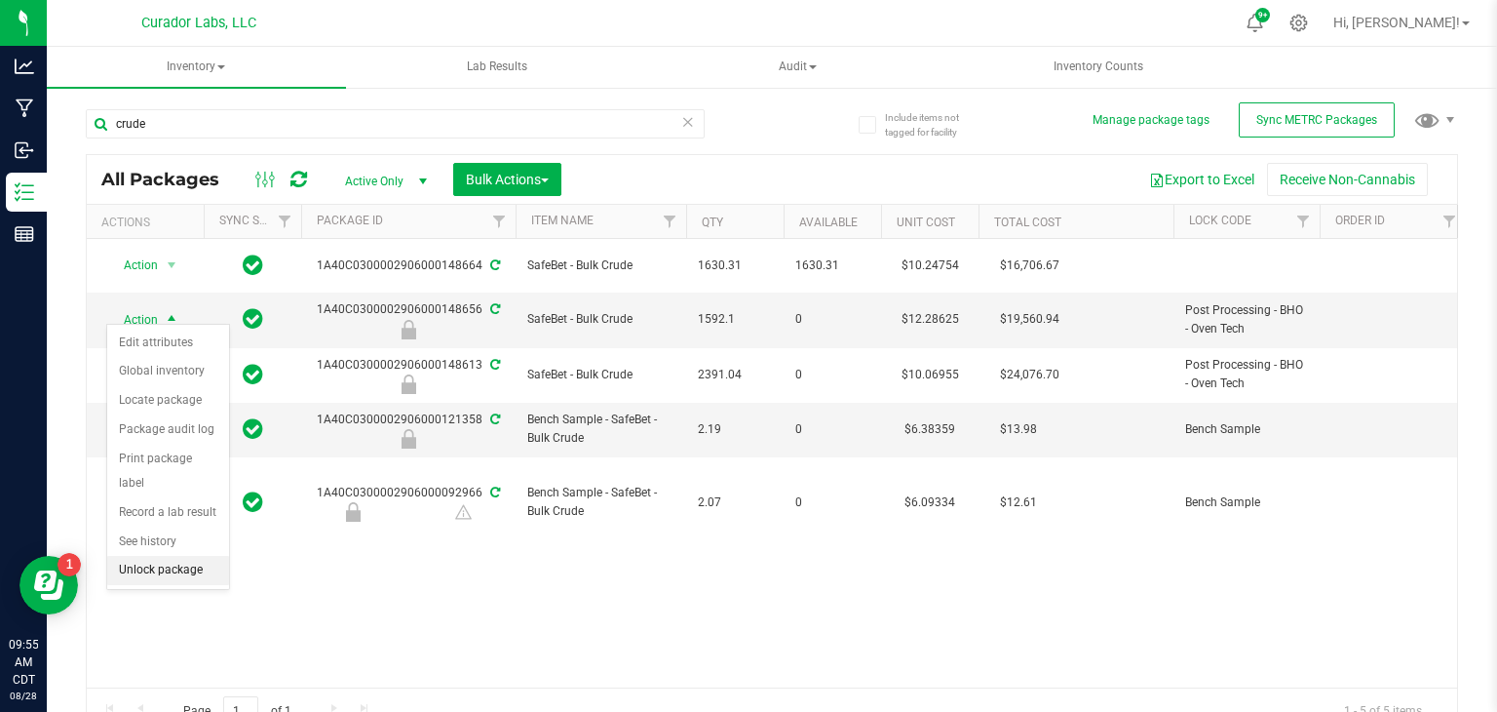
click at [183, 556] on li "Unlock package" at bounding box center [168, 570] width 122 height 29
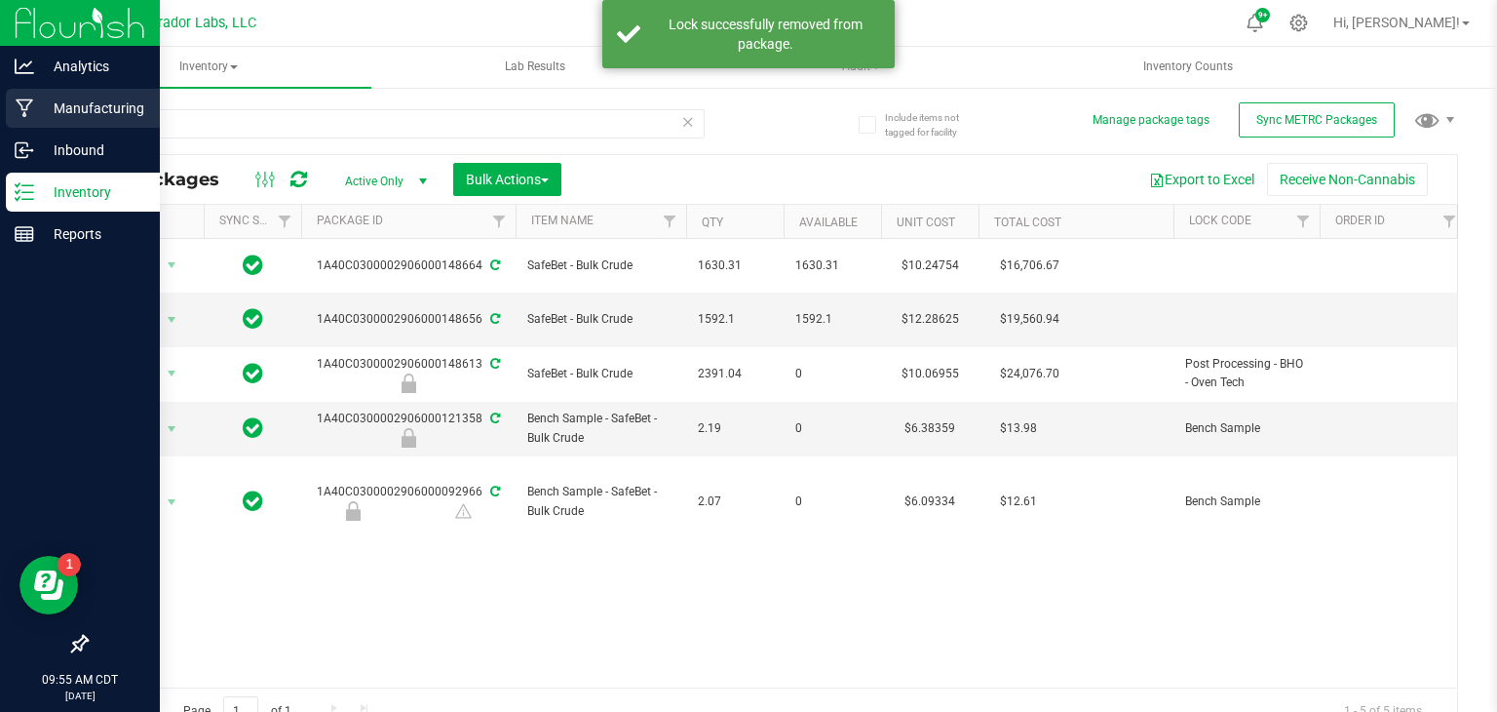
click at [38, 105] on p "Manufacturing" at bounding box center [92, 108] width 117 height 23
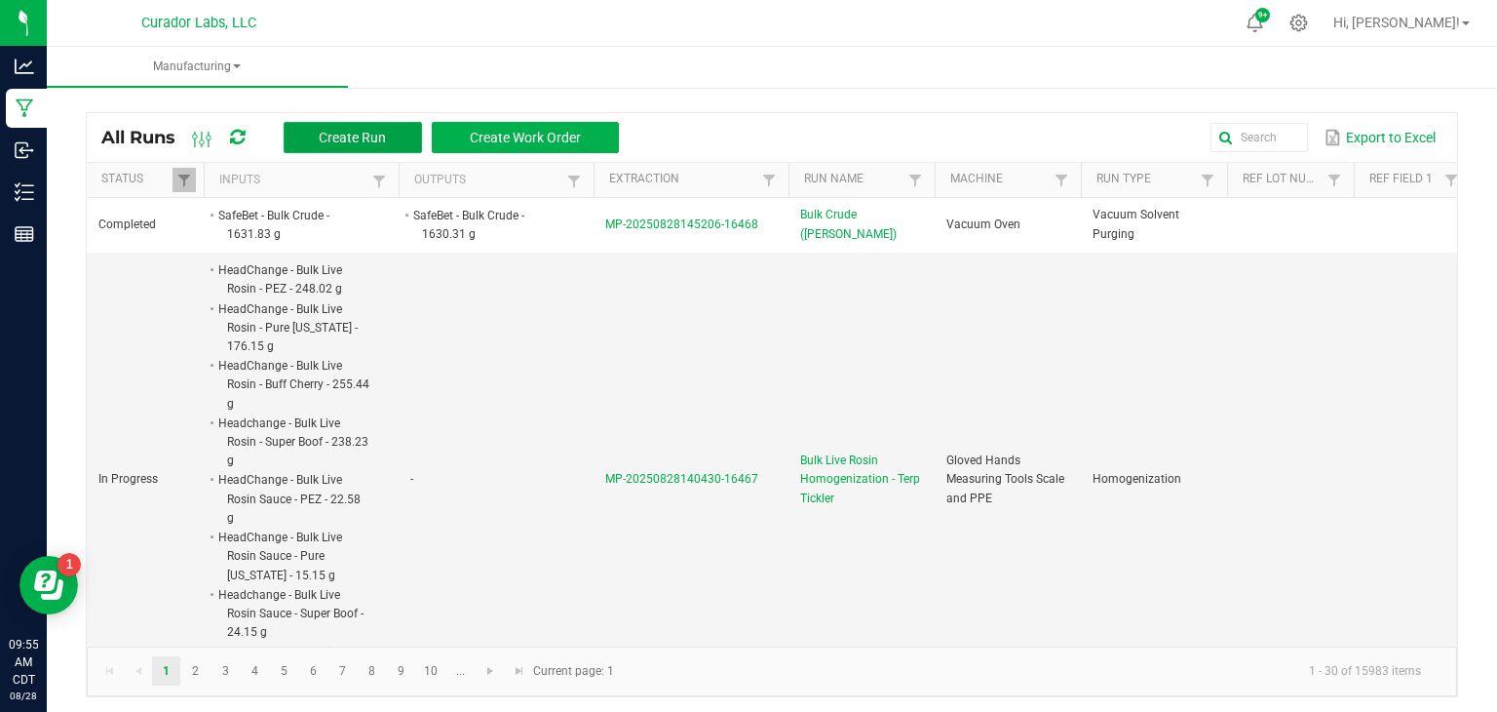
click at [344, 126] on button "Create Run" at bounding box center [353, 137] width 138 height 31
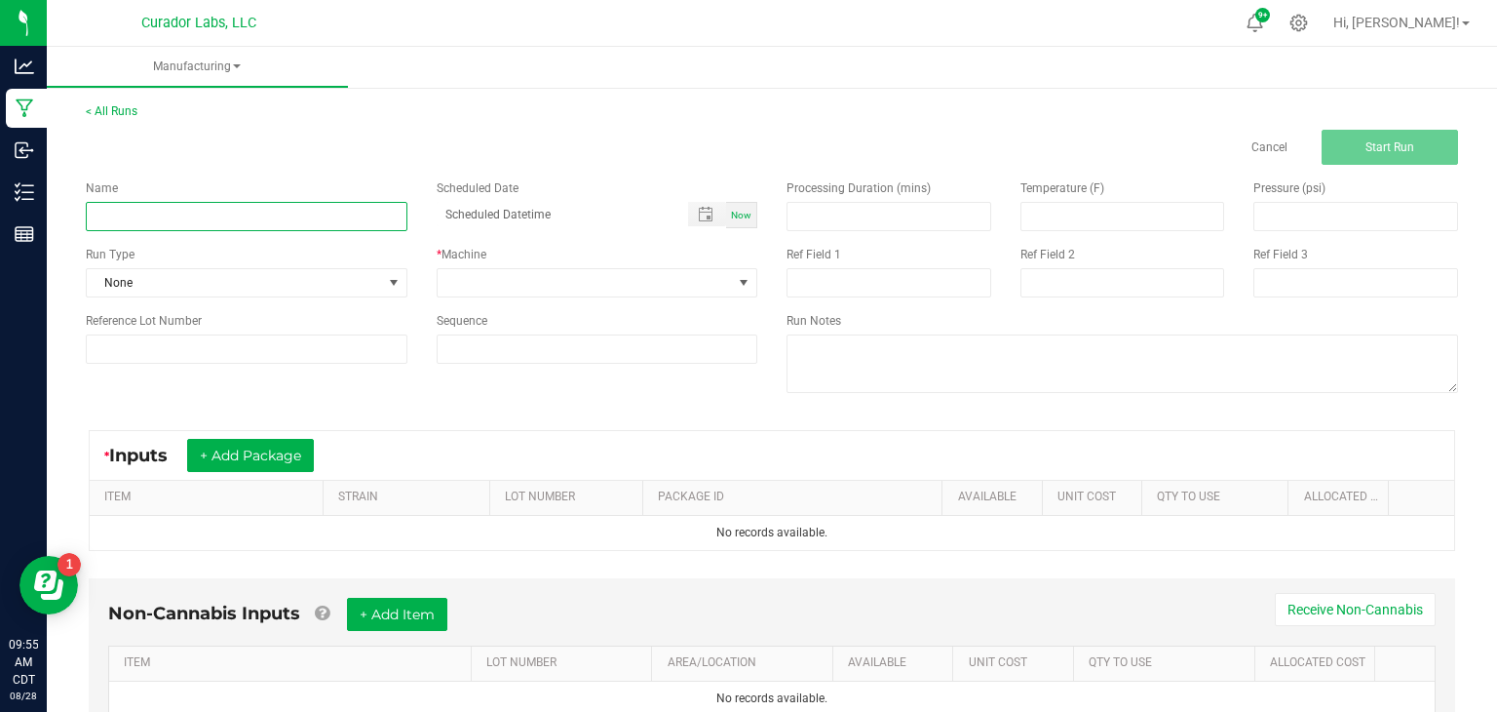
click at [335, 222] on input at bounding box center [247, 216] width 322 height 29
type input "Bulk Crude (GTH)"
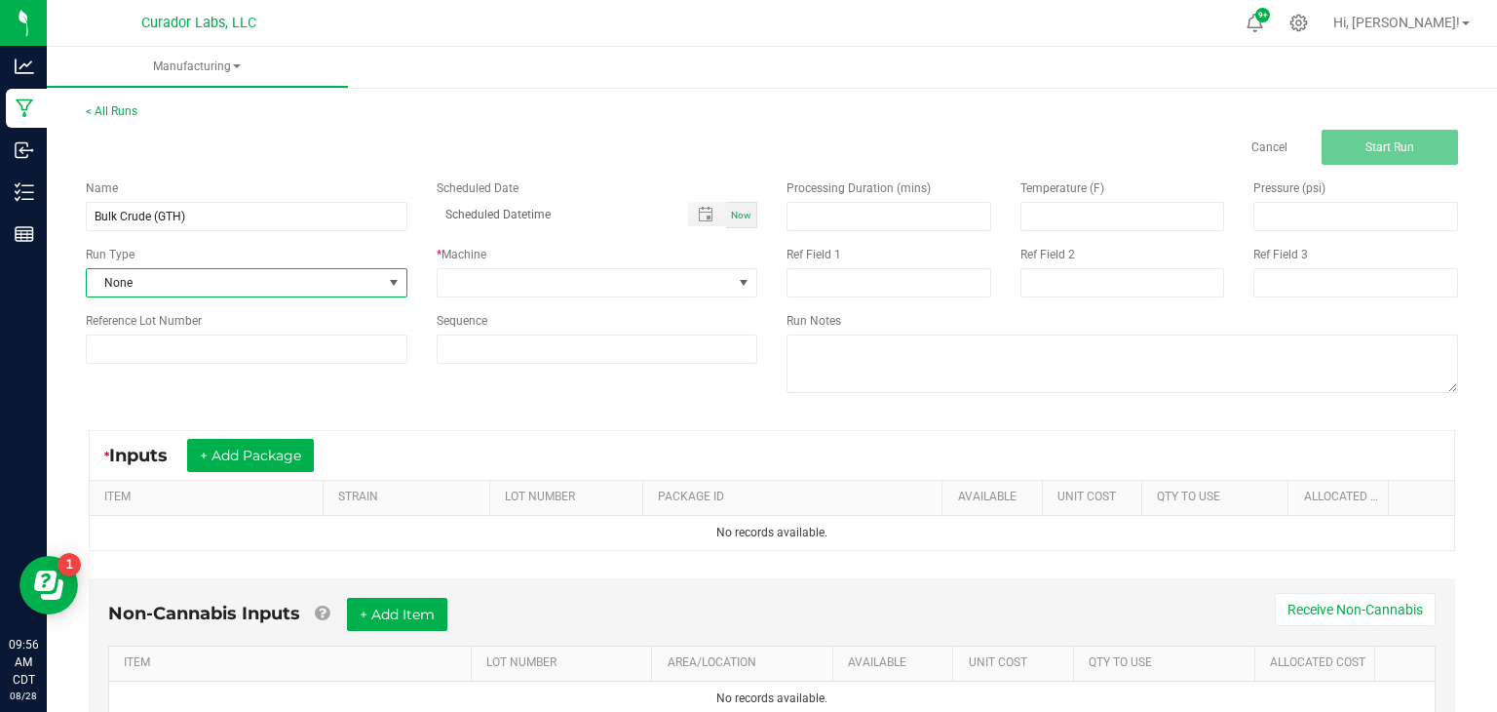
click at [346, 278] on span "None" at bounding box center [234, 282] width 295 height 27
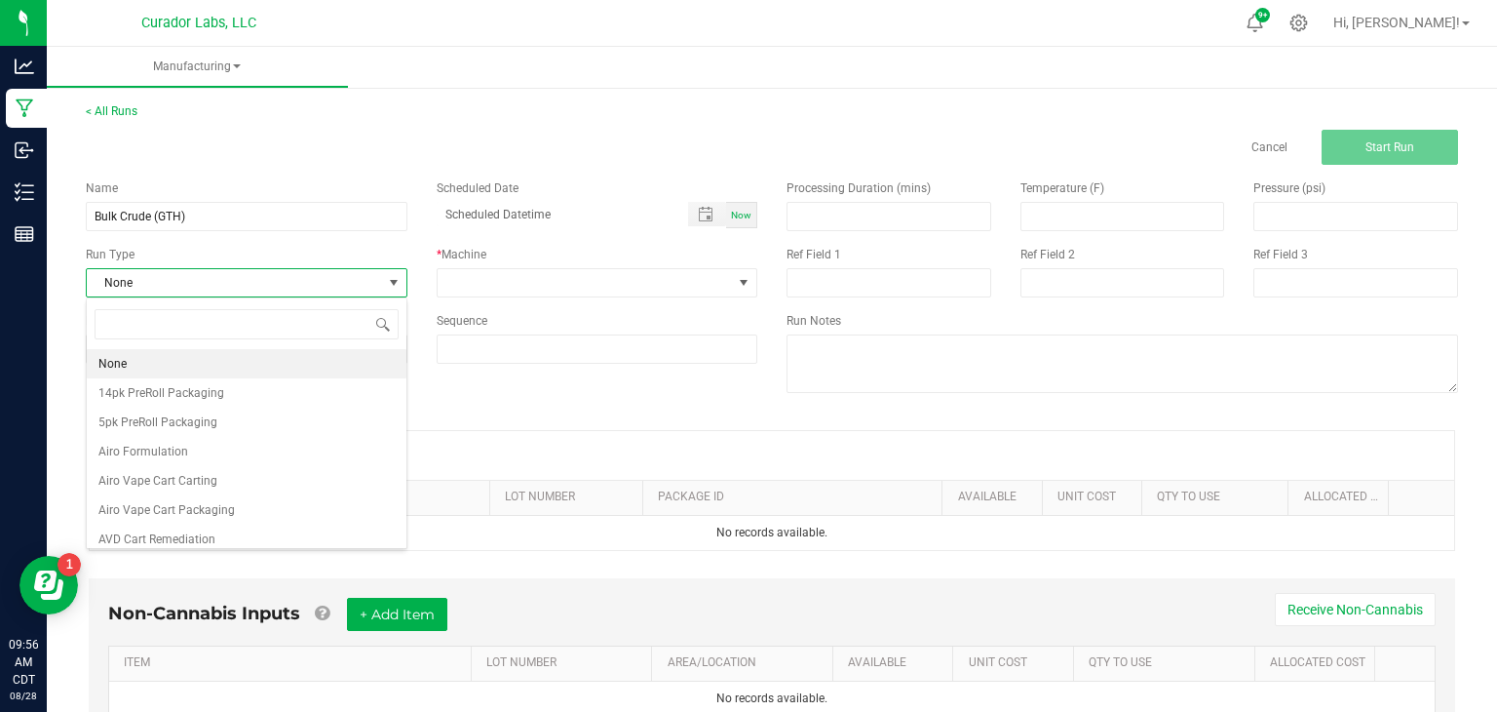
scroll to position [28, 321]
type input "vac"
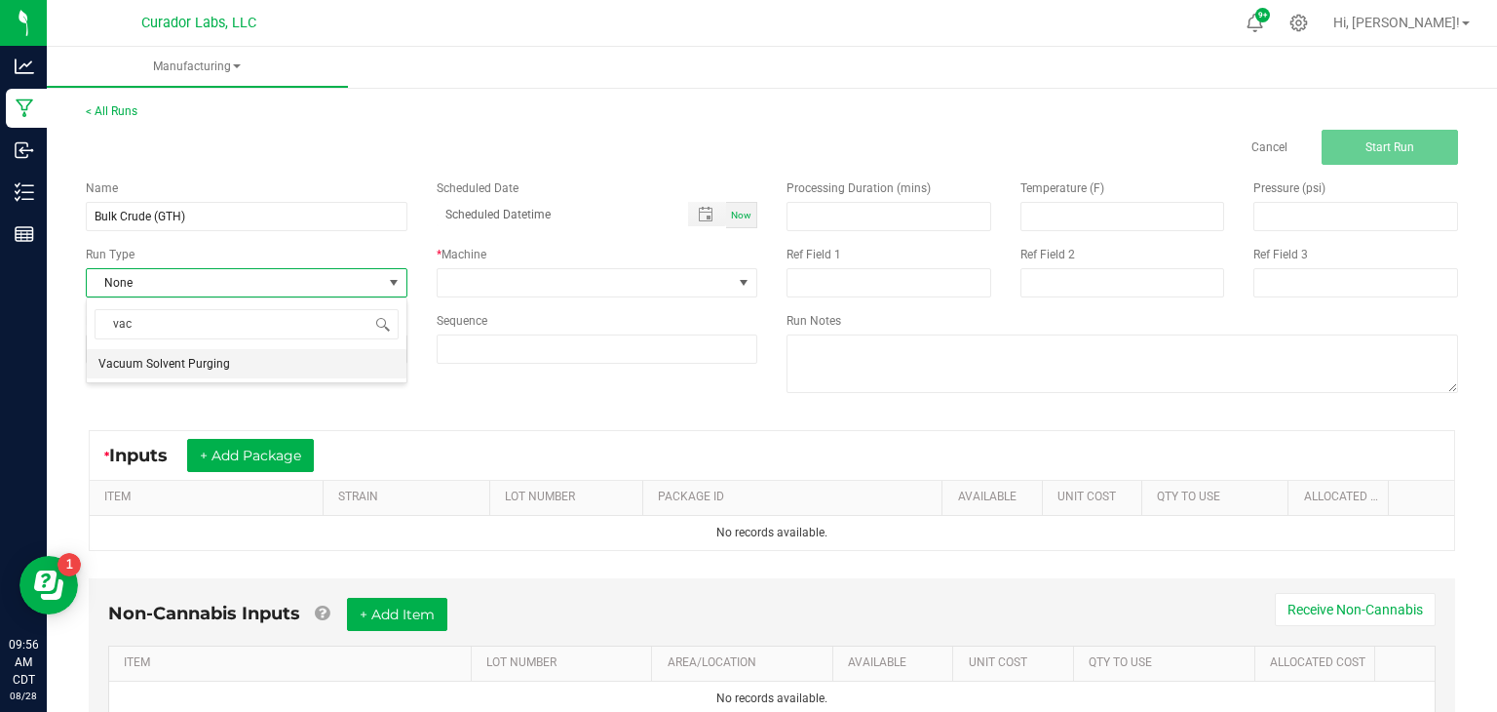
click at [229, 369] on li "Vacuum Solvent Purging" at bounding box center [247, 363] width 320 height 29
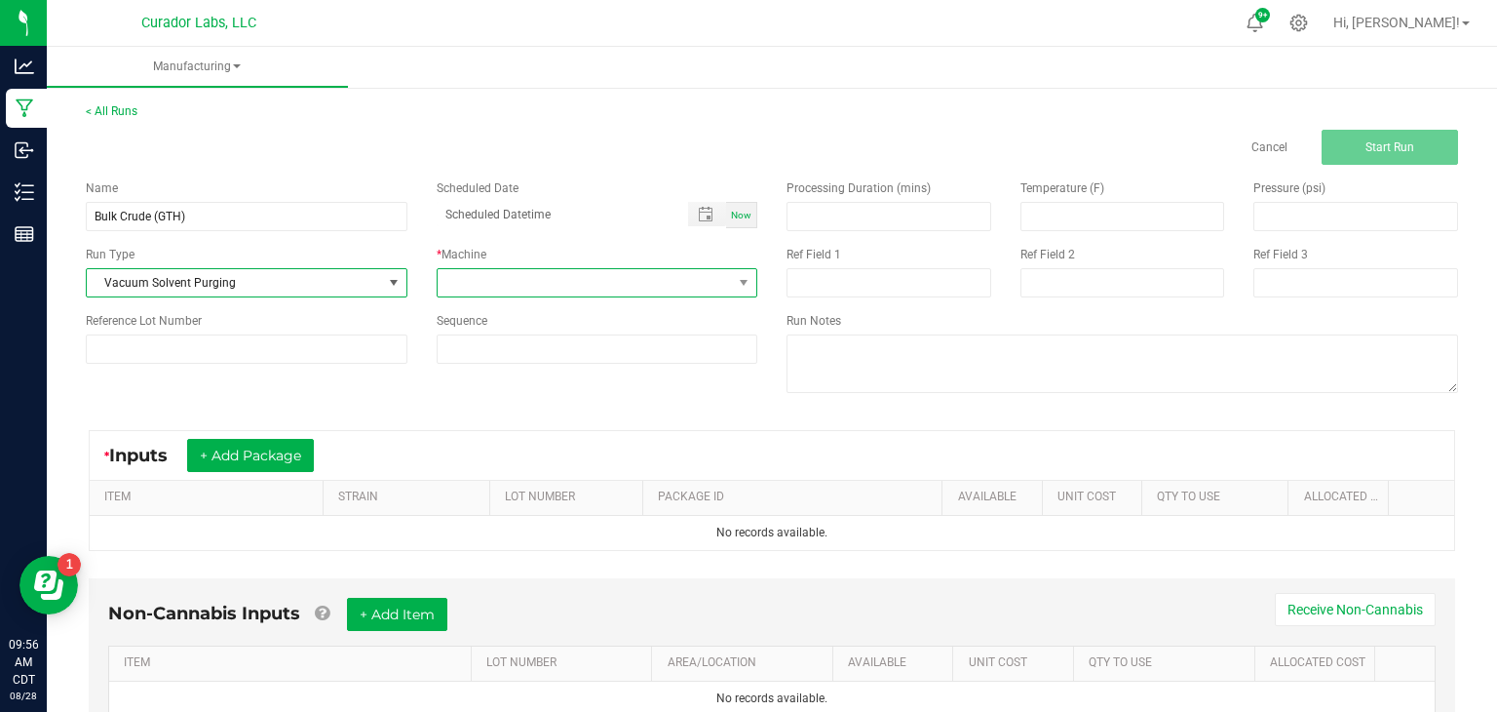
click at [505, 287] on span at bounding box center [585, 282] width 295 height 27
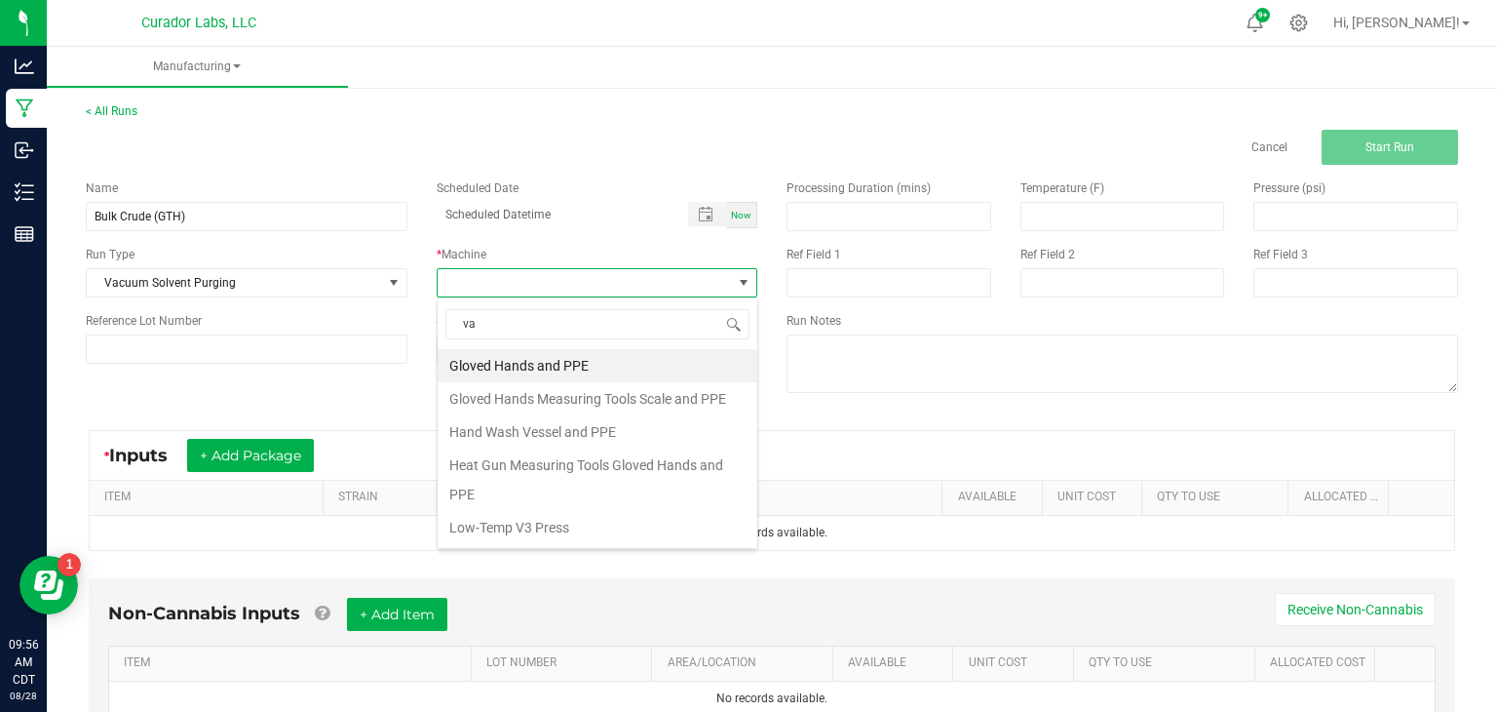
type input "vac"
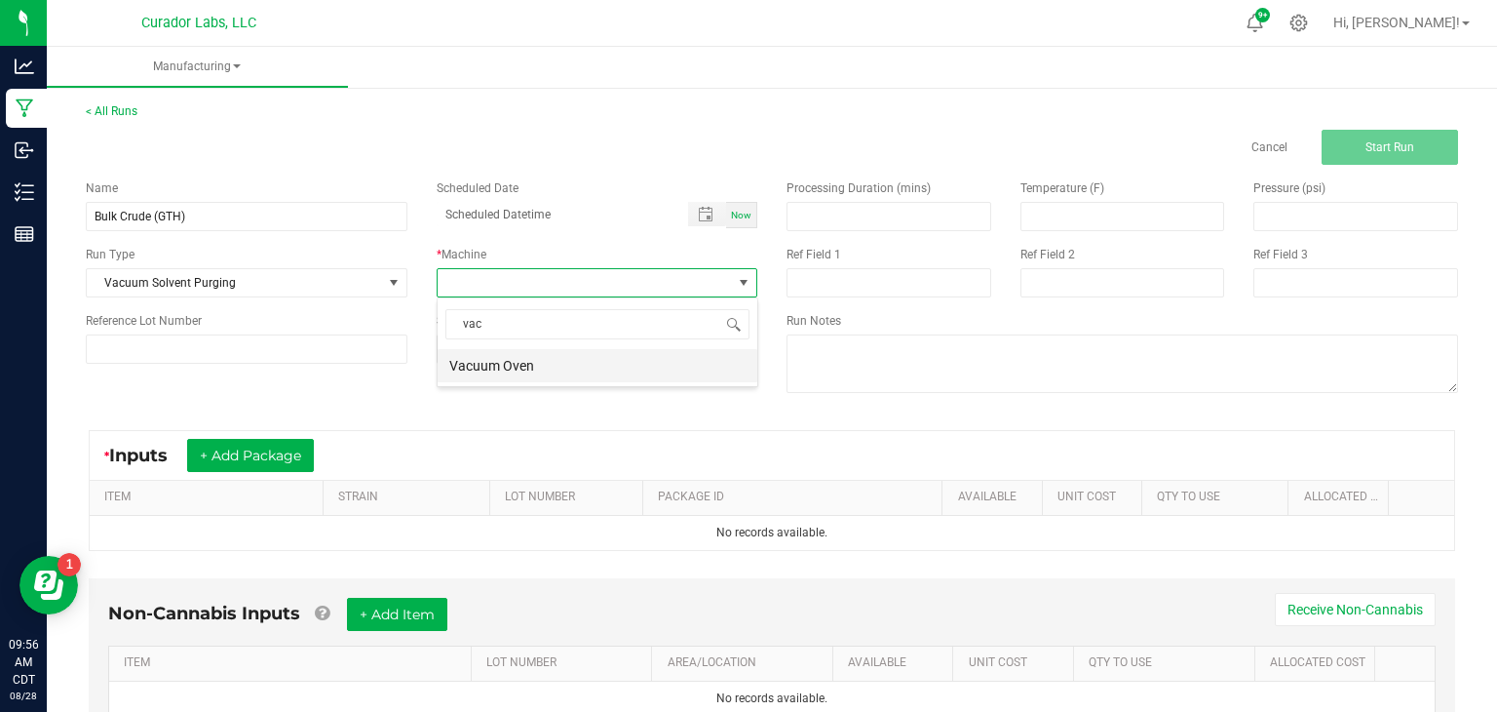
click at [529, 368] on li "Vacuum Oven" at bounding box center [598, 365] width 320 height 33
click at [298, 458] on button "+ Add Package" at bounding box center [250, 455] width 127 height 33
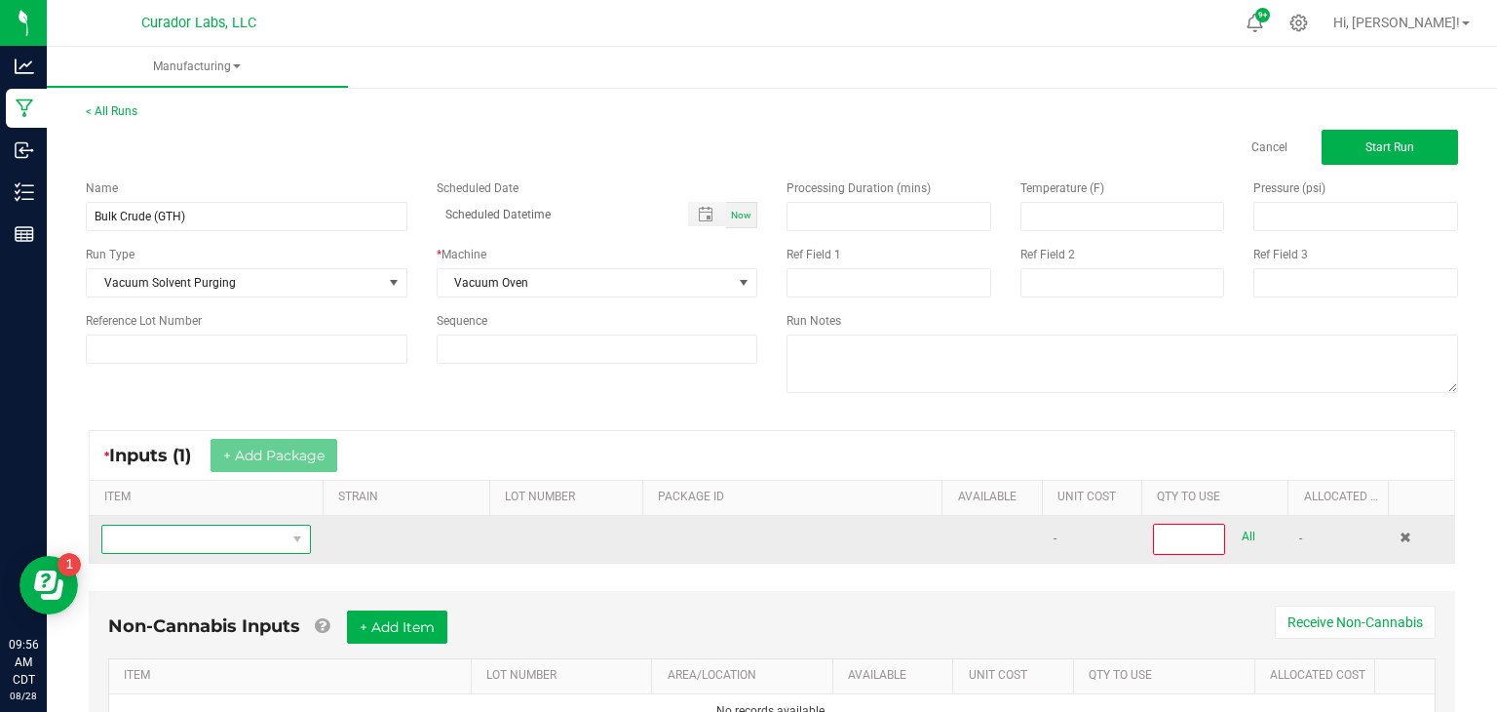
click at [254, 538] on span "NO DATA FOUND" at bounding box center [193, 538] width 183 height 27
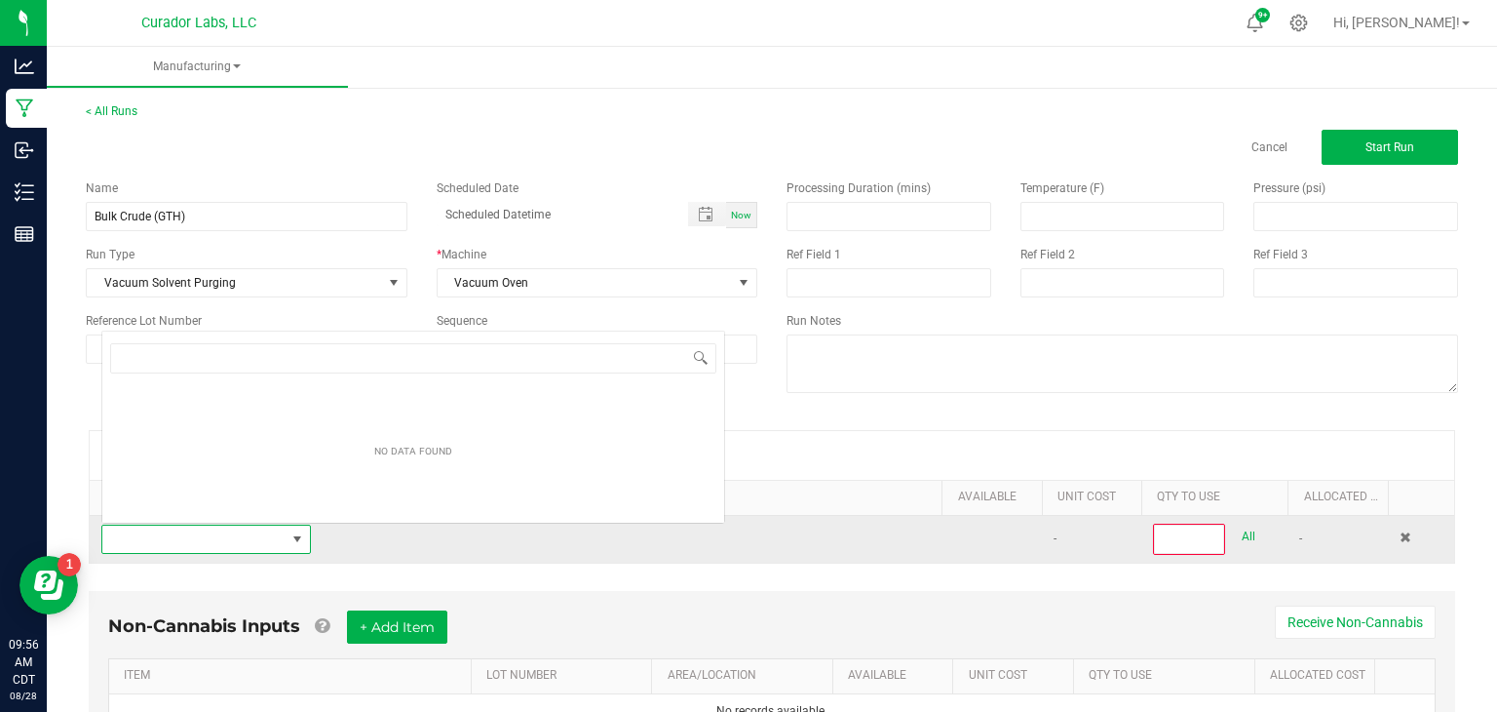
scroll to position [28, 210]
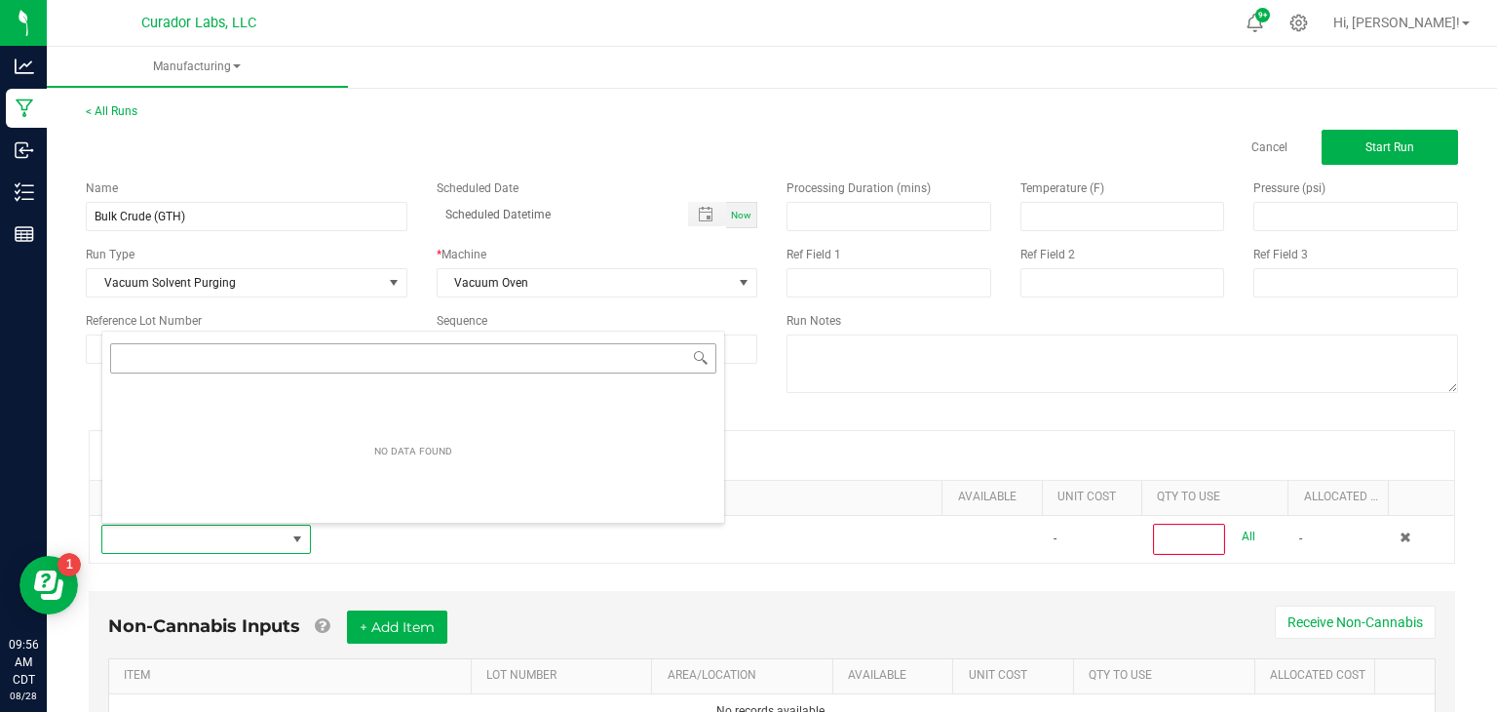
click at [444, 353] on input "NO DATA FOUND" at bounding box center [413, 358] width 606 height 30
click at [592, 356] on input "crude" at bounding box center [413, 358] width 606 height 30
type input "c"
type input "crude"
click at [1246, 404] on div "Processing Duration (mins) Temperature (F) Pressure (psi) Ref Field 1 Ref Field…" at bounding box center [1122, 289] width 701 height 248
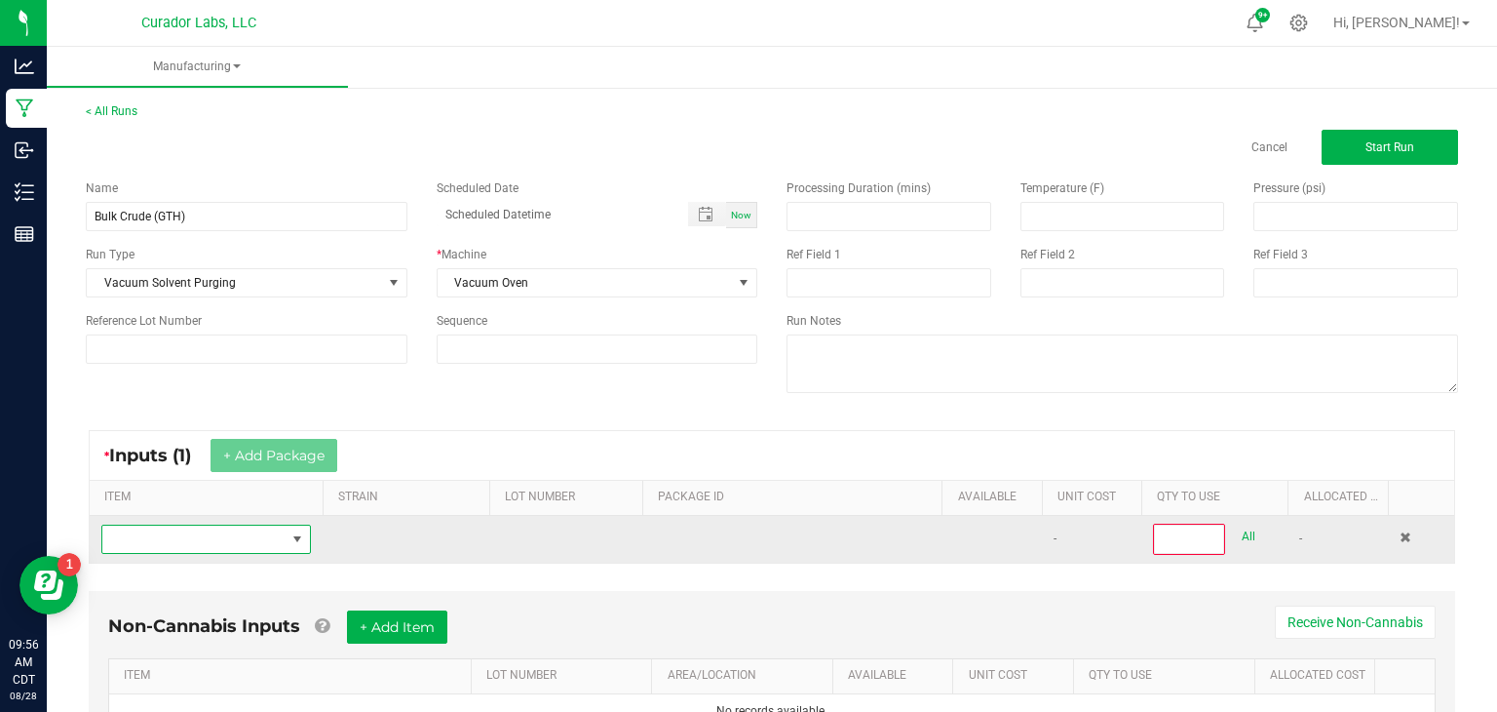
click at [294, 532] on span "NO DATA FOUND" at bounding box center [298, 539] width 16 height 16
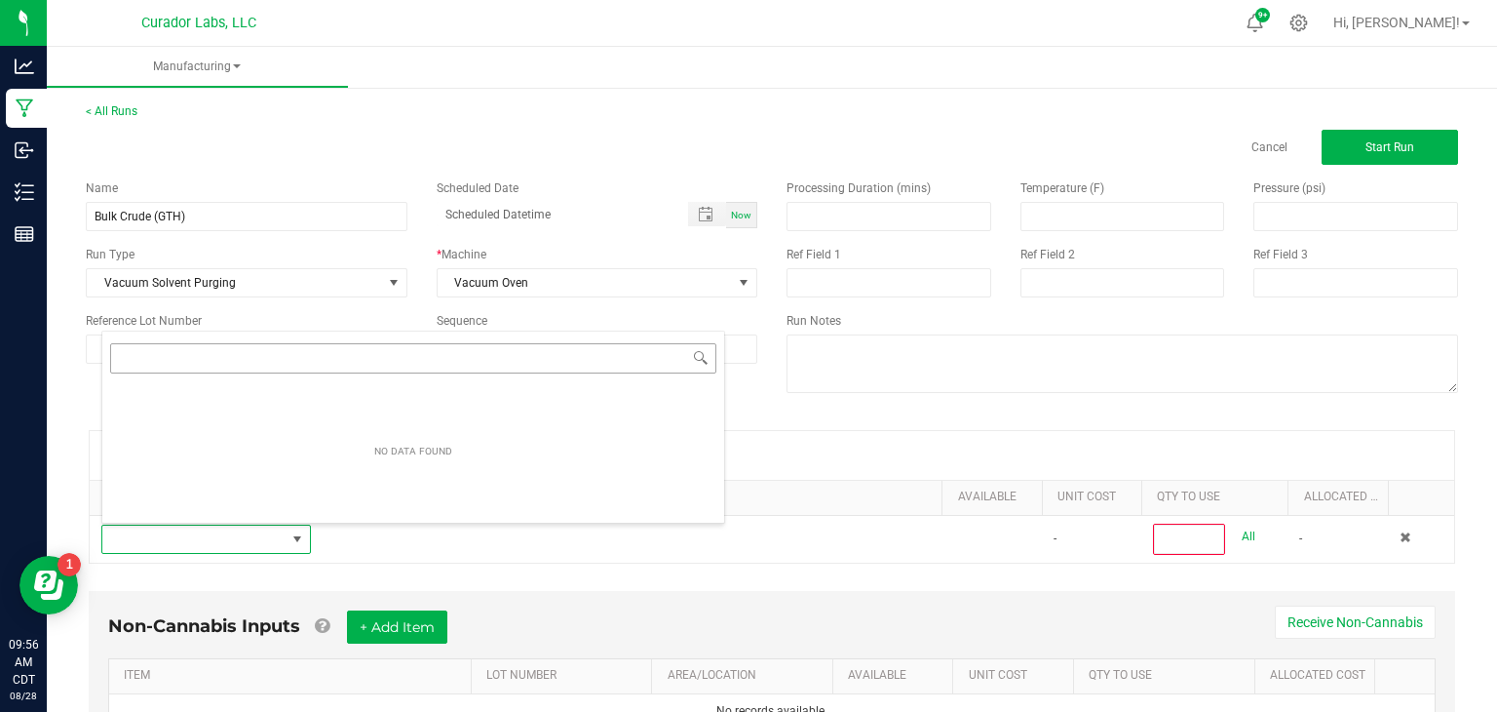
click at [446, 359] on div "NO DATA FOUND" at bounding box center [413, 426] width 624 height 193
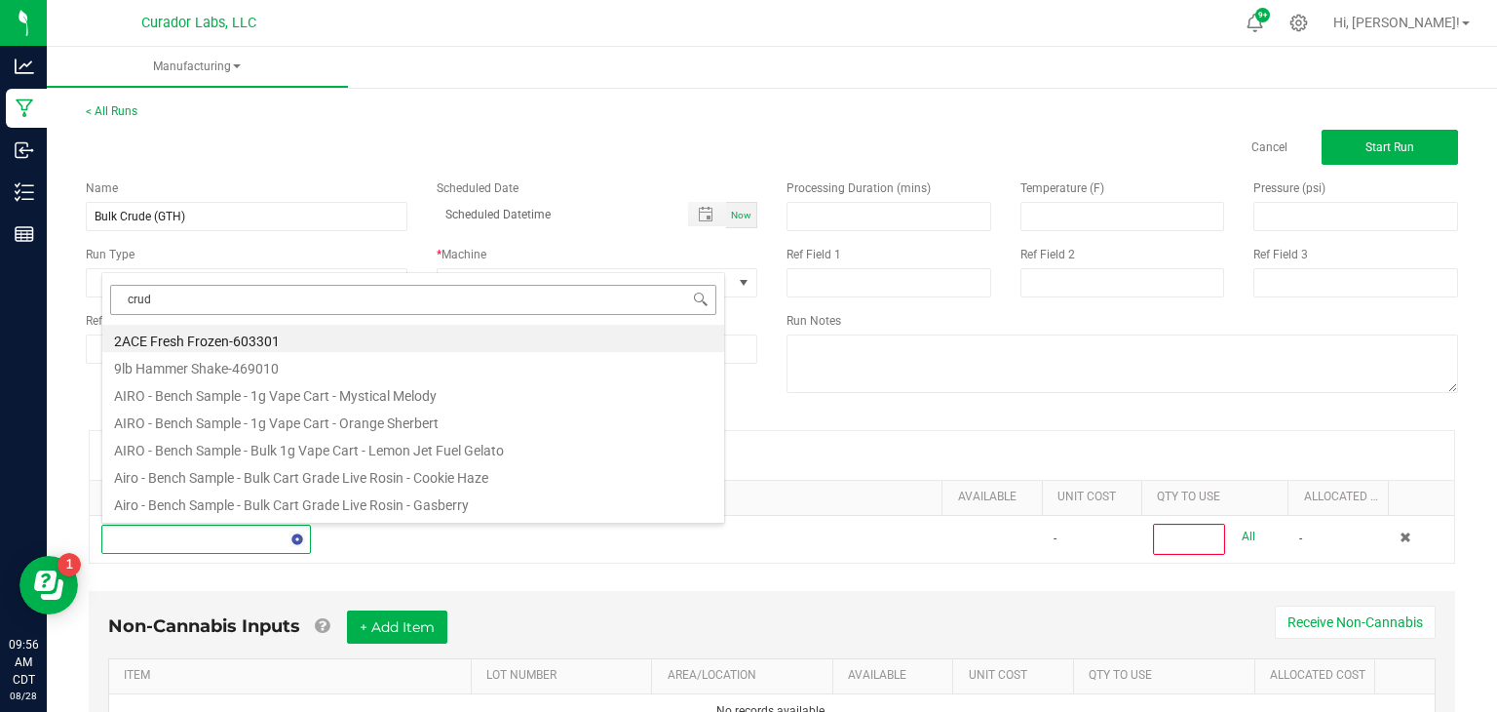
type input "crude"
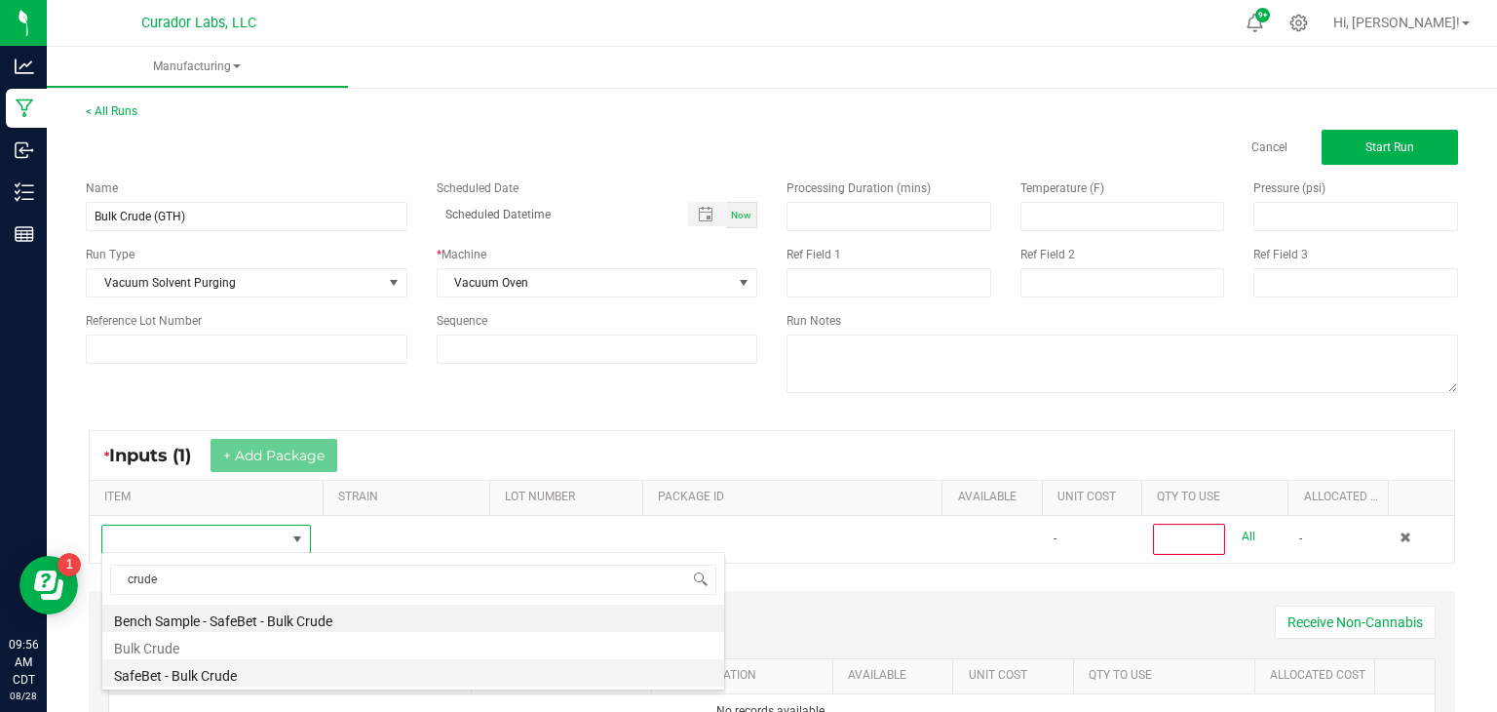
click at [207, 678] on li "SafeBet - Bulk Crude" at bounding box center [413, 672] width 622 height 27
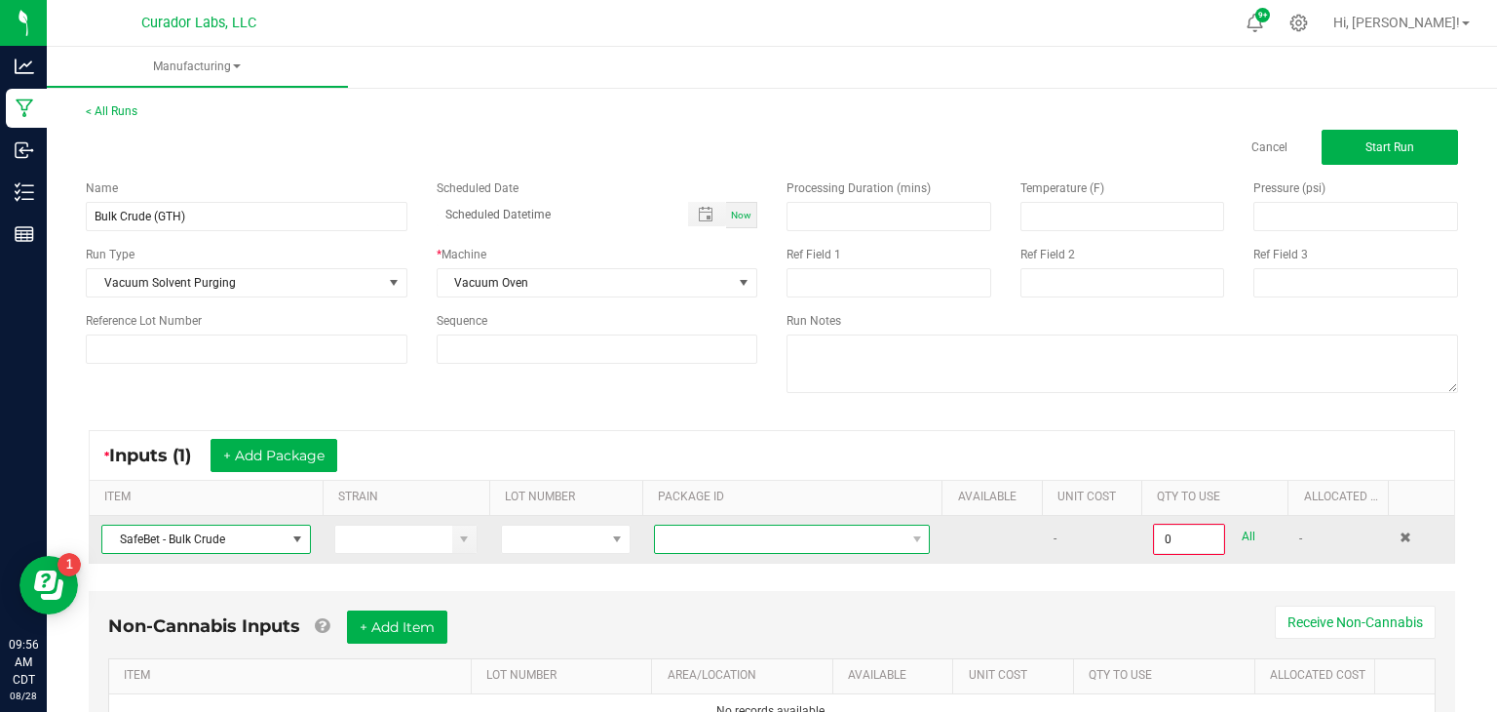
click at [698, 541] on span at bounding box center [780, 538] width 250 height 27
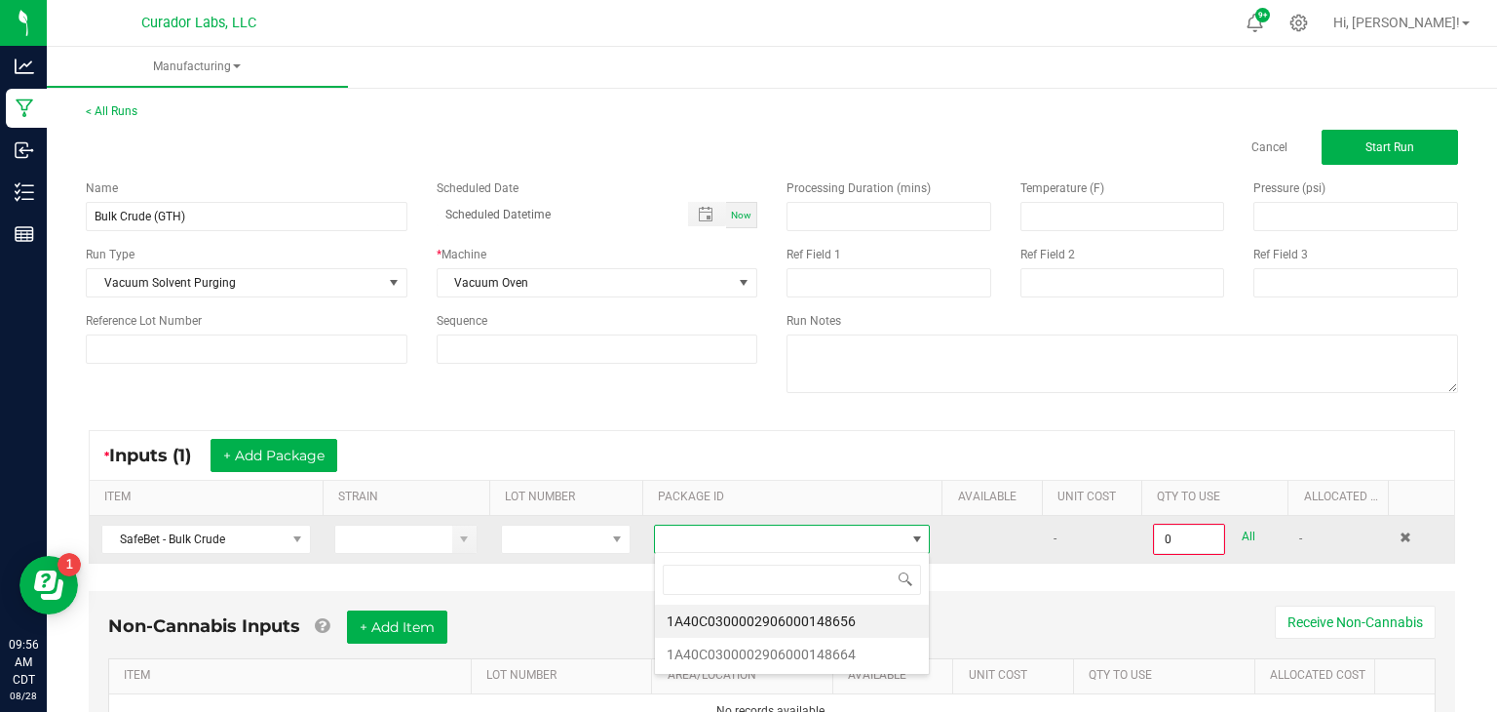
scroll to position [28, 277]
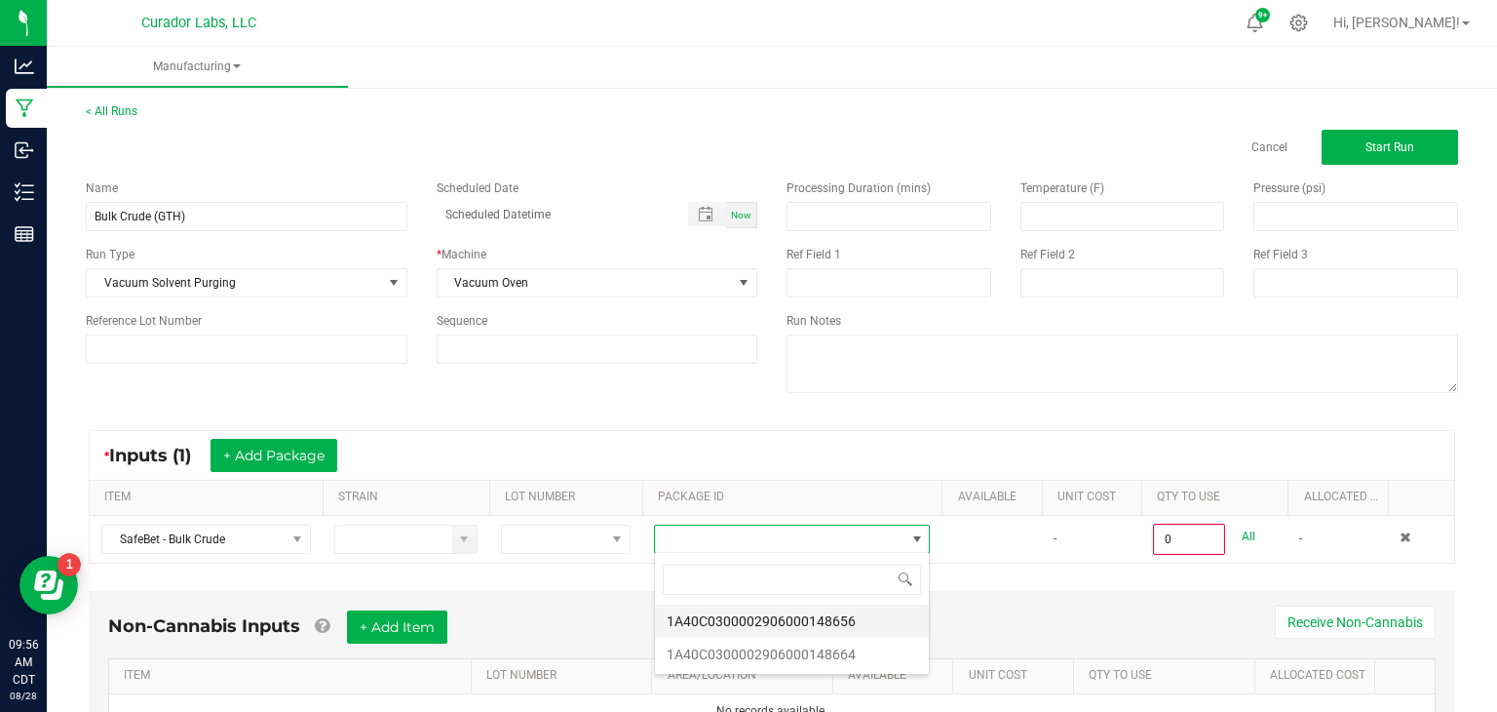
click at [745, 616] on li "1A40C0300002906000148656" at bounding box center [792, 620] width 274 height 33
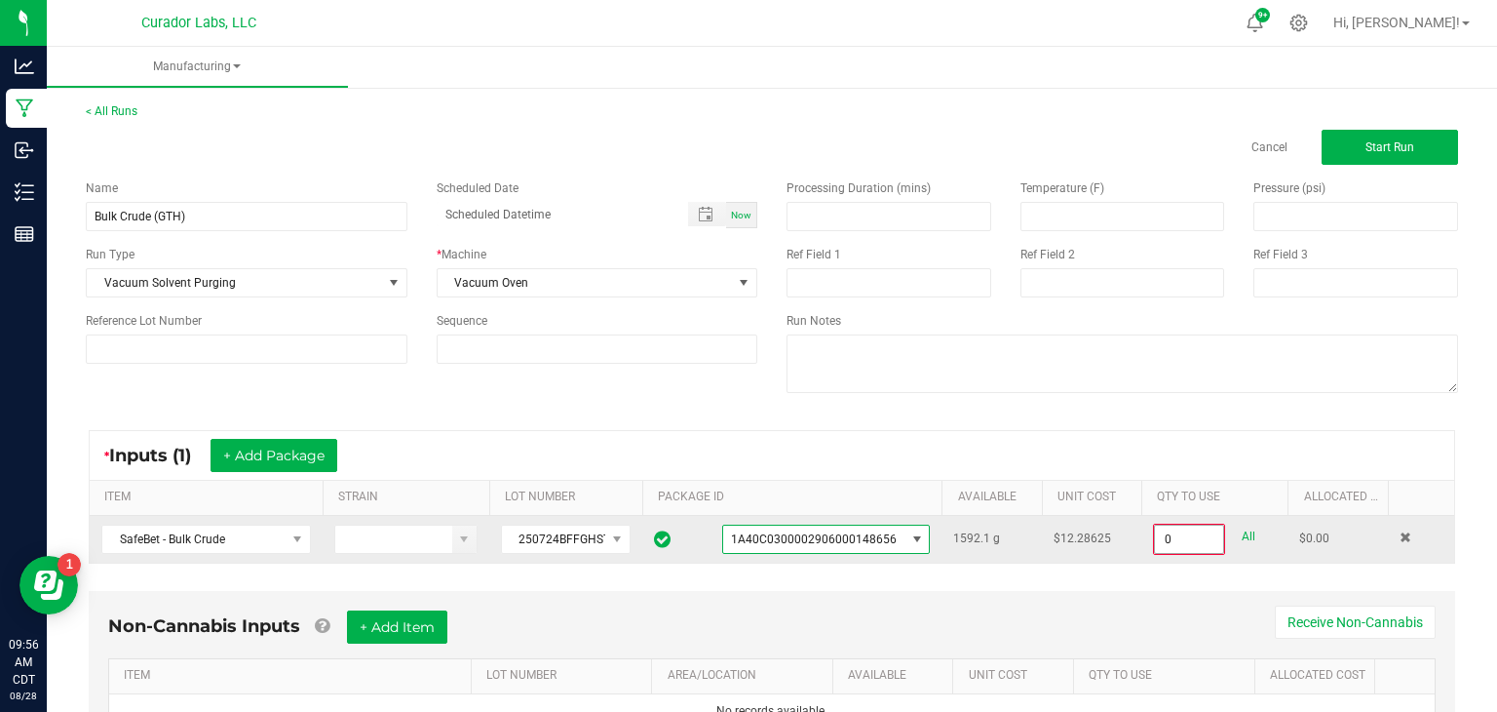
click at [1184, 528] on input "0" at bounding box center [1189, 538] width 68 height 27
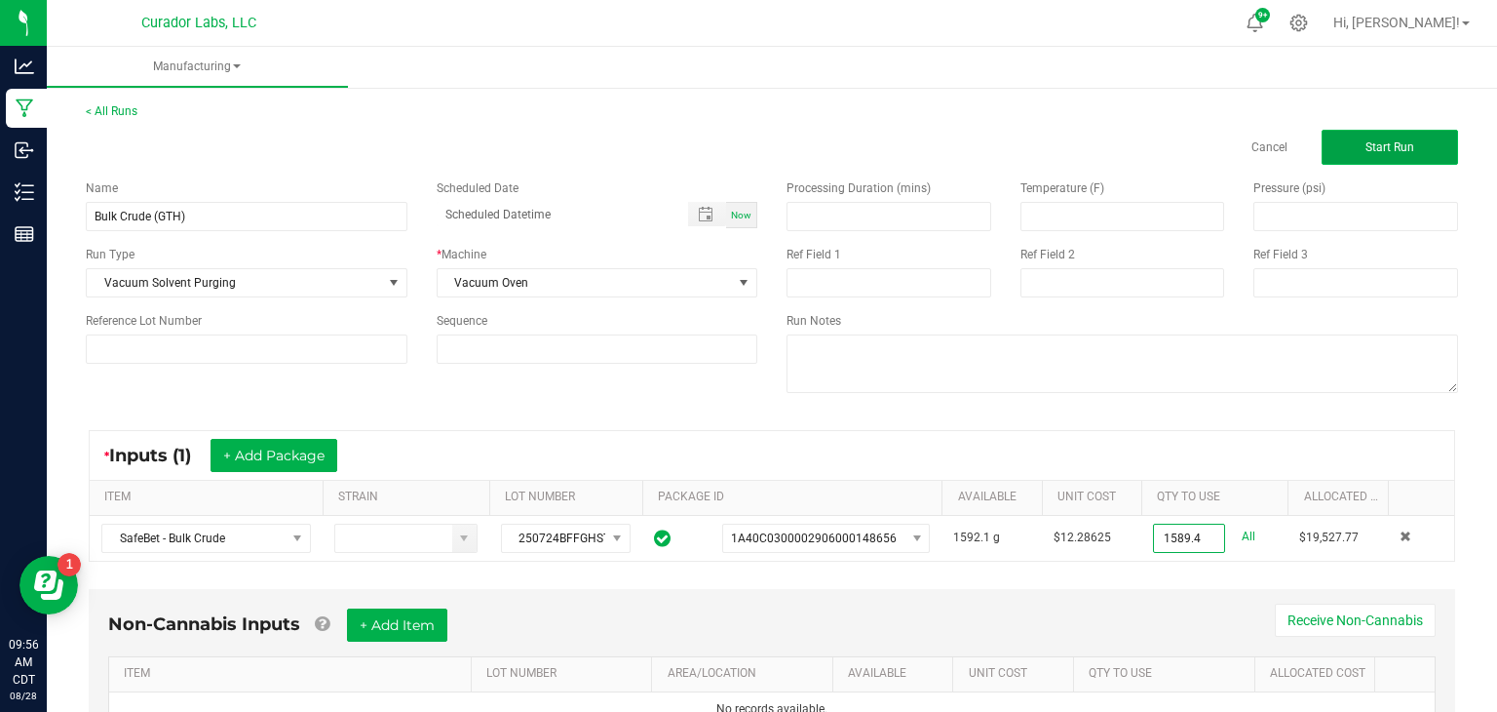
type input "1589.4000 g"
click at [1361, 140] on button "Start Run" at bounding box center [1390, 147] width 136 height 35
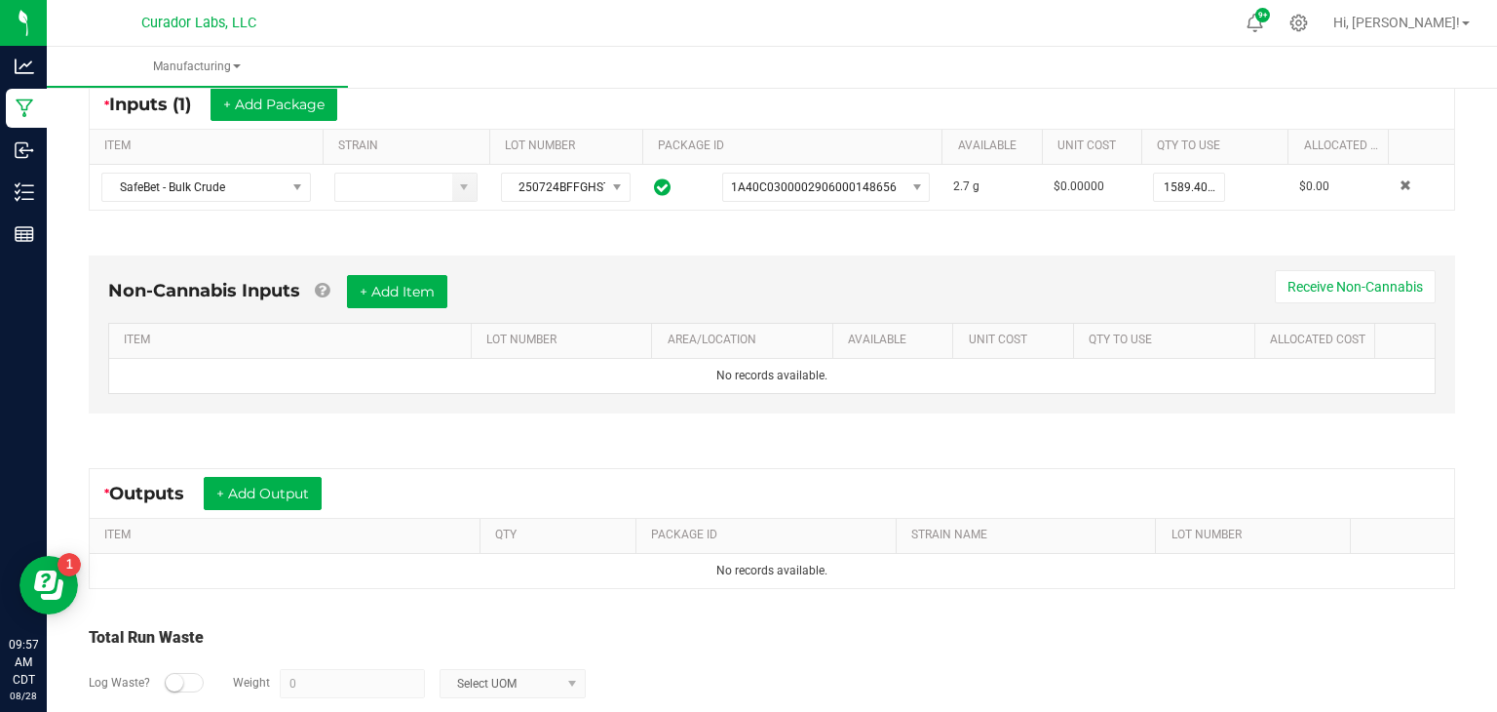
scroll to position [391, 0]
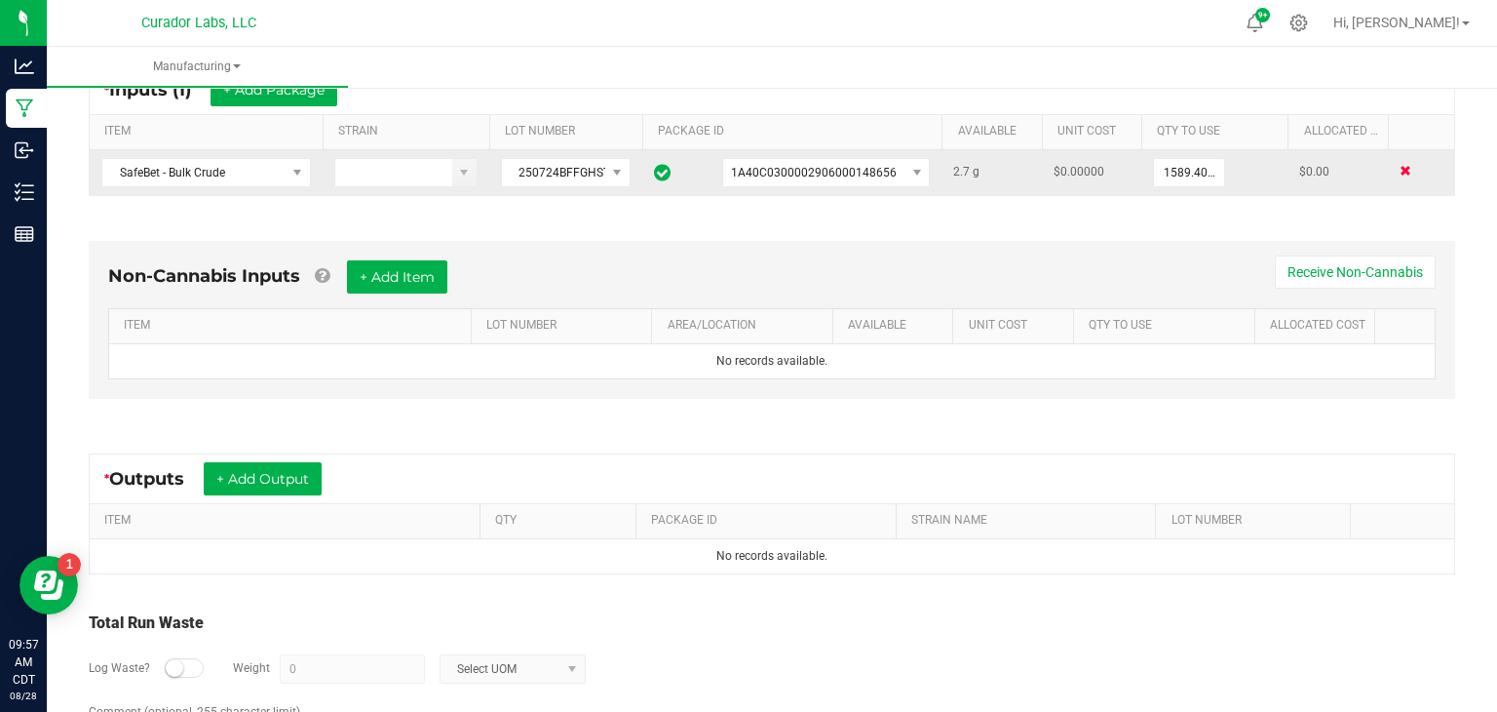
click at [1408, 170] on span at bounding box center [1406, 171] width 12 height 12
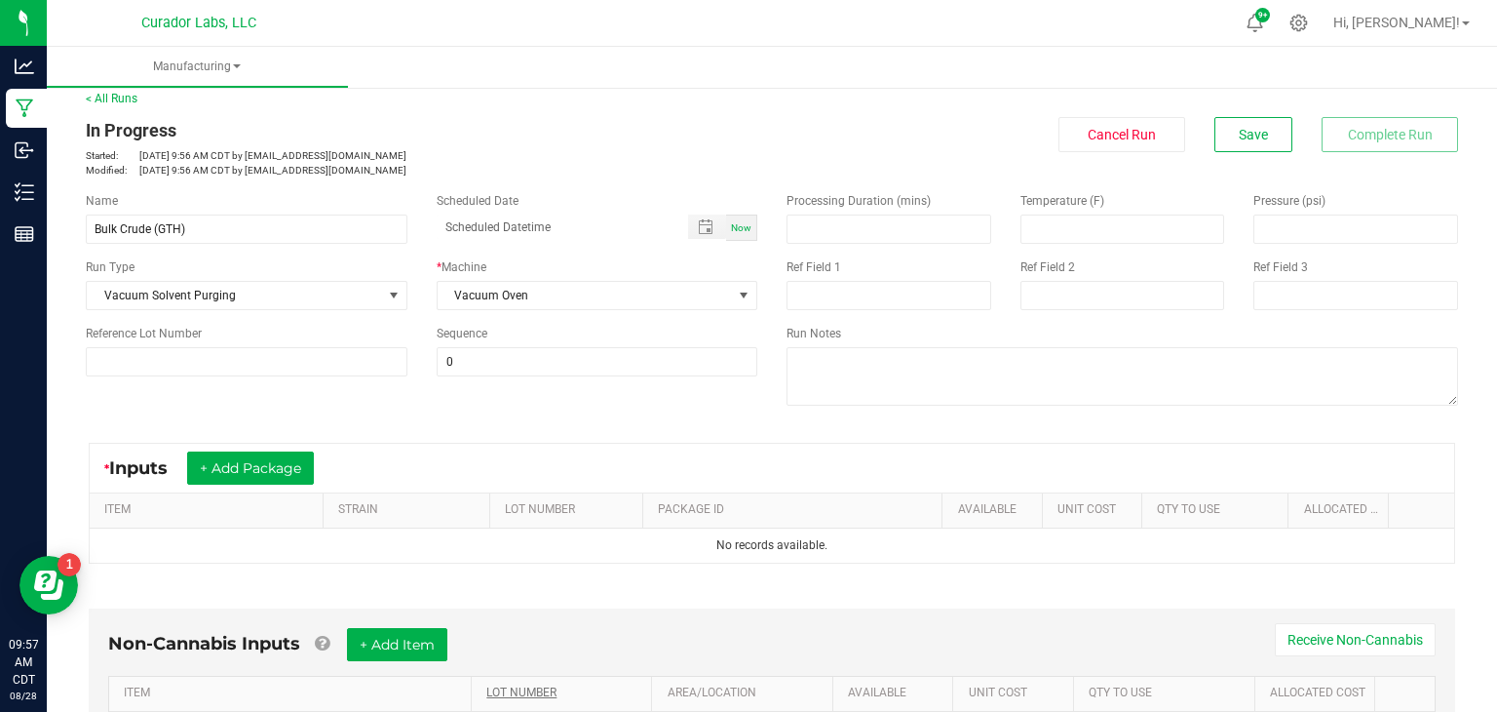
scroll to position [0, 0]
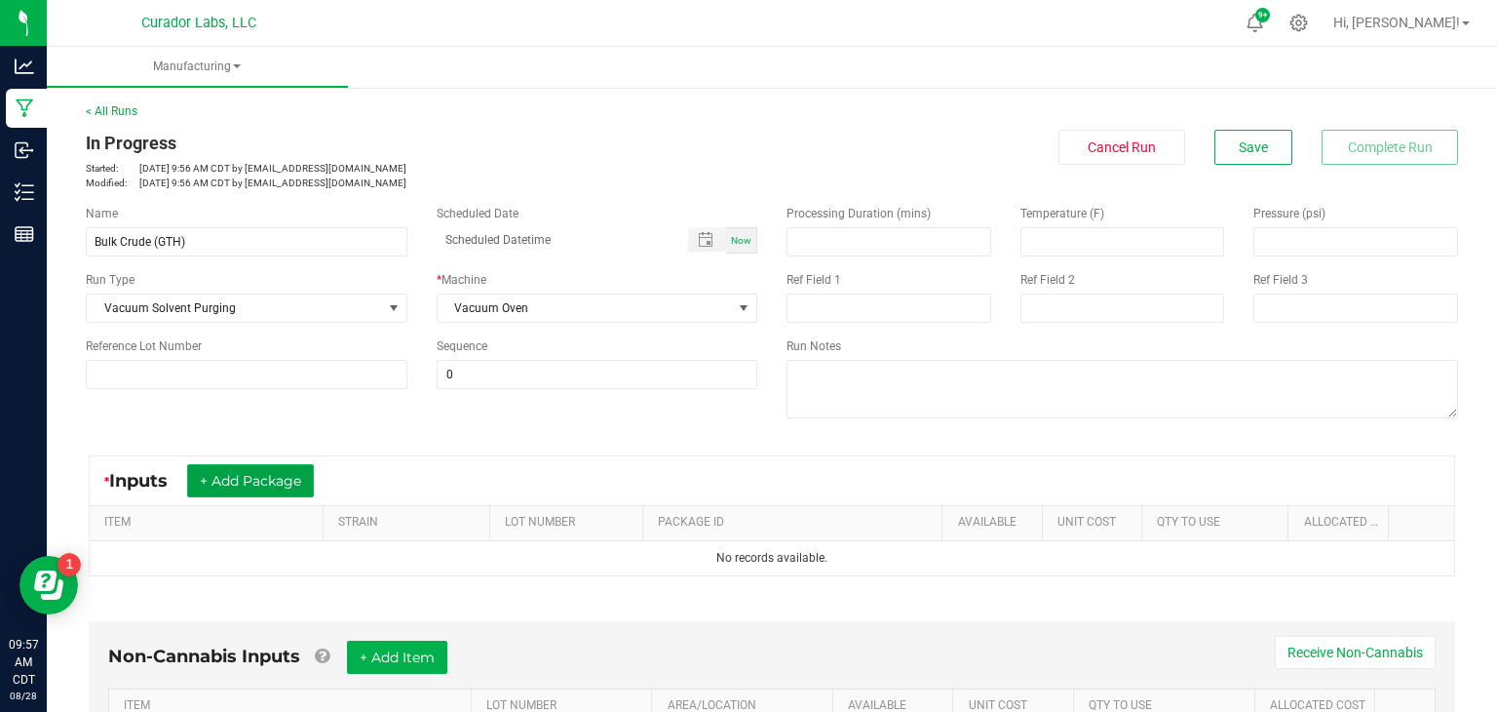
click at [256, 491] on button "+ Add Package" at bounding box center [250, 480] width 127 height 33
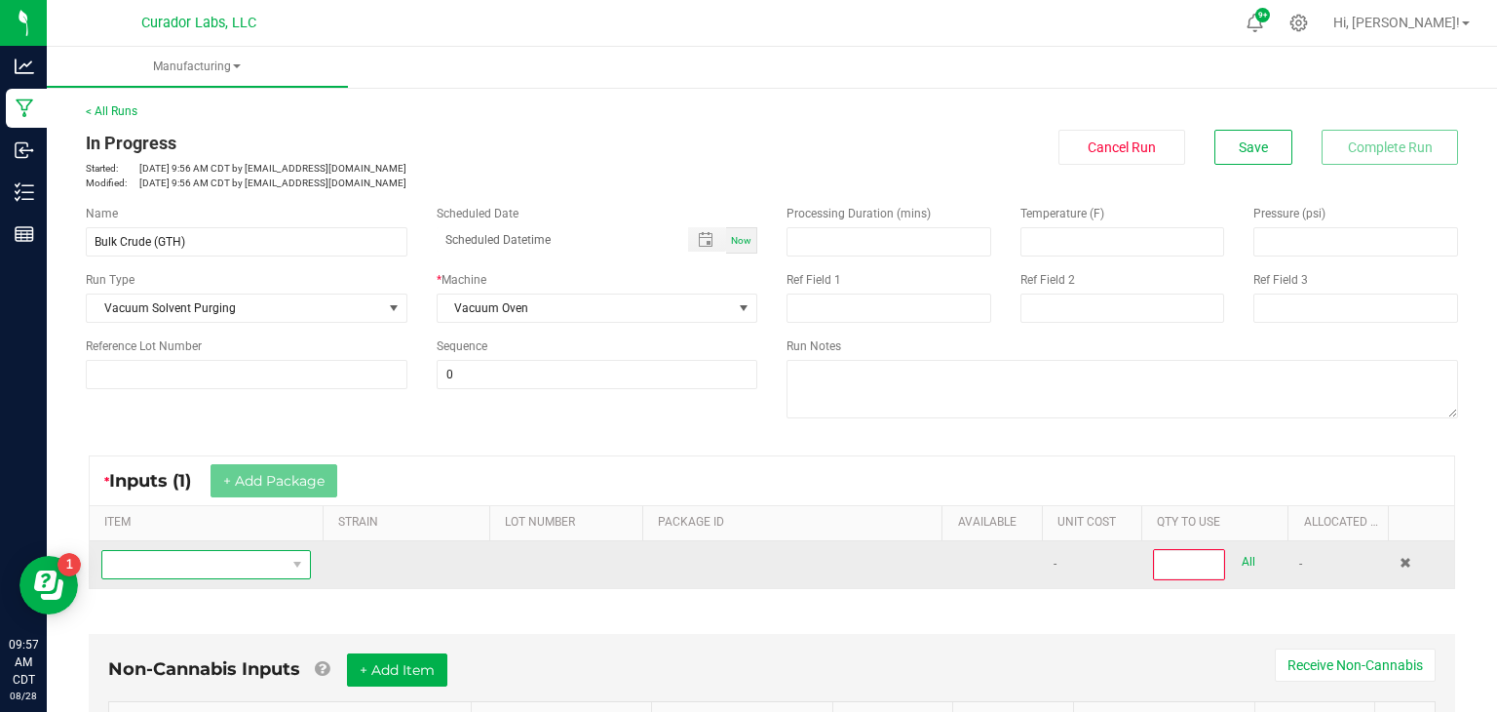
click at [267, 570] on span "NO DATA FOUND" at bounding box center [193, 564] width 183 height 27
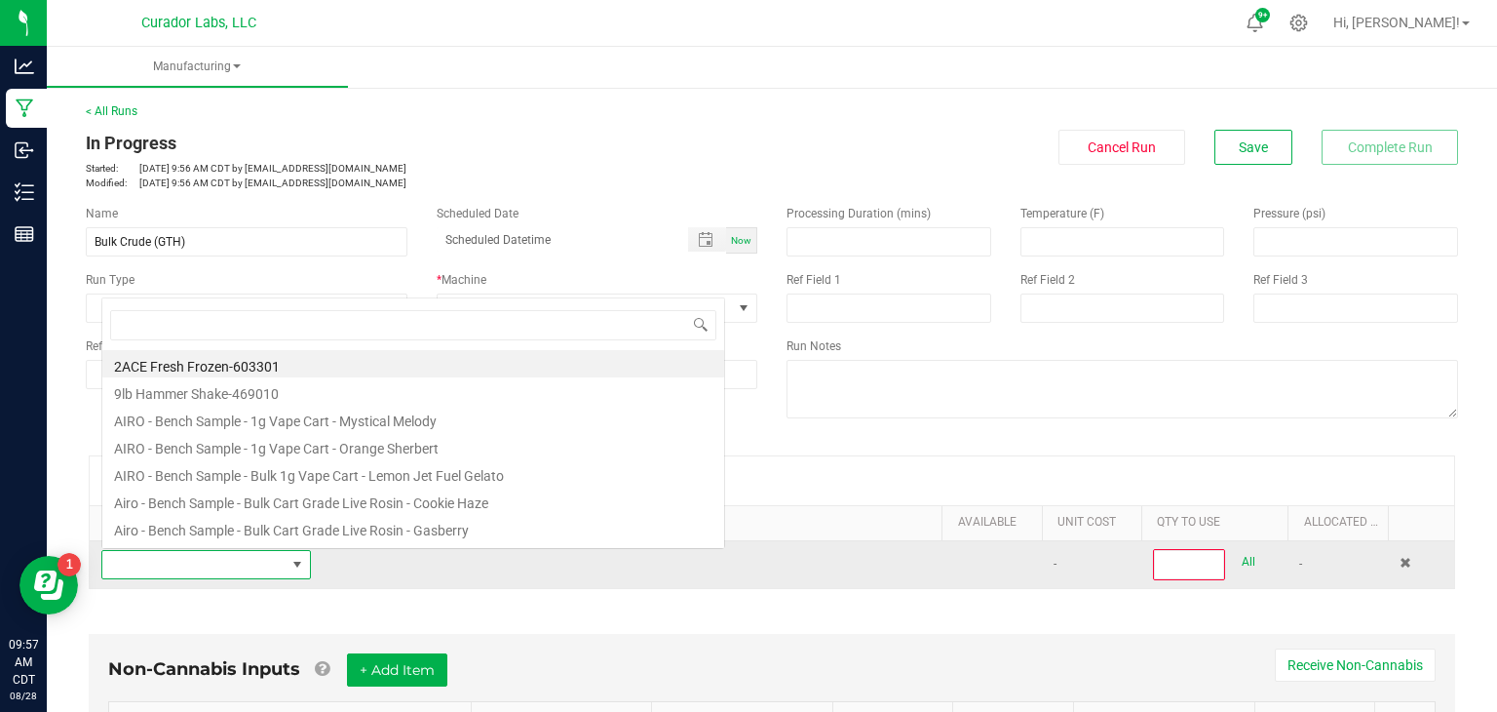
scroll to position [28, 210]
type input "crude"
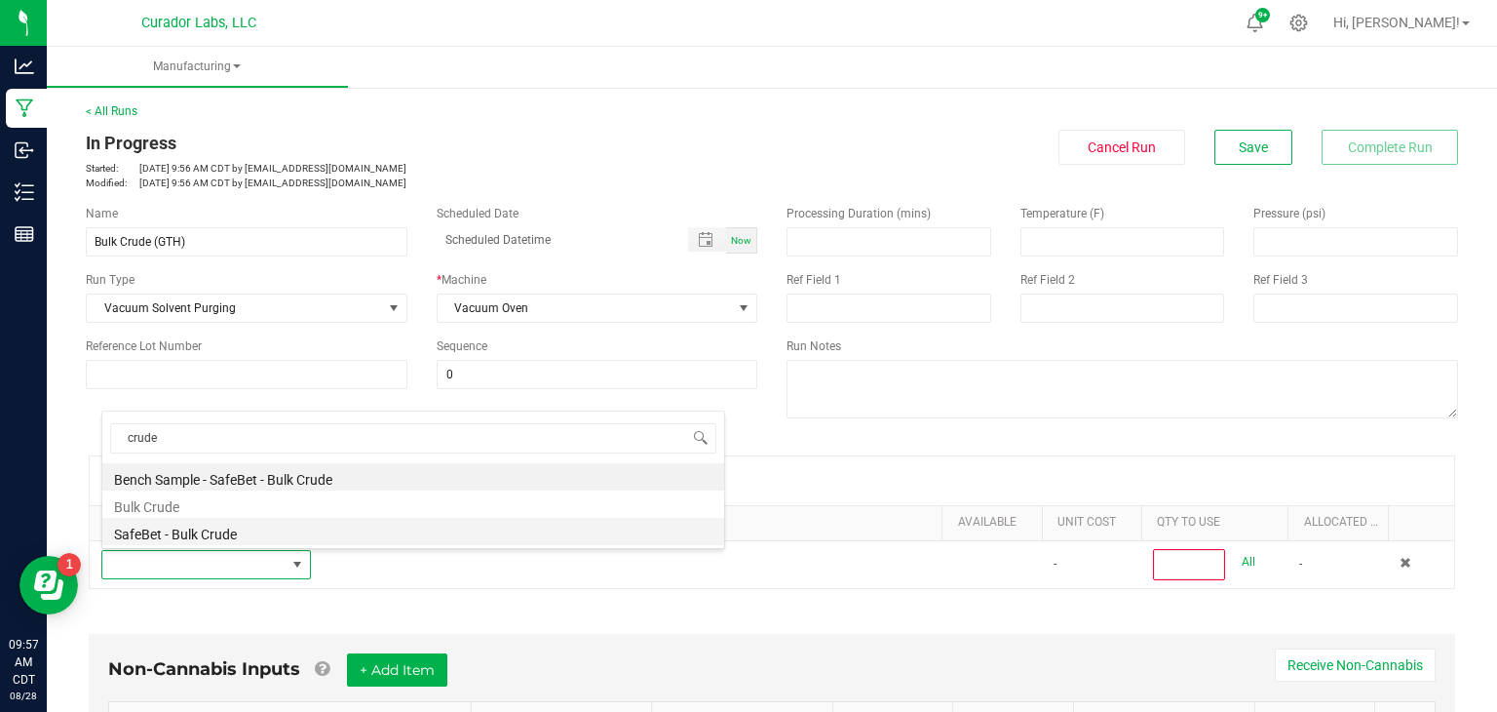
click at [227, 527] on li "SafeBet - Bulk Crude" at bounding box center [413, 531] width 622 height 27
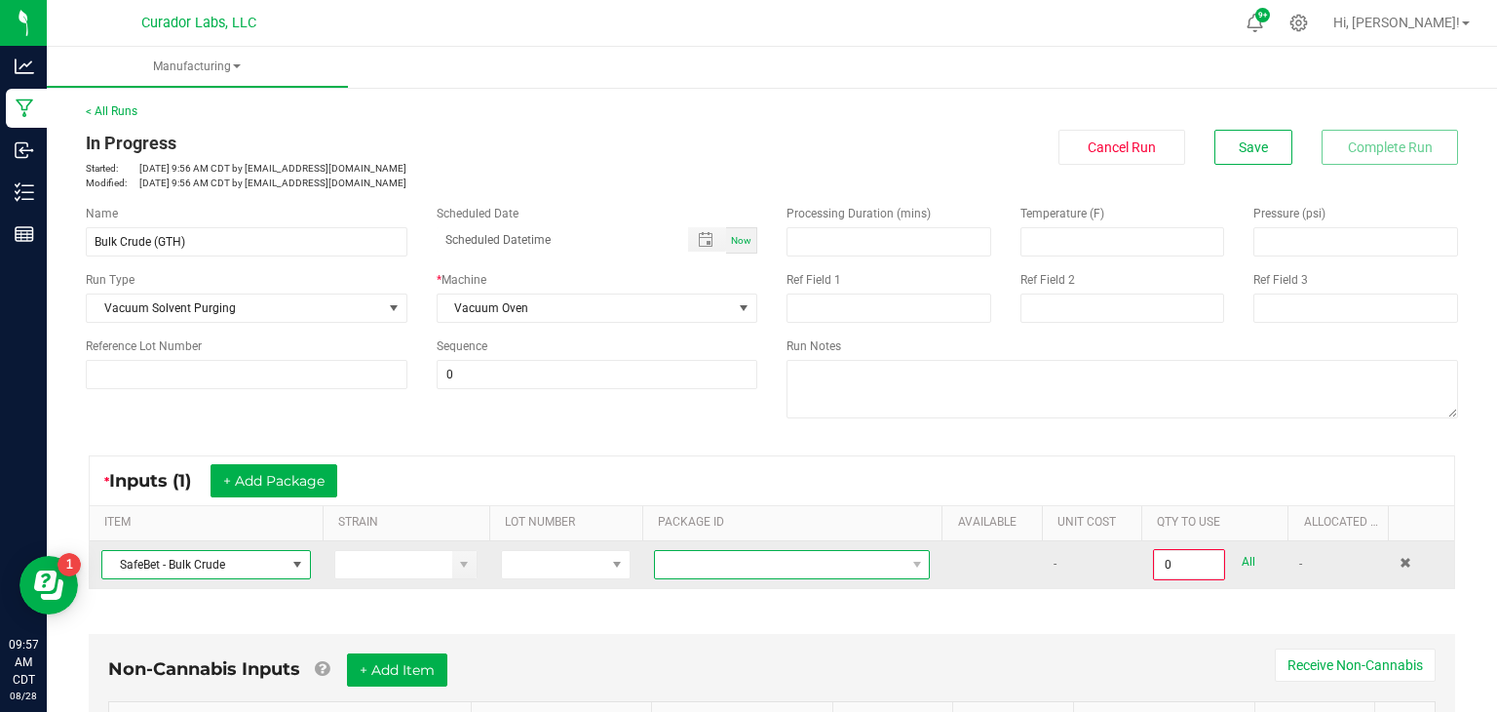
click at [688, 557] on span at bounding box center [780, 564] width 250 height 27
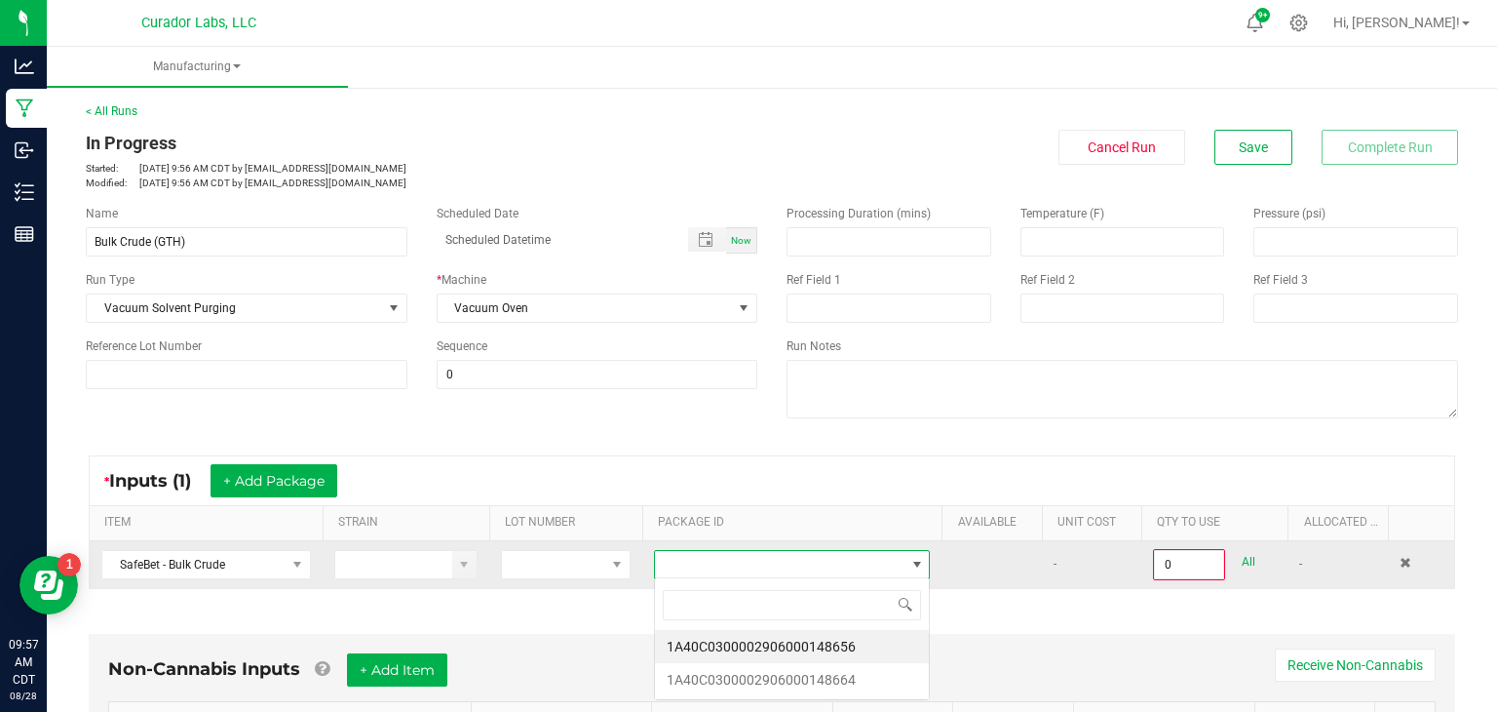
scroll to position [28, 277]
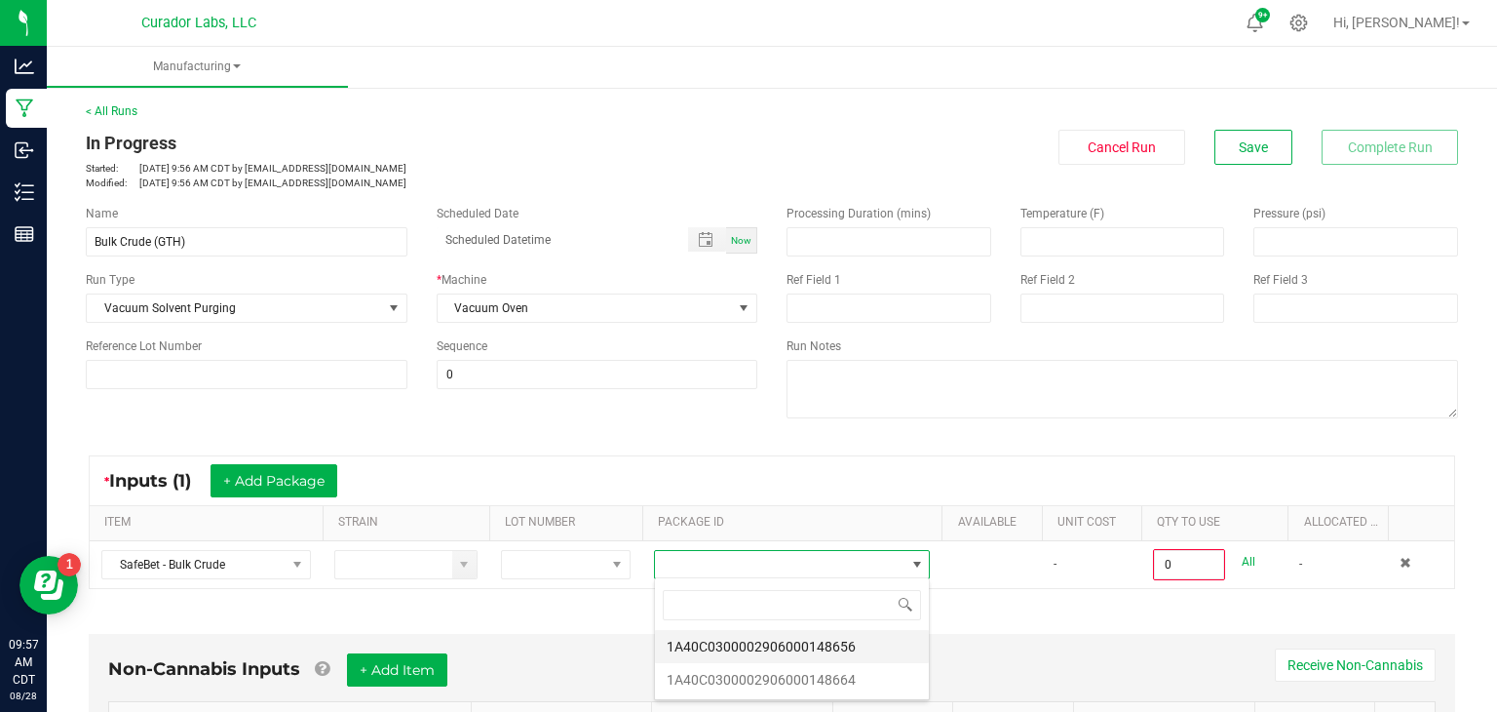
click at [740, 641] on li "1A40C0300002906000148656" at bounding box center [792, 646] width 274 height 33
type input "0.0000 g"
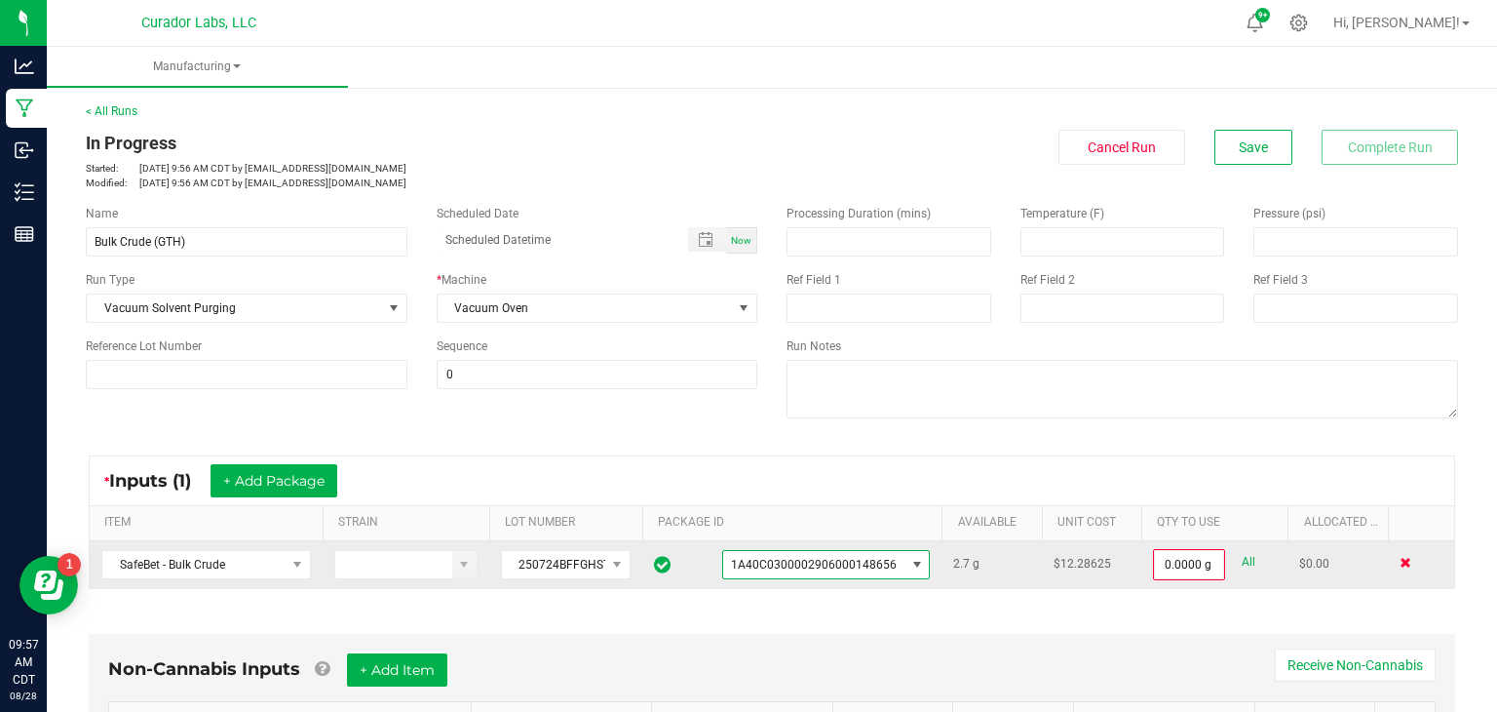
click at [1406, 562] on span at bounding box center [1406, 563] width 12 height 12
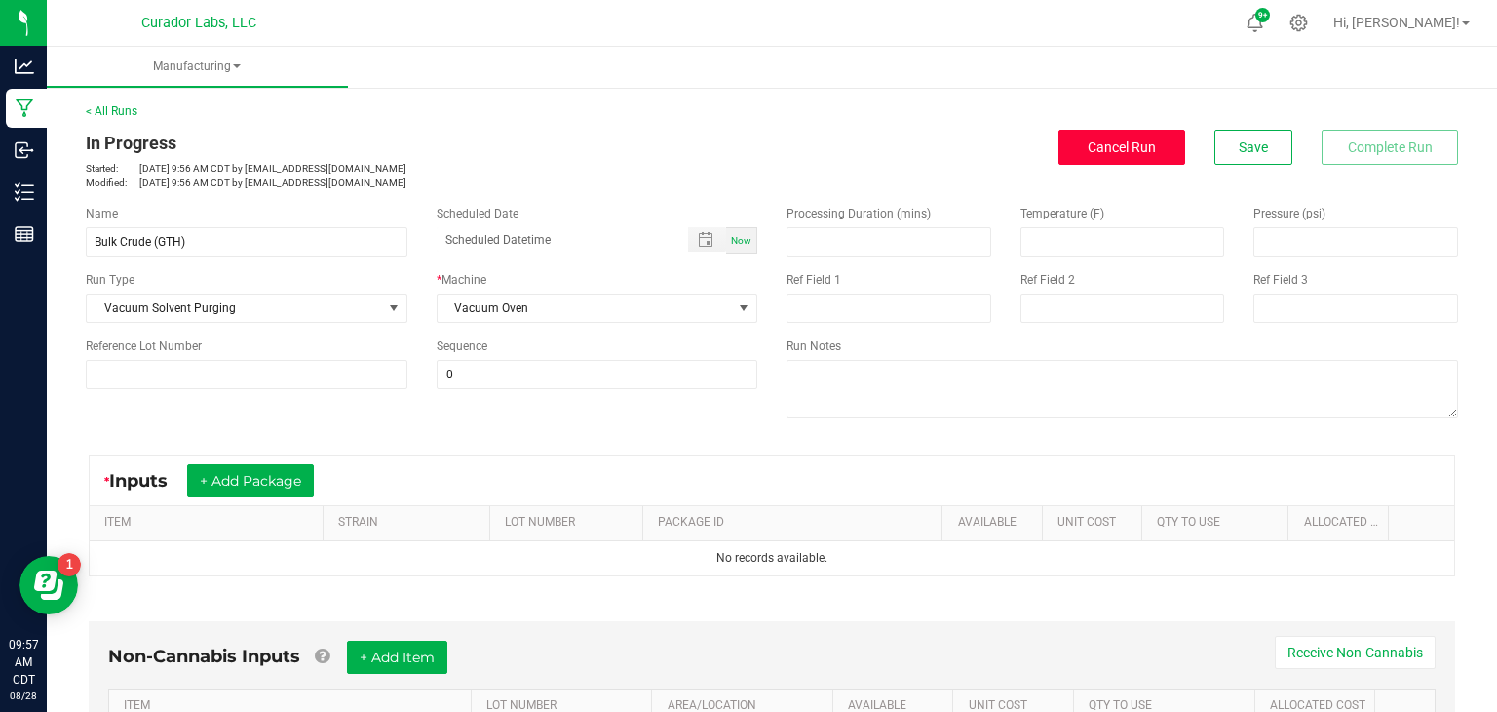
click at [1105, 157] on button "Cancel Run" at bounding box center [1122, 147] width 127 height 35
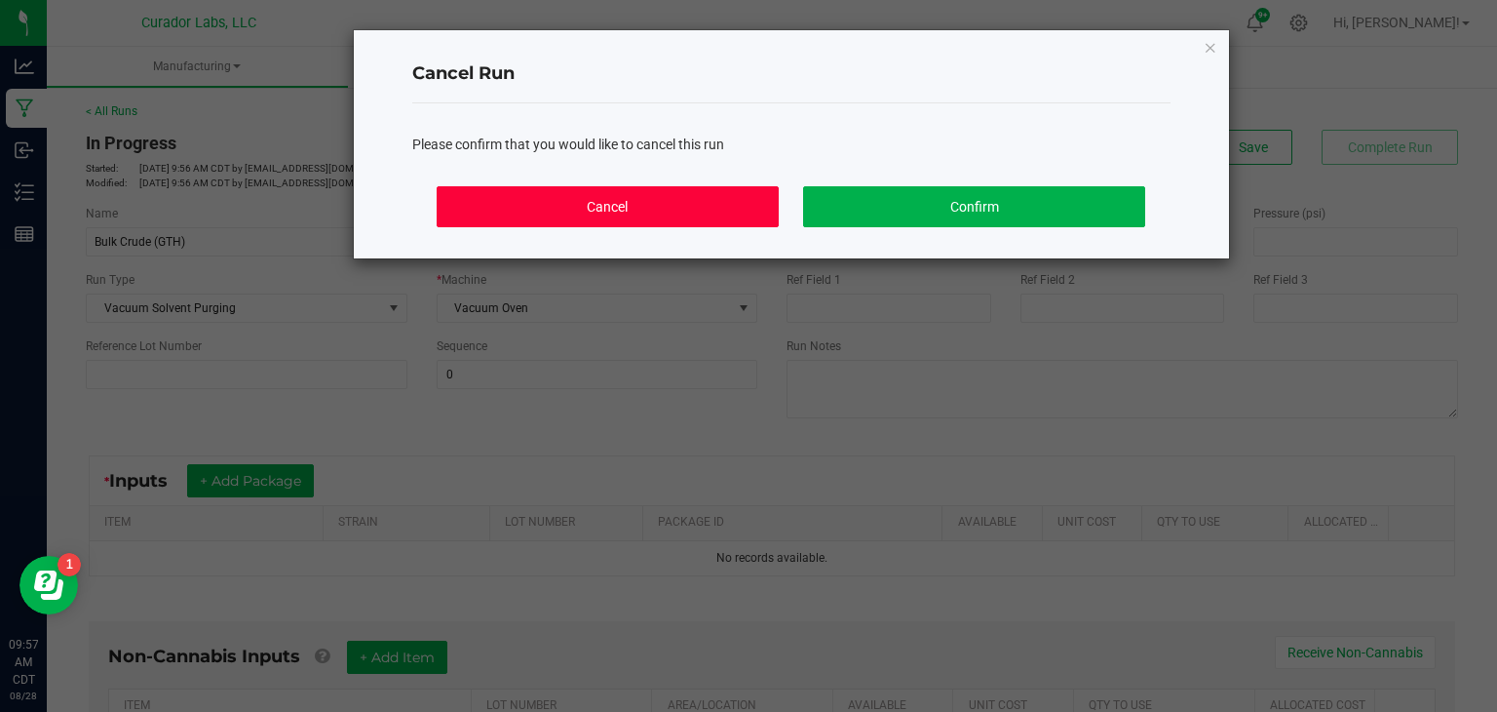
click at [738, 206] on button "Cancel" at bounding box center [607, 206] width 341 height 41
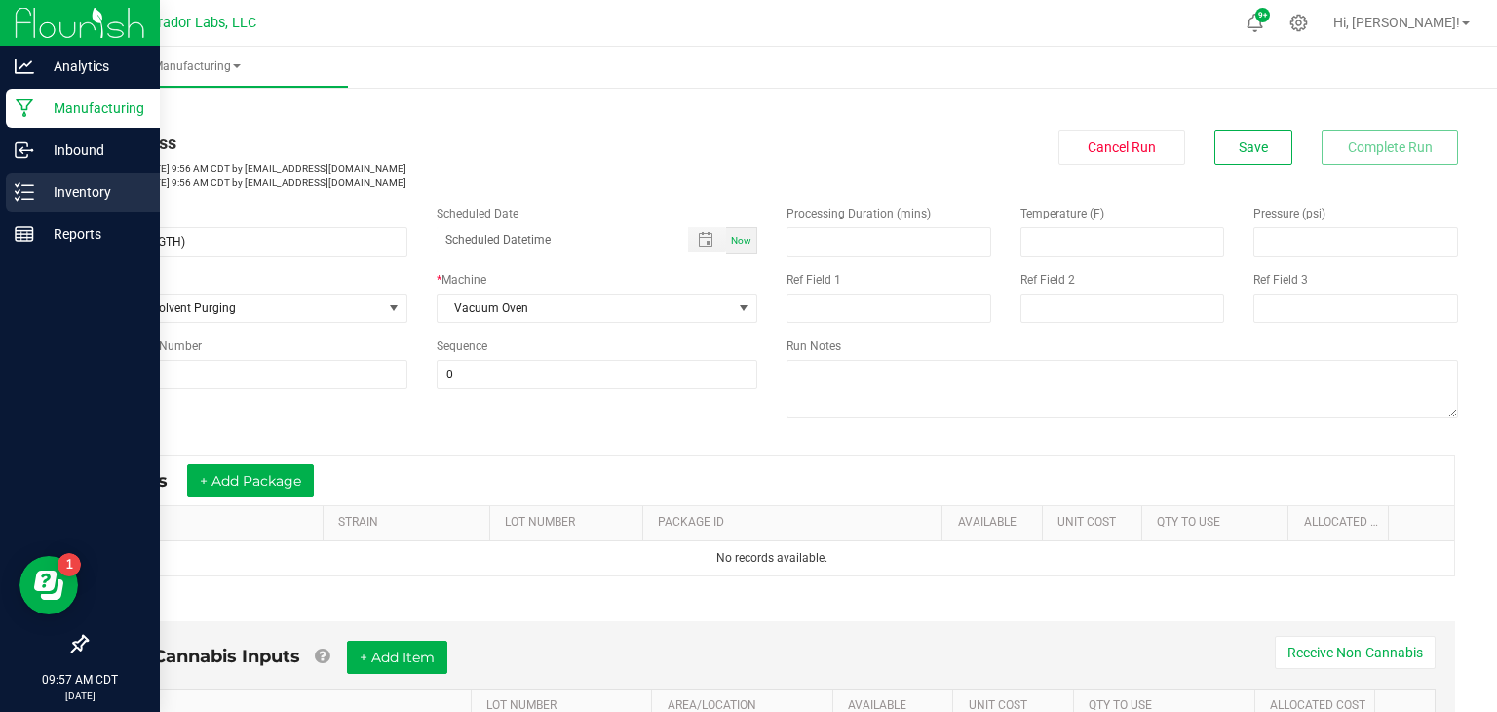
click at [58, 211] on div "Inventory" at bounding box center [83, 192] width 154 height 39
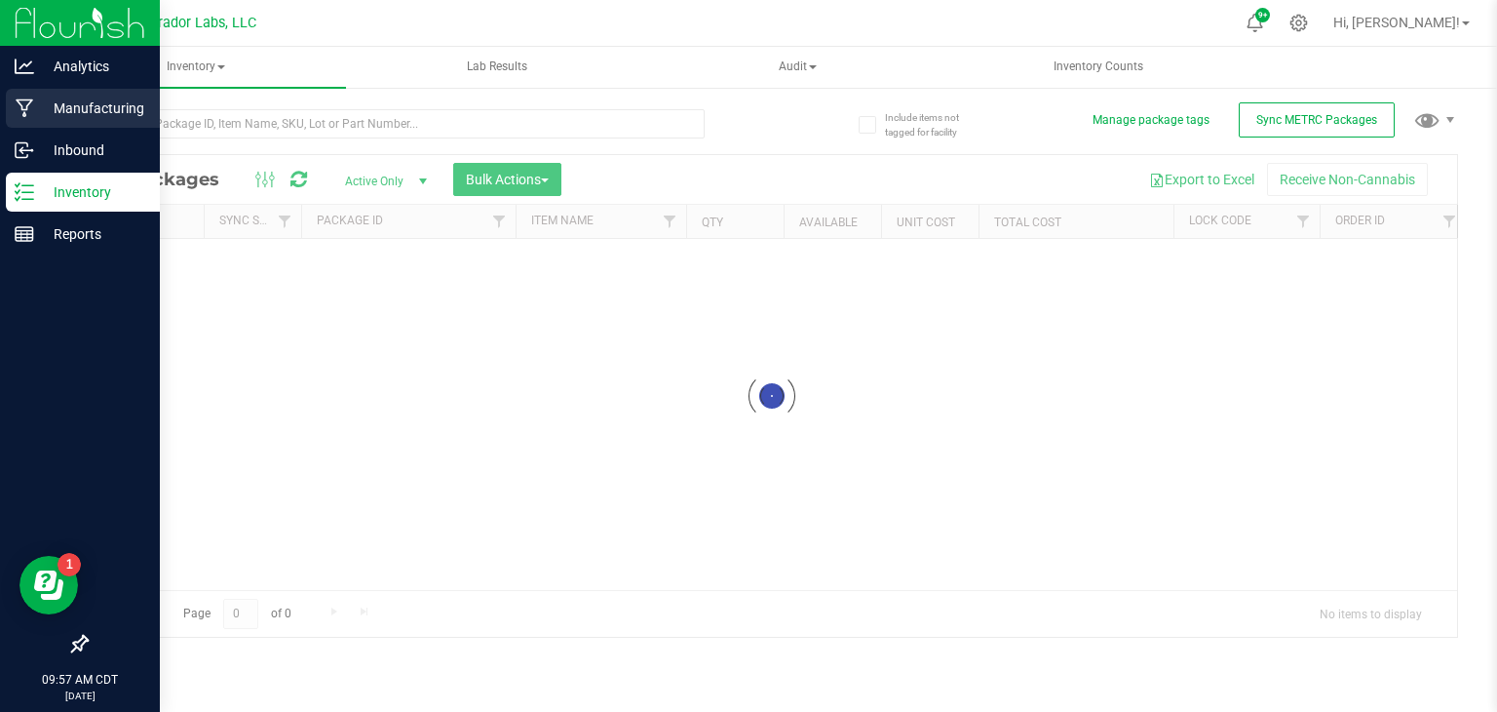
click at [101, 111] on p "Manufacturing" at bounding box center [92, 108] width 117 height 23
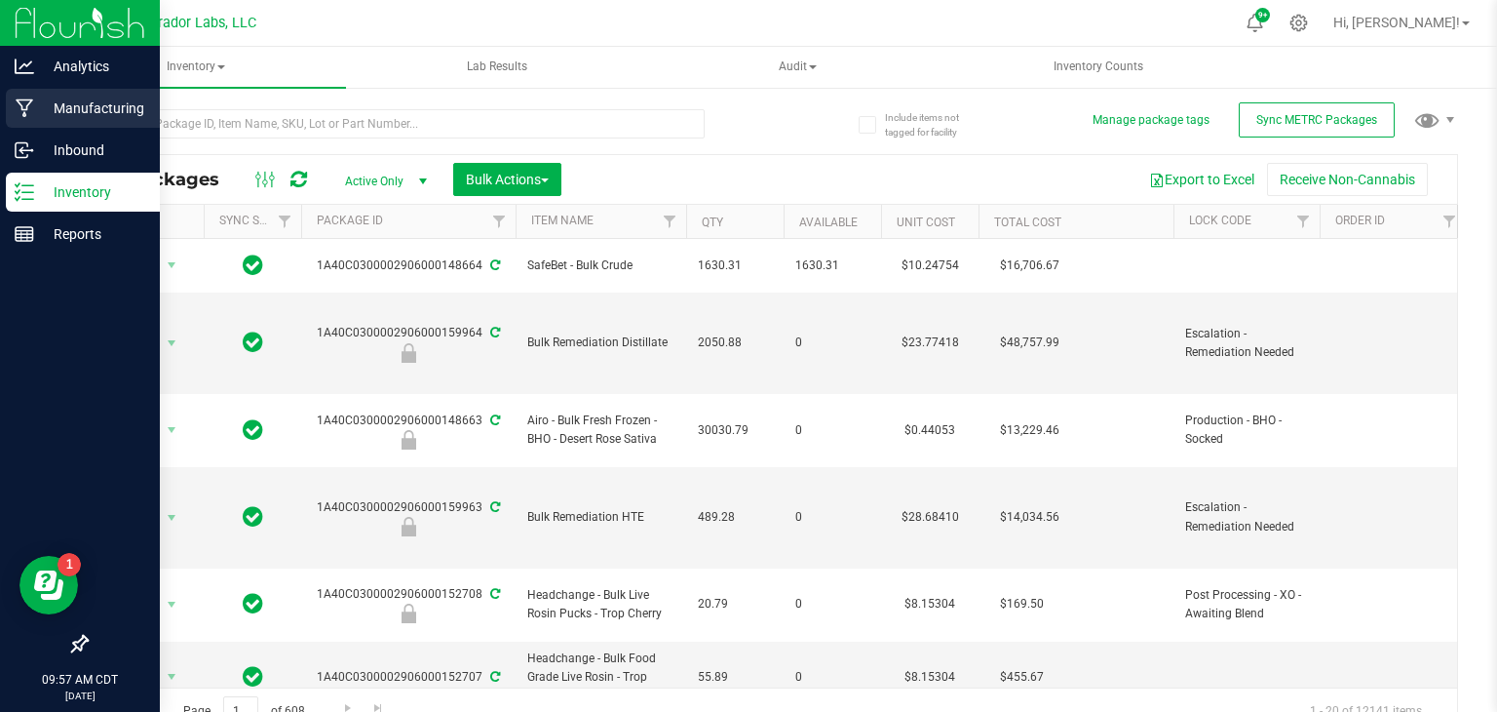
click at [85, 118] on p "Manufacturing" at bounding box center [92, 108] width 117 height 23
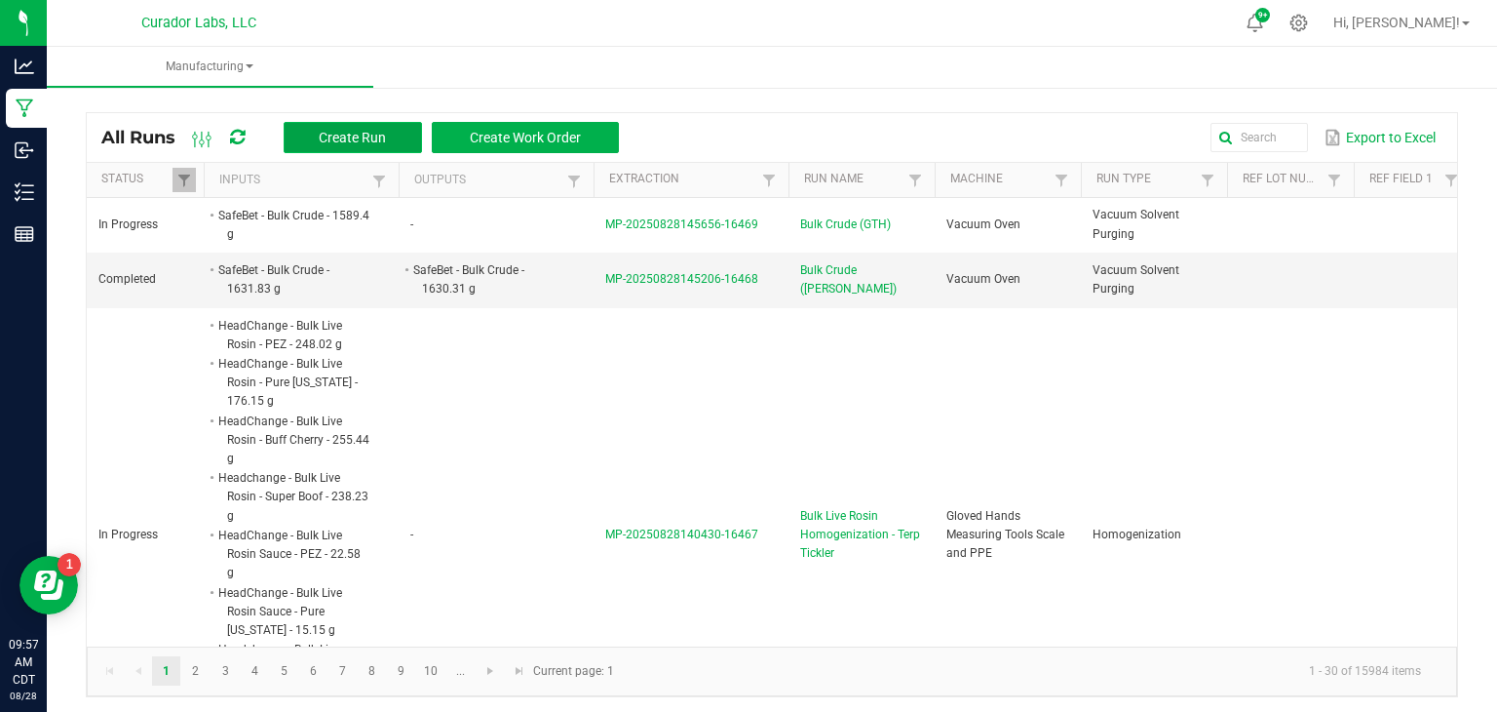
click at [376, 142] on span "Create Run" at bounding box center [352, 138] width 67 height 16
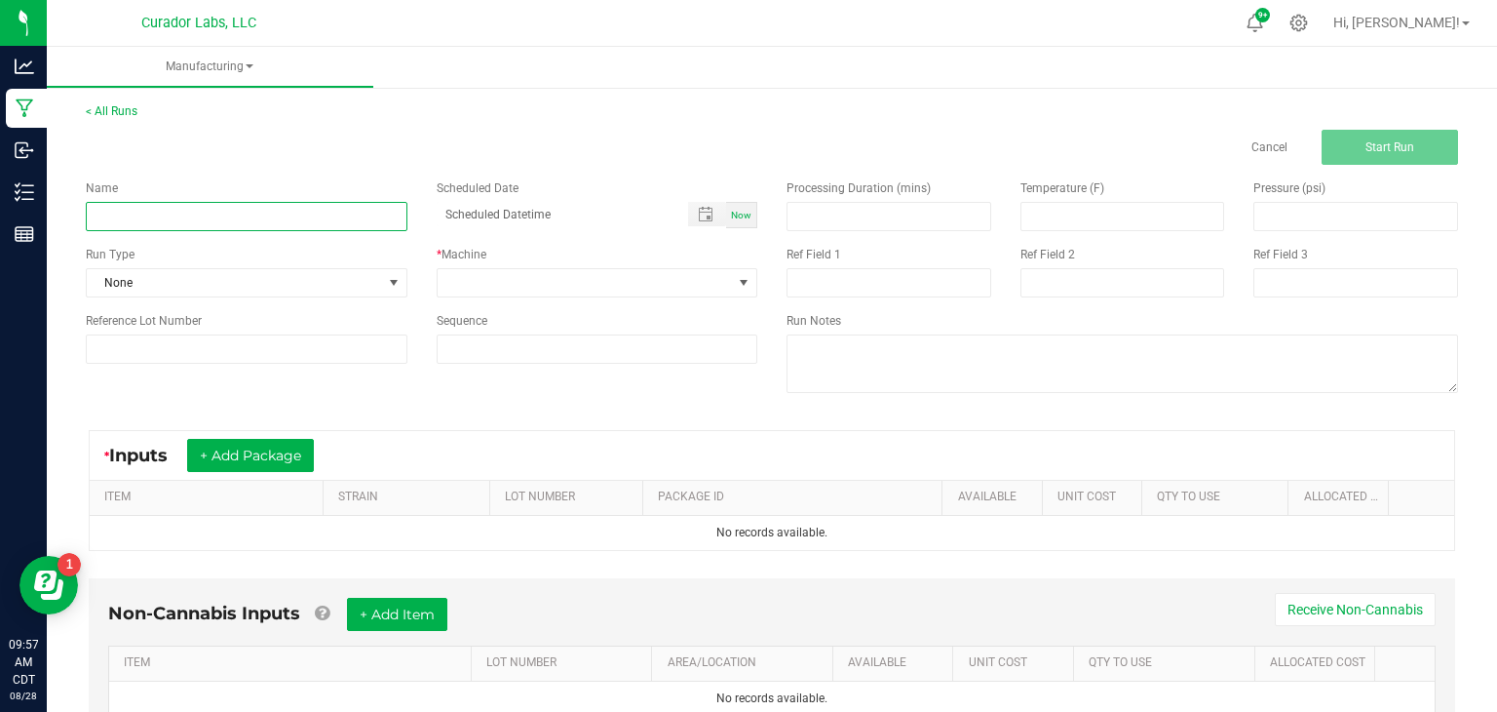
click at [332, 225] on input at bounding box center [247, 216] width 322 height 29
type input "Bulk Crude (GTH)"
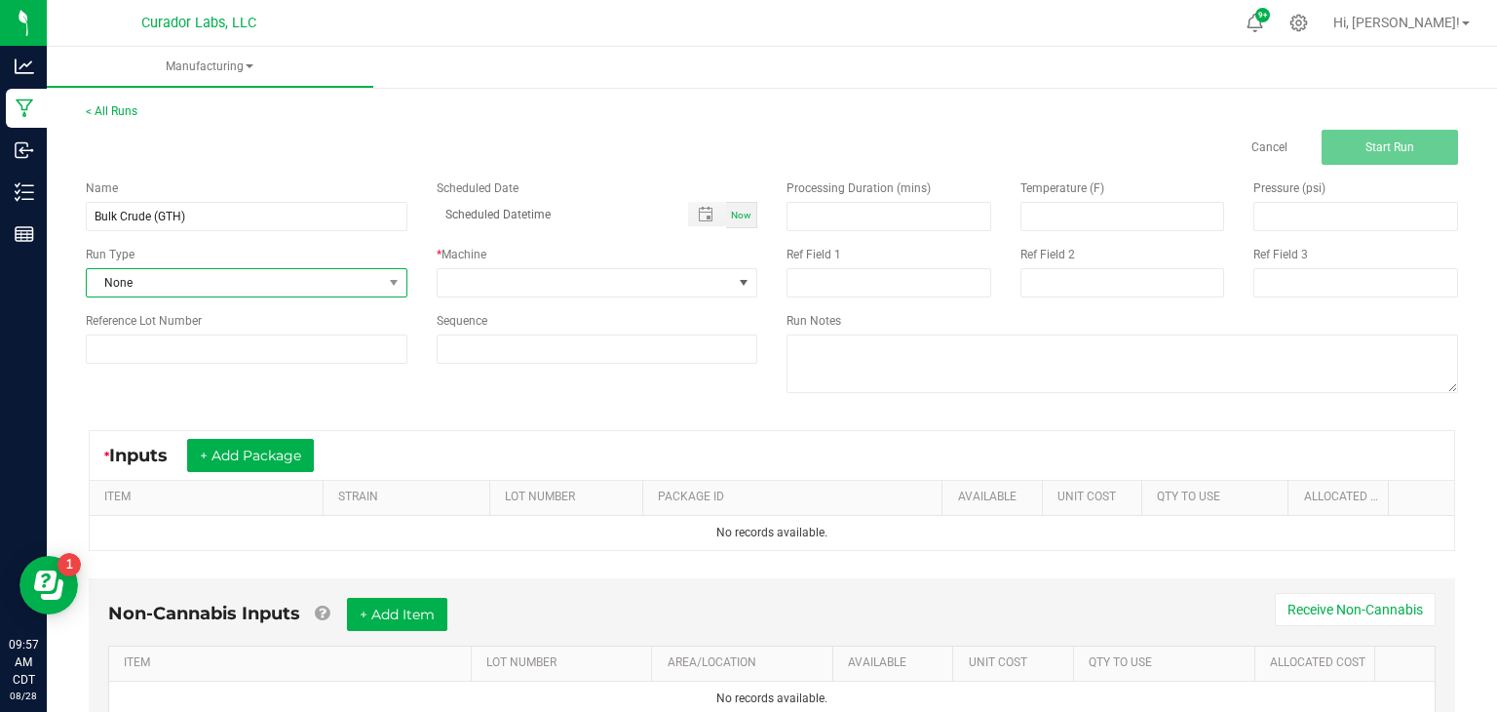
click at [332, 289] on span "None" at bounding box center [234, 282] width 295 height 27
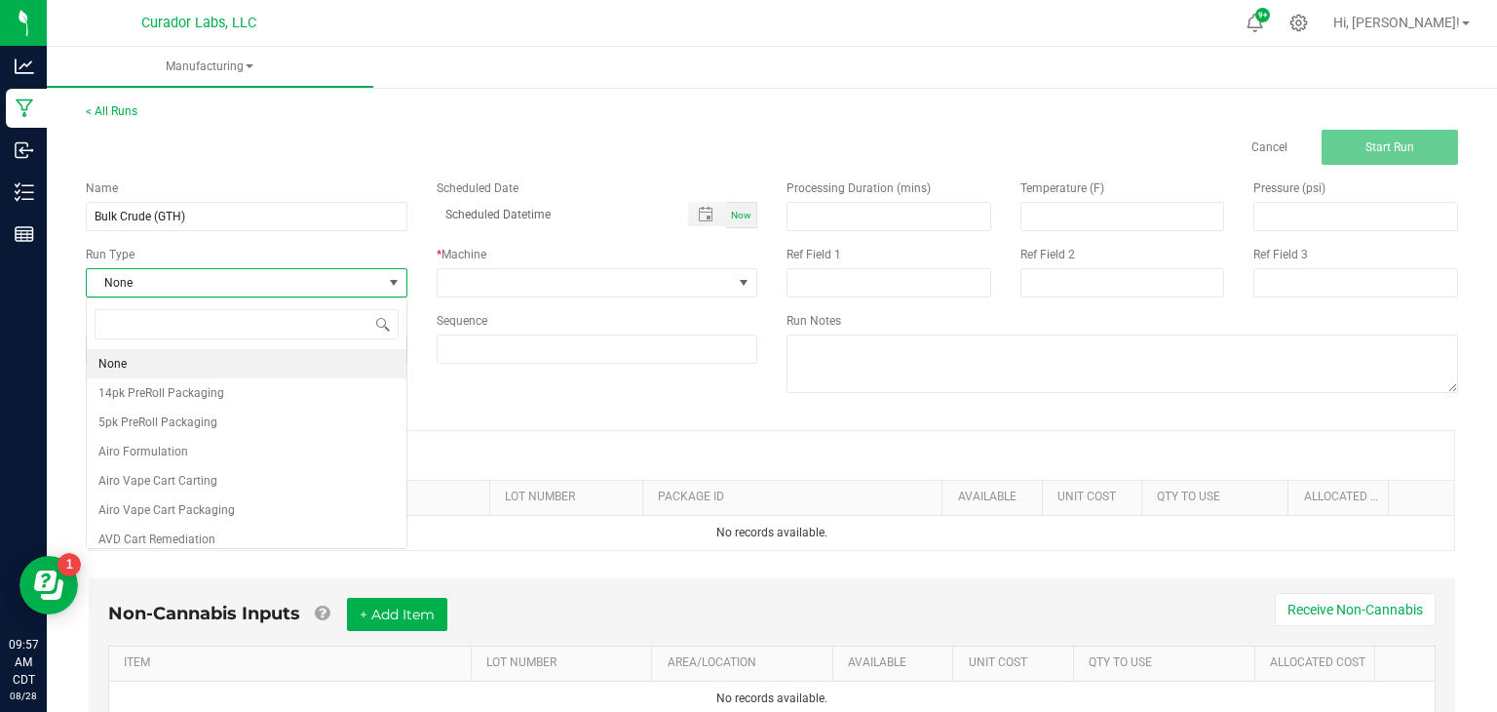
scroll to position [28, 321]
type input "vac"
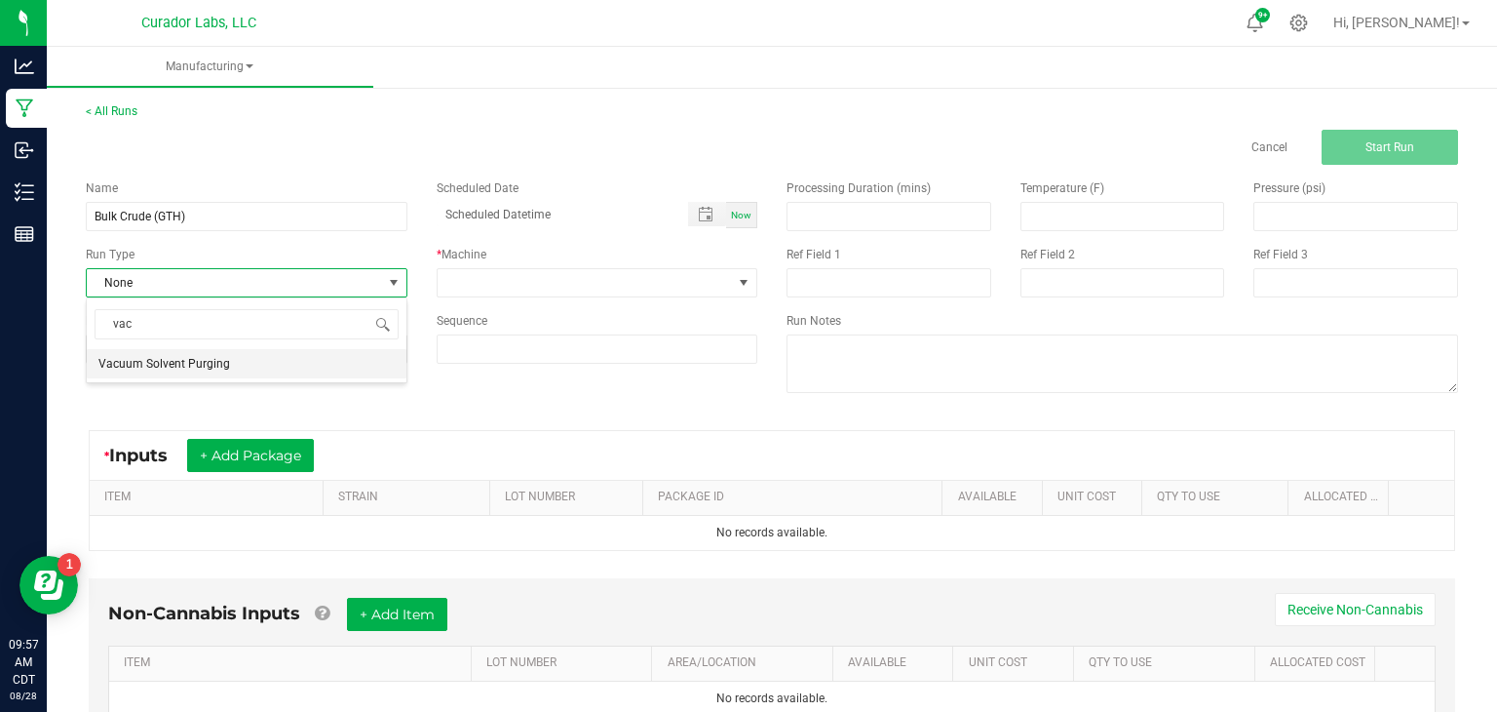
click at [233, 366] on li "Vacuum Solvent Purging" at bounding box center [247, 363] width 320 height 29
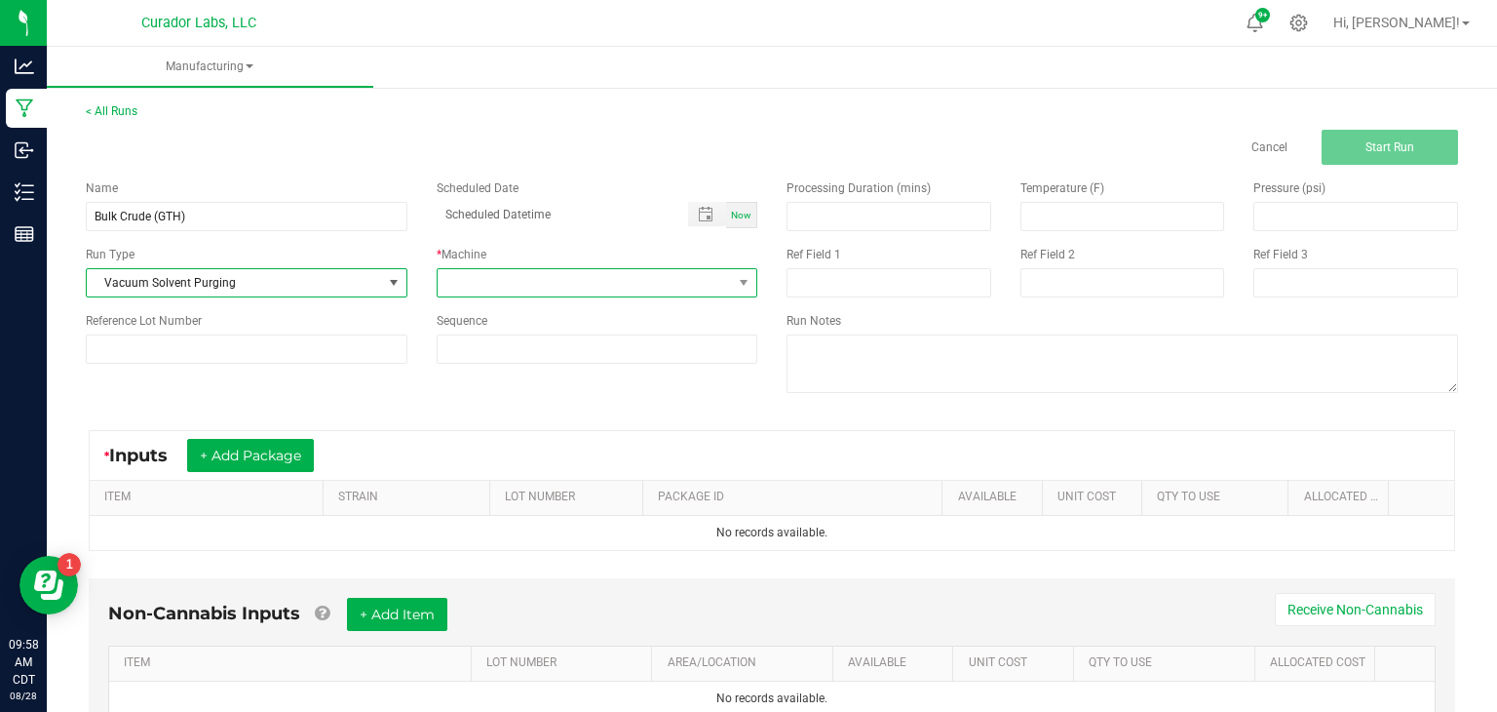
click at [447, 283] on span at bounding box center [585, 282] width 295 height 27
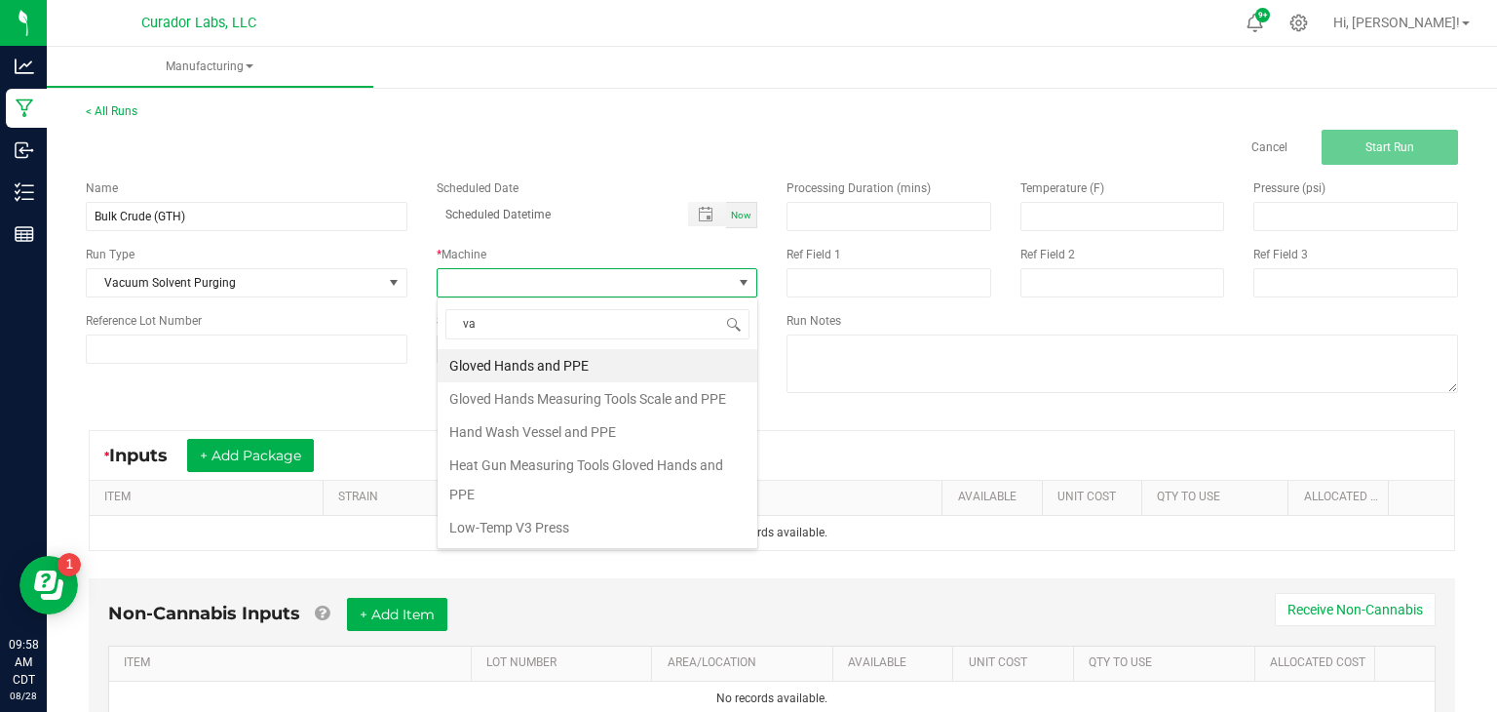
type input "vac"
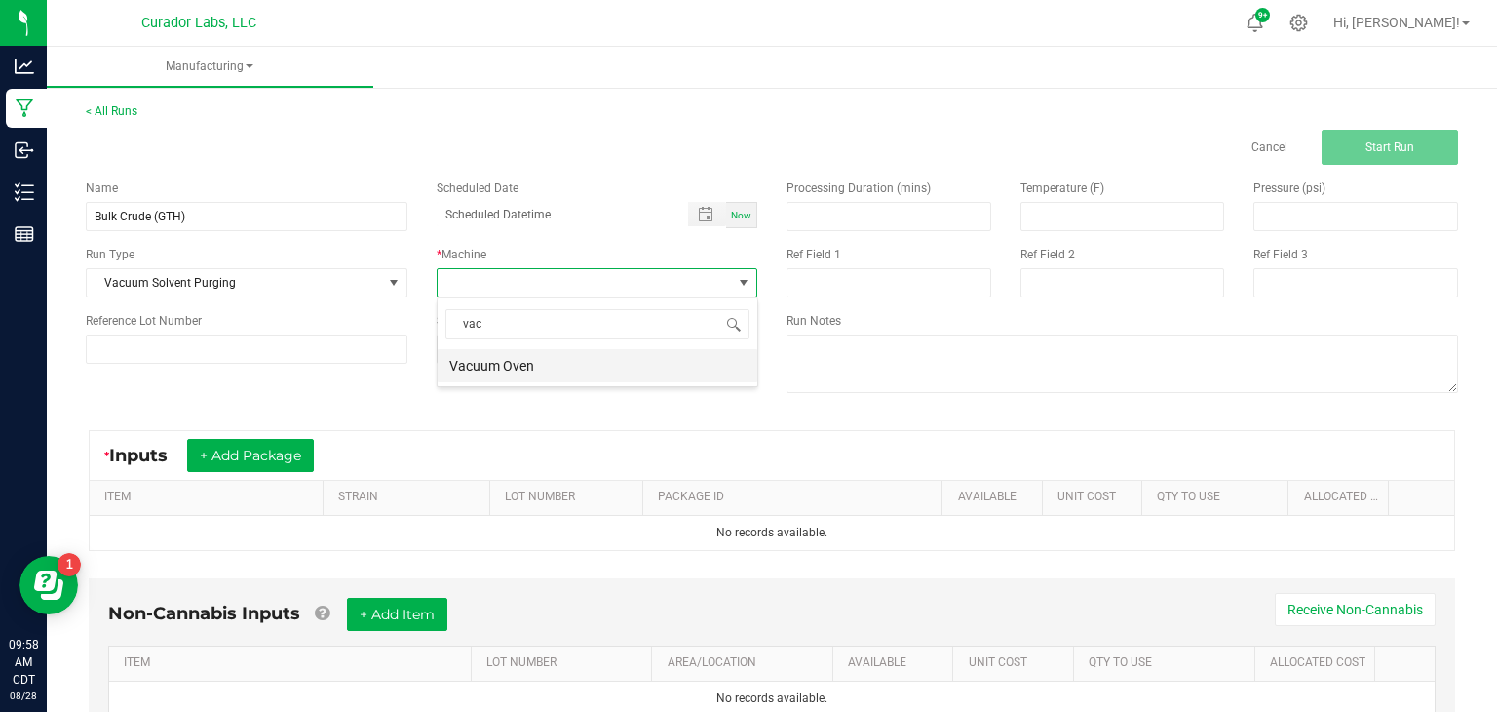
click at [513, 357] on li "Vacuum Oven" at bounding box center [598, 365] width 320 height 33
click at [272, 443] on button "+ Add Package" at bounding box center [250, 455] width 127 height 33
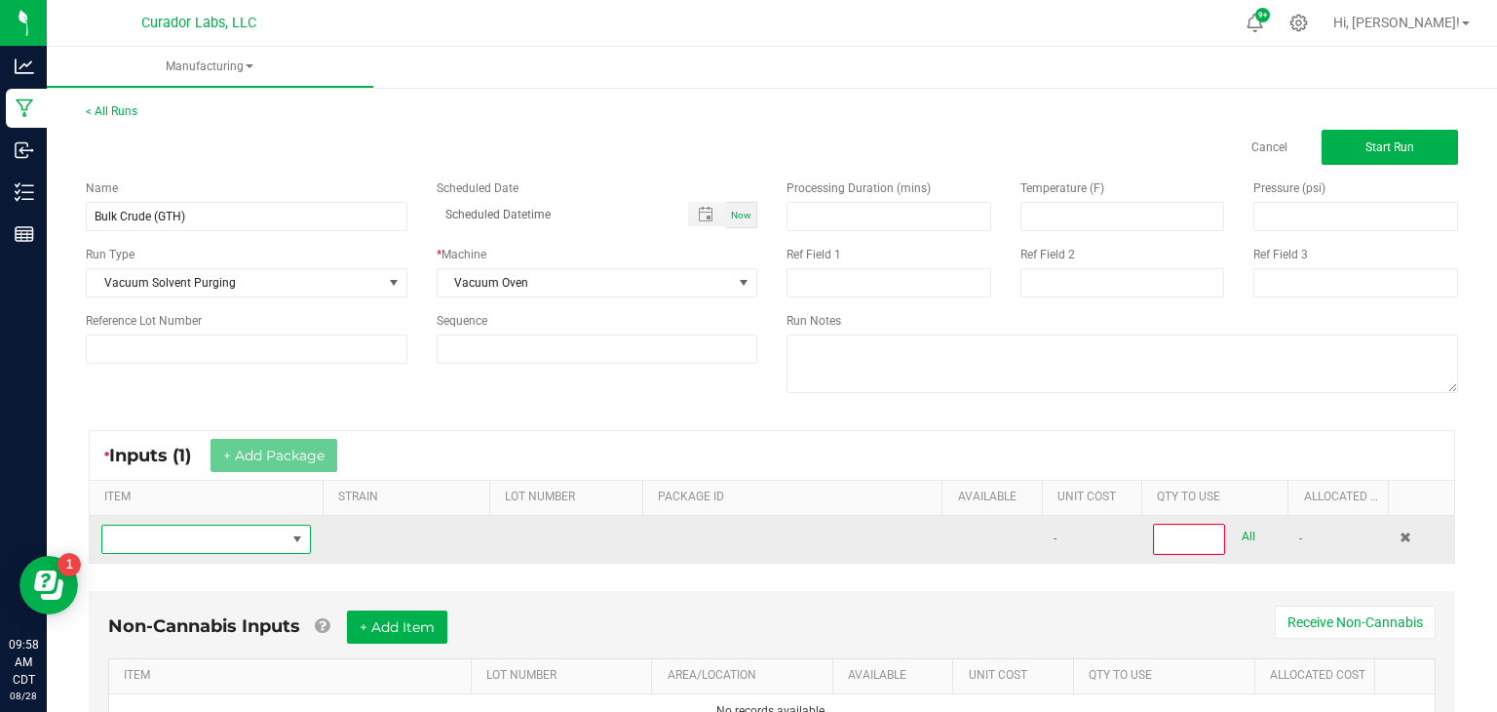
click at [251, 544] on span "NO DATA FOUND" at bounding box center [193, 538] width 183 height 27
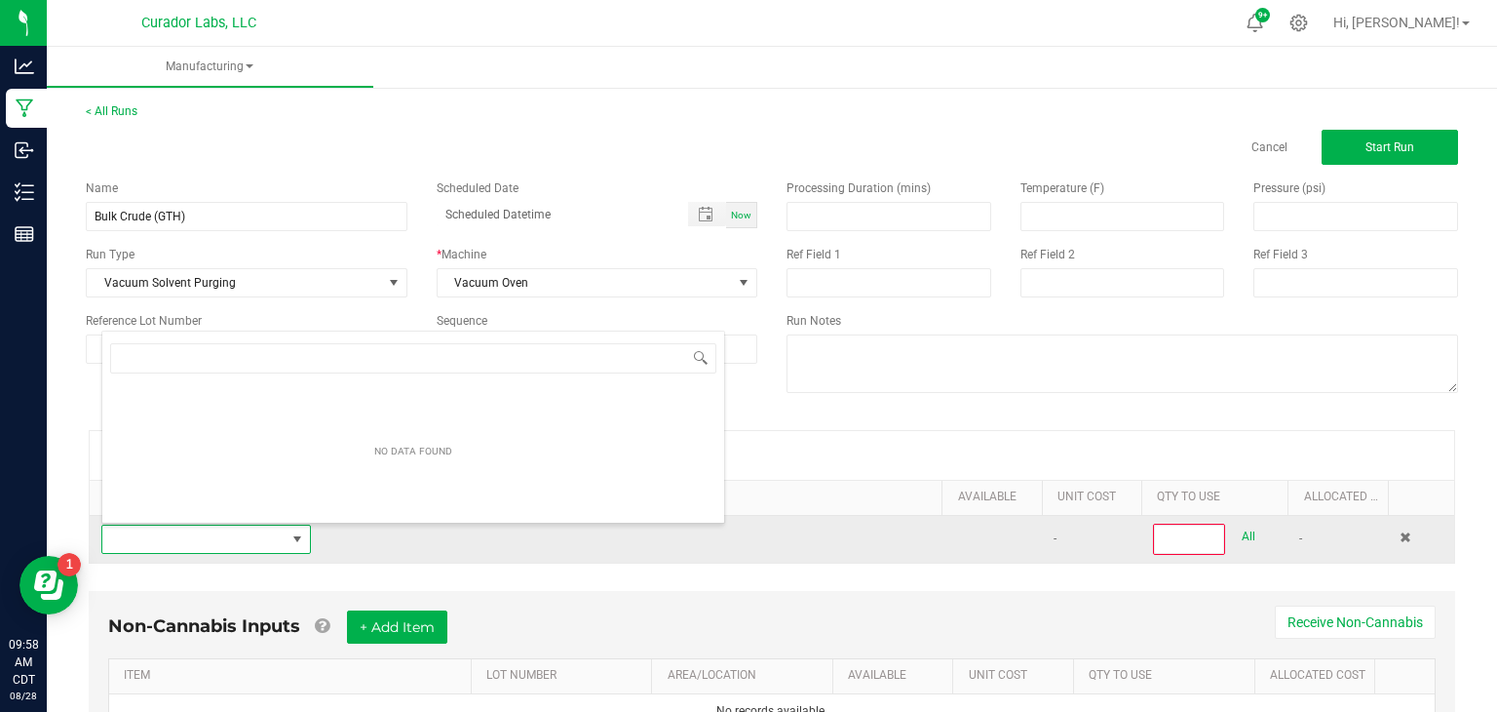
scroll to position [28, 210]
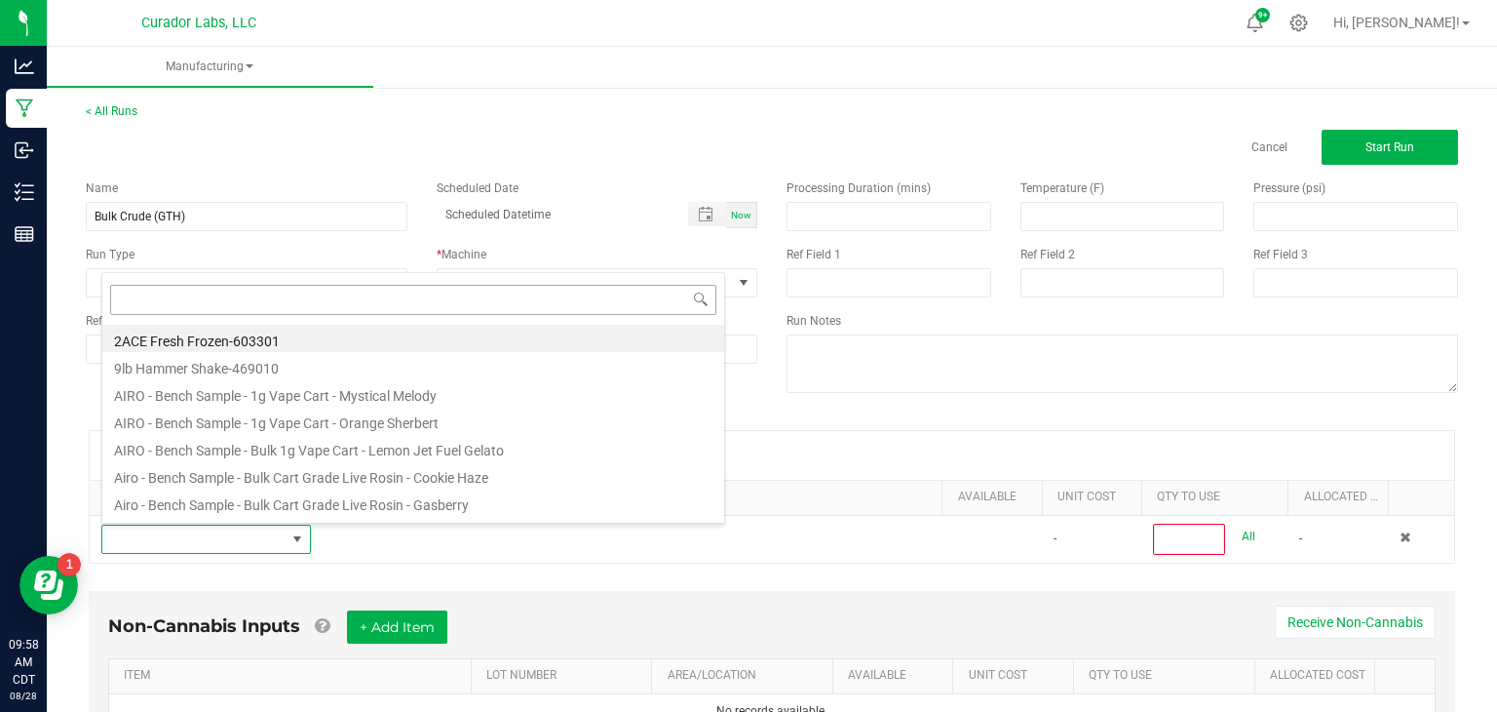
click at [581, 298] on input at bounding box center [413, 300] width 606 height 30
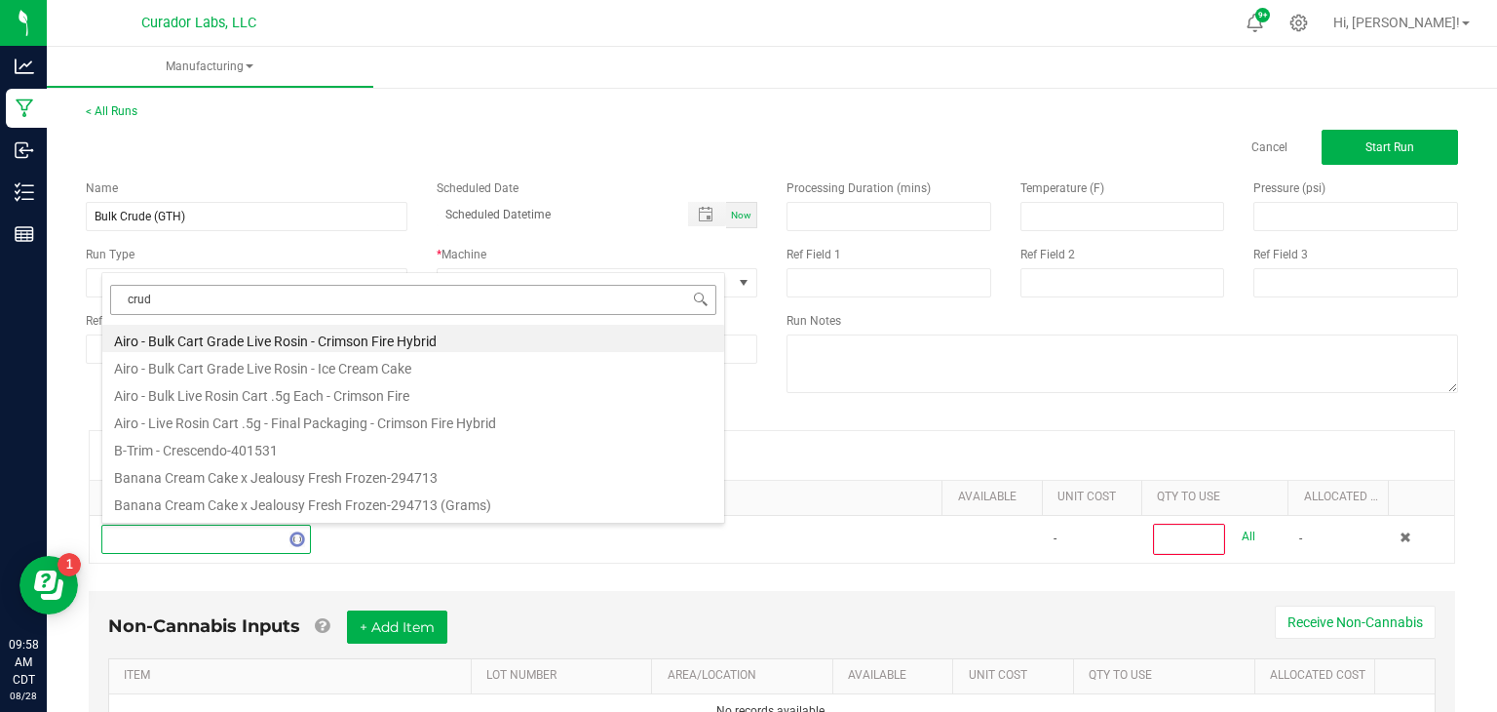
type input "crude"
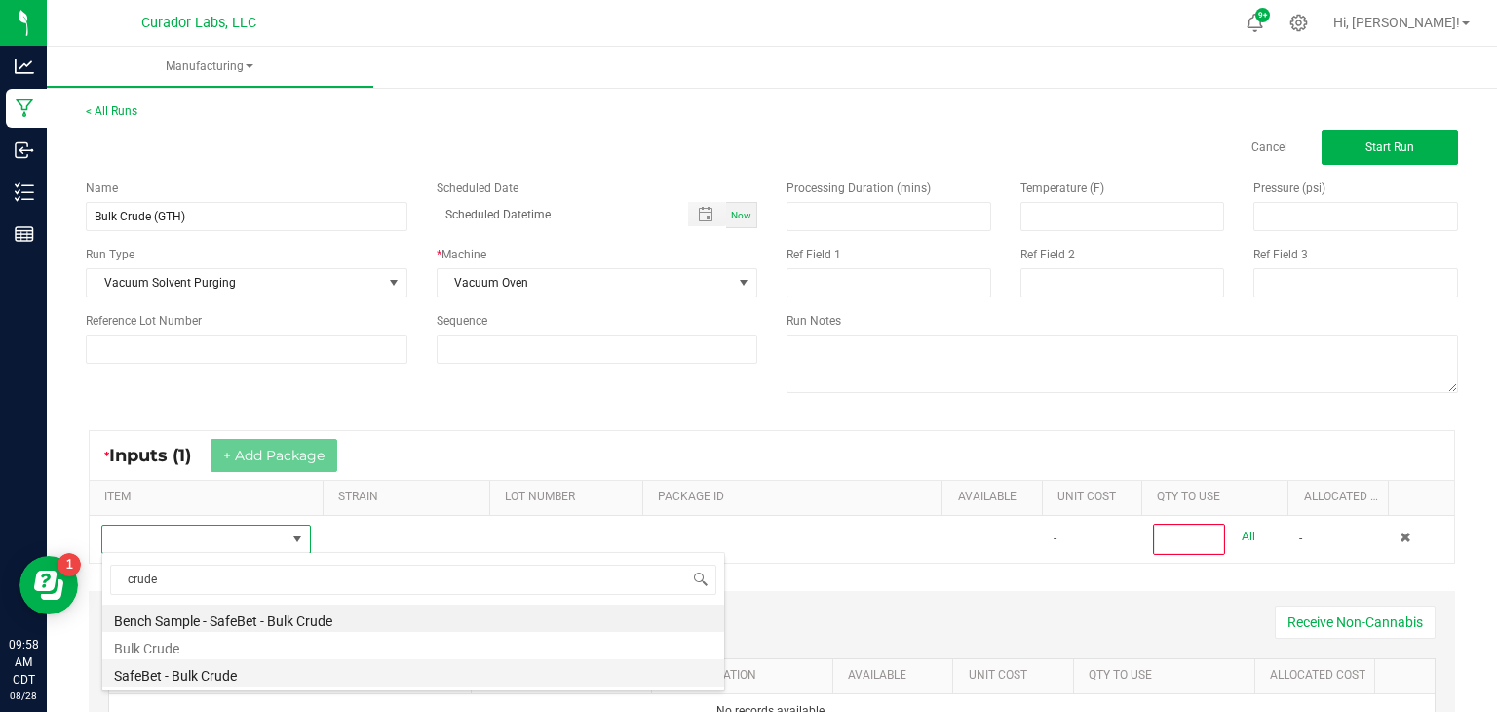
click at [267, 671] on li "SafeBet - Bulk Crude" at bounding box center [413, 672] width 622 height 27
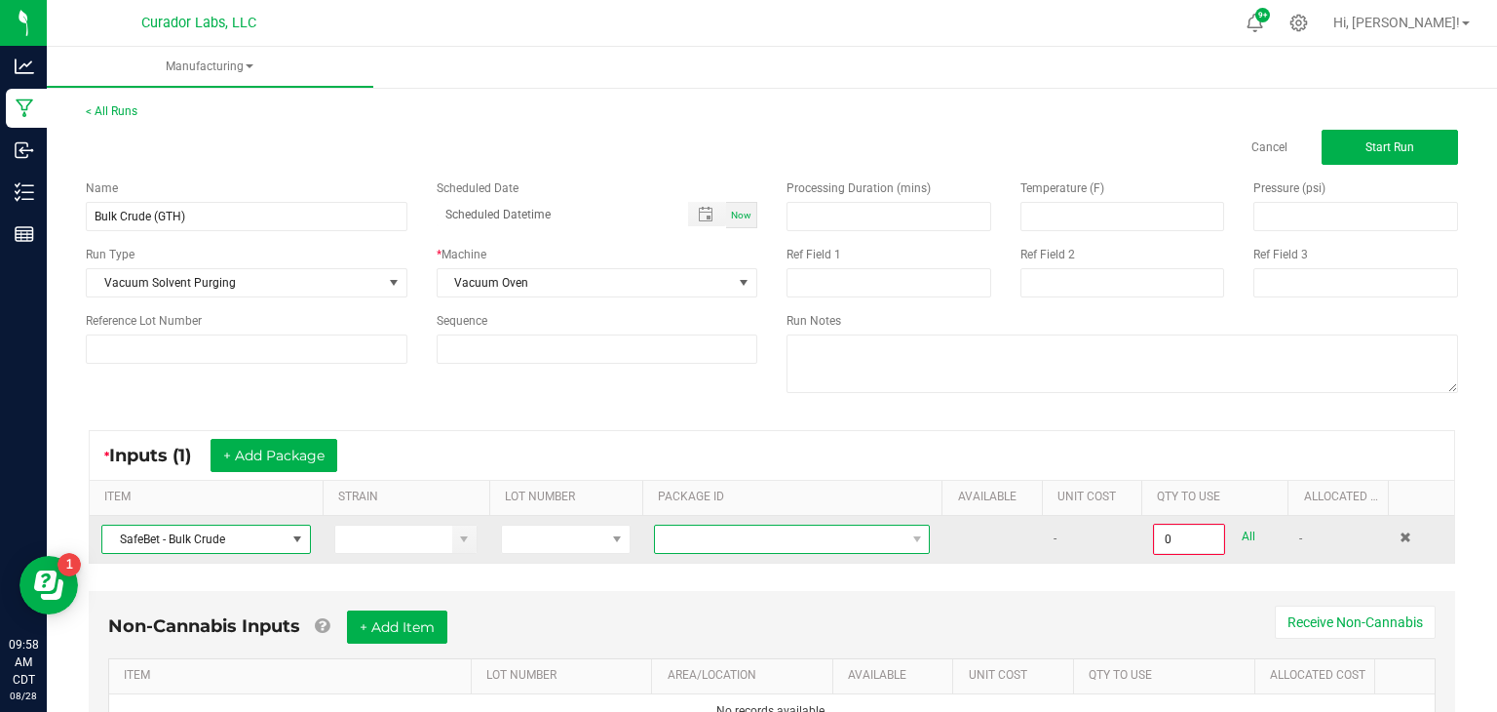
click at [678, 536] on span at bounding box center [780, 538] width 250 height 27
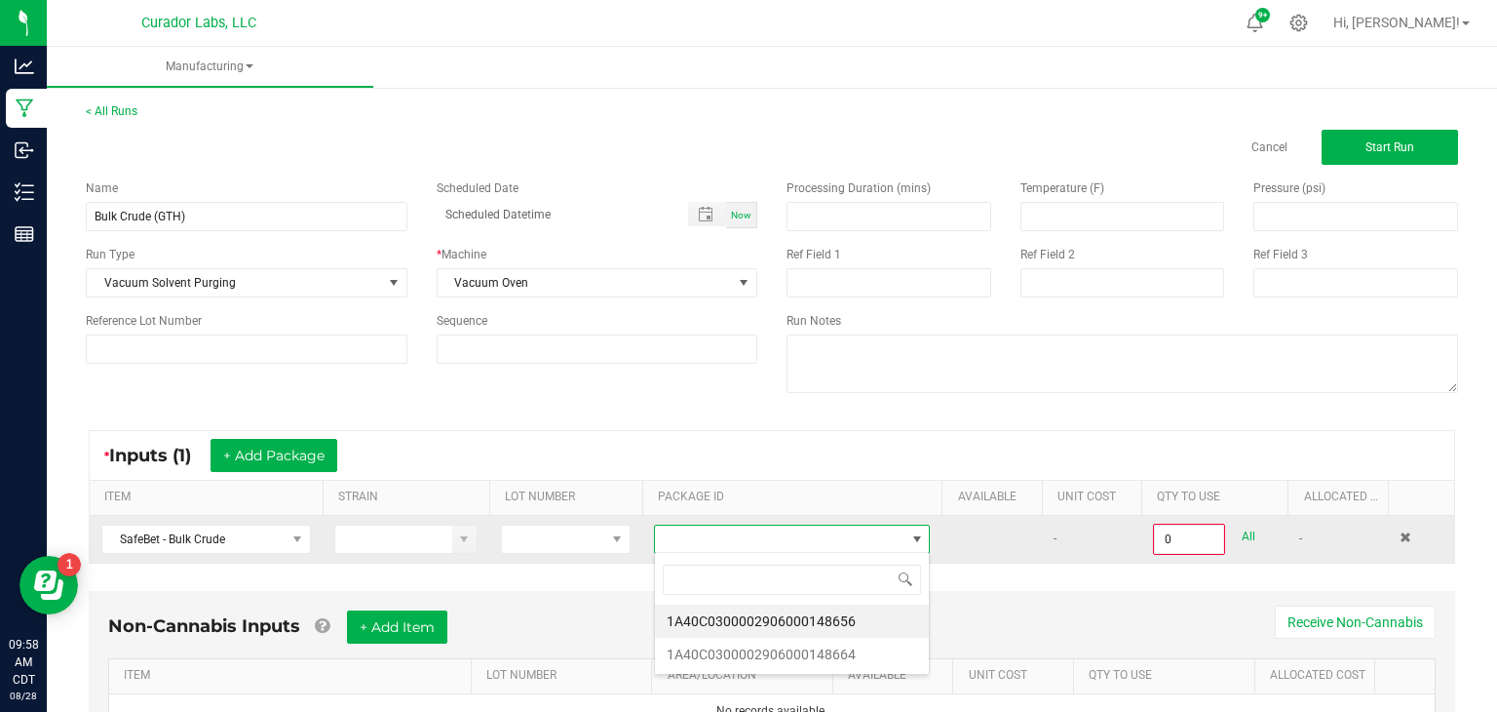
scroll to position [28, 277]
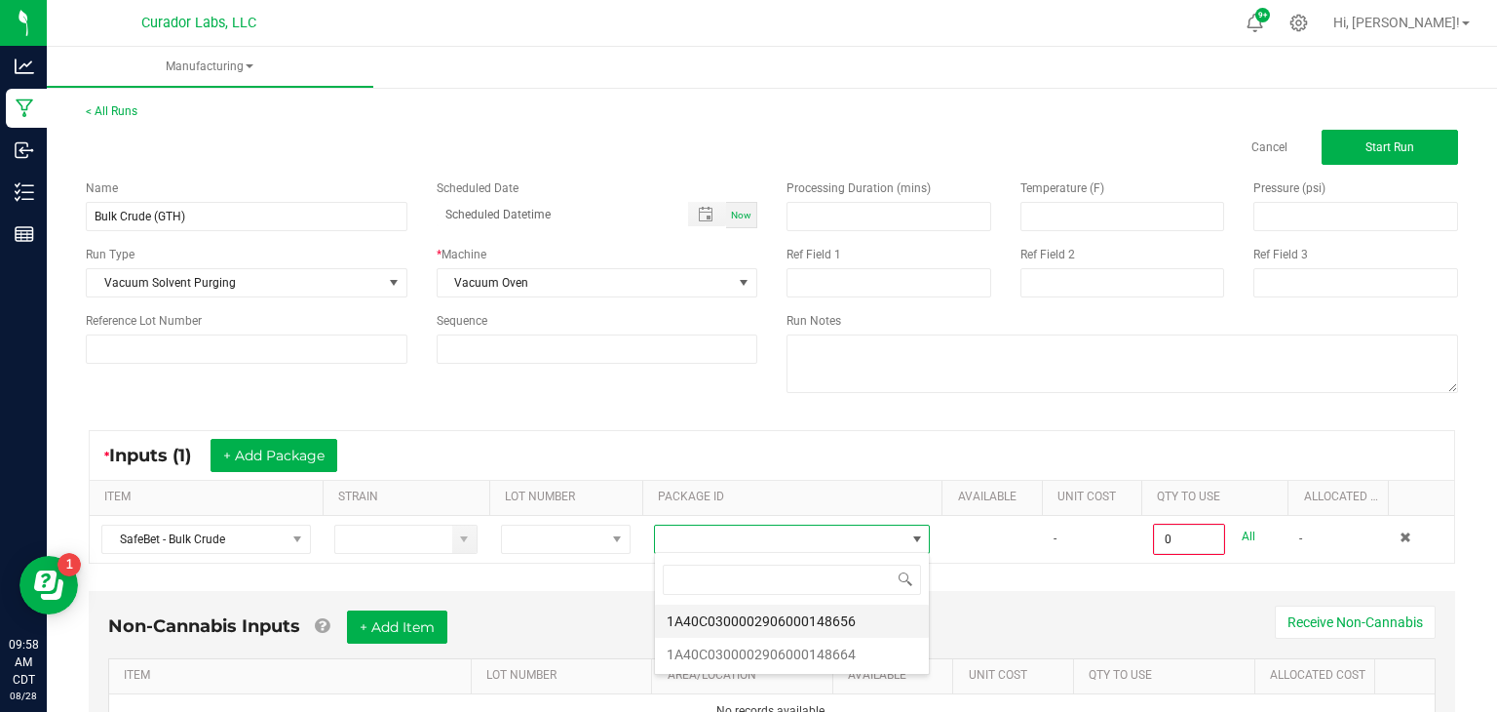
click at [713, 617] on li "1A40C0300002906000148656" at bounding box center [792, 620] width 274 height 33
type input "0.0000 g"
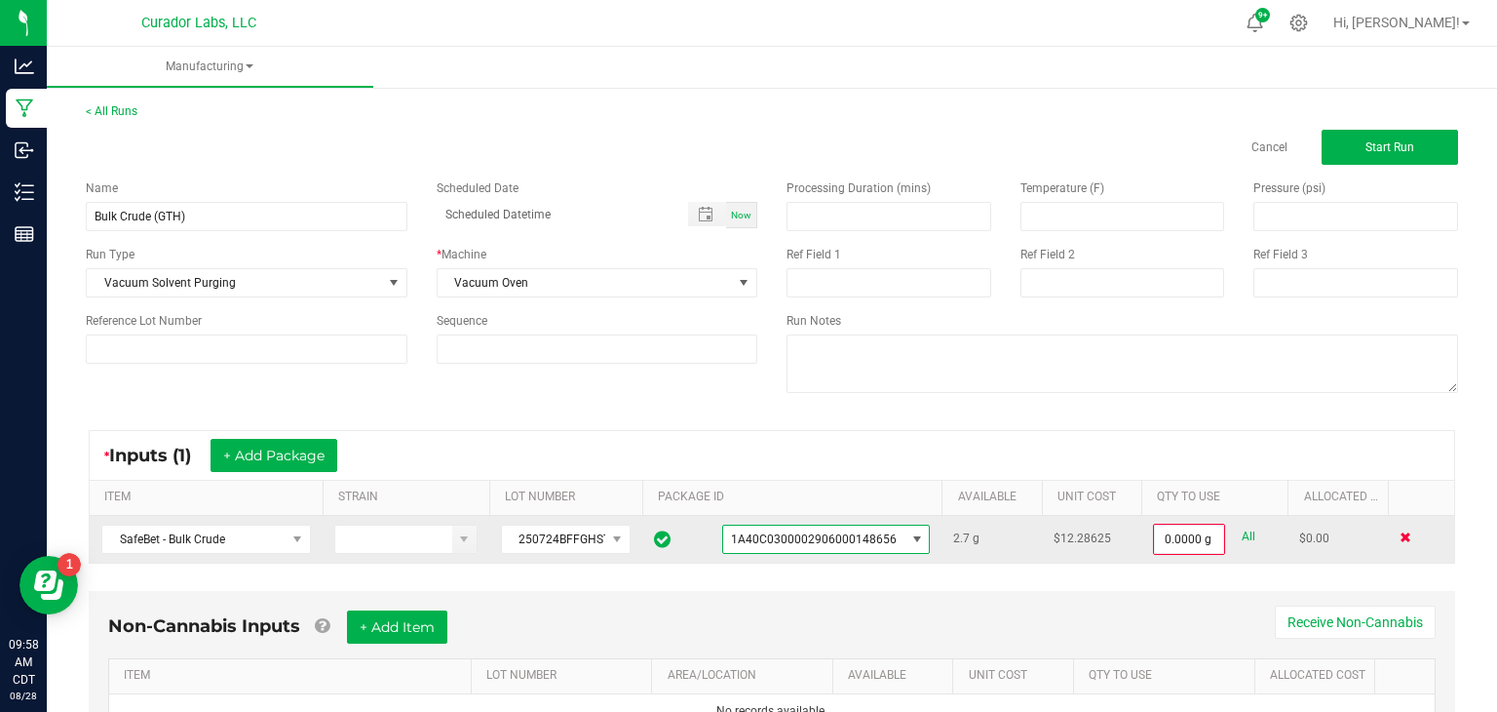
click at [1408, 537] on span at bounding box center [1406, 537] width 12 height 12
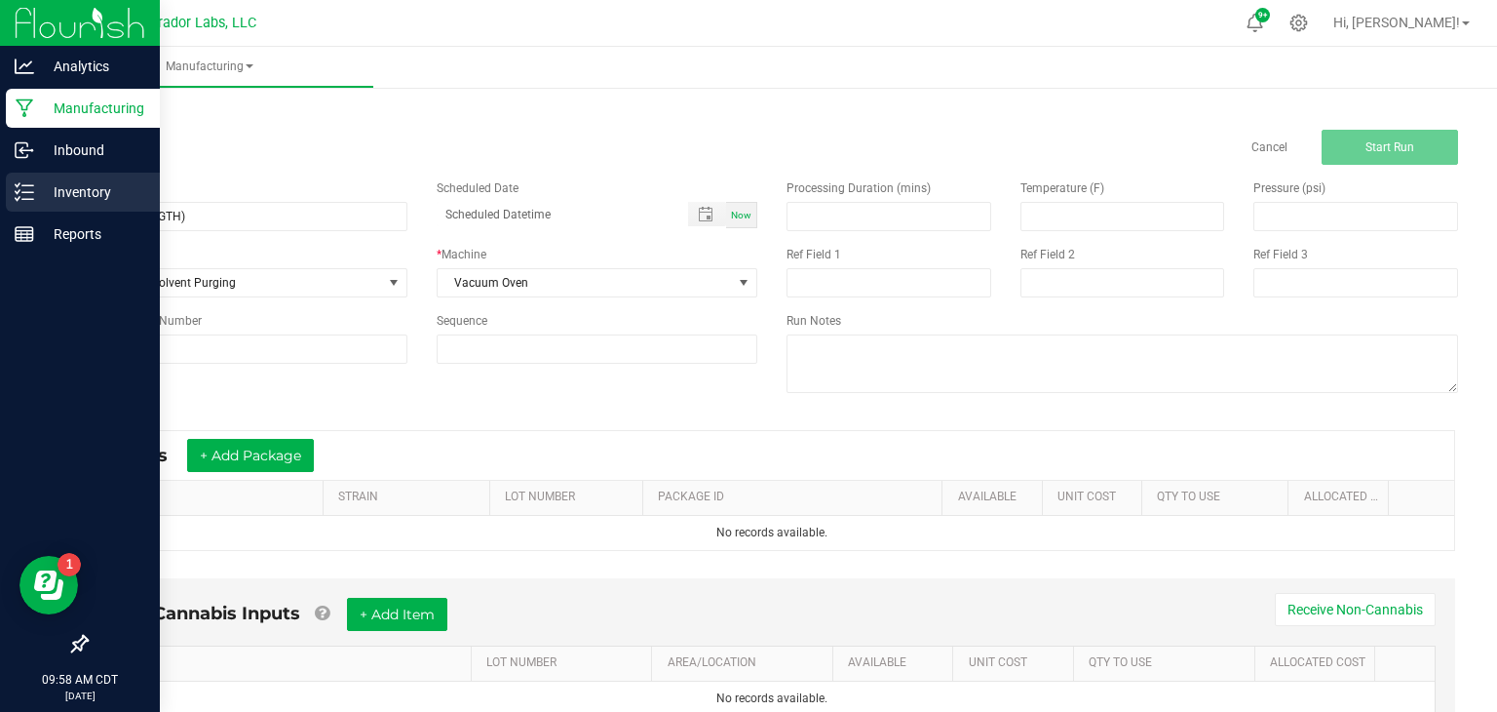
click at [28, 188] on icon at bounding box center [24, 191] width 19 height 19
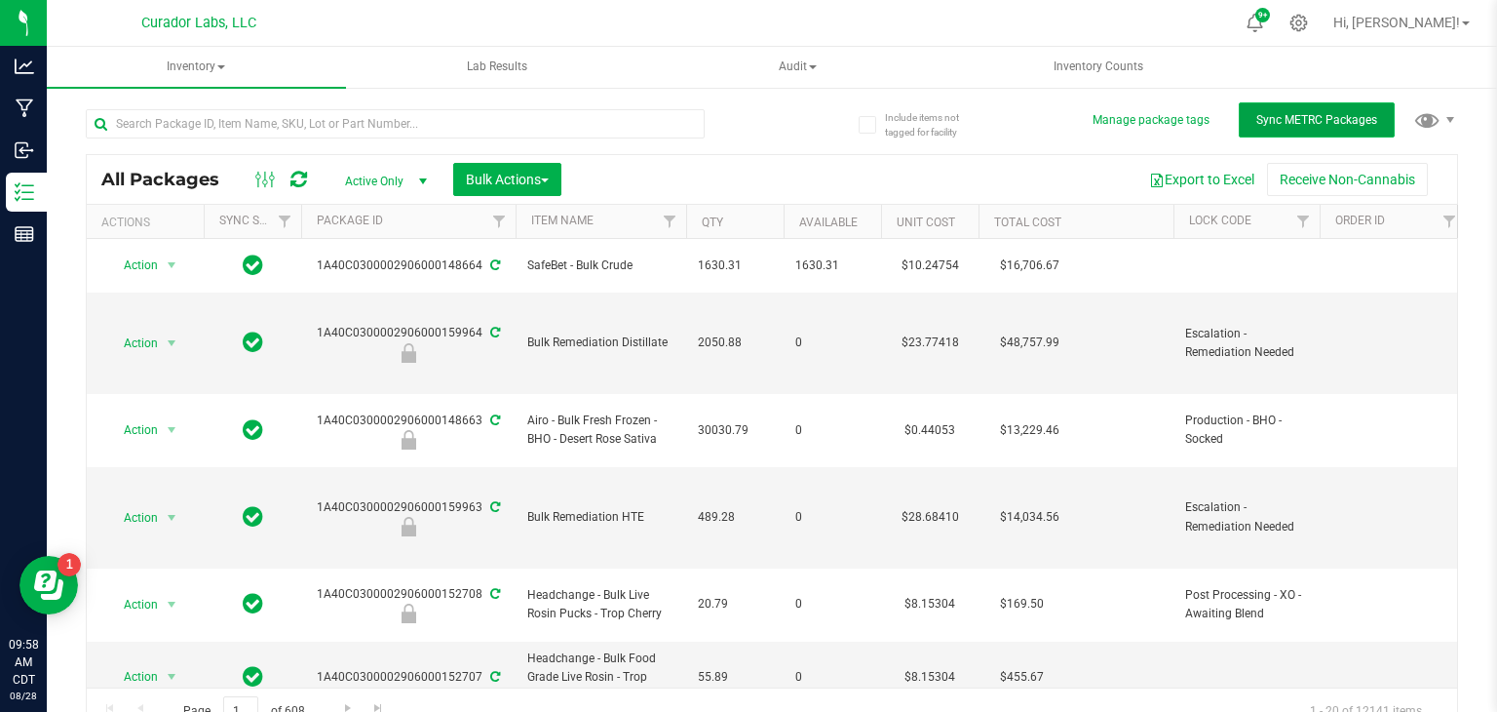
click at [1281, 117] on span "Sync METRC Packages" at bounding box center [1316, 120] width 121 height 14
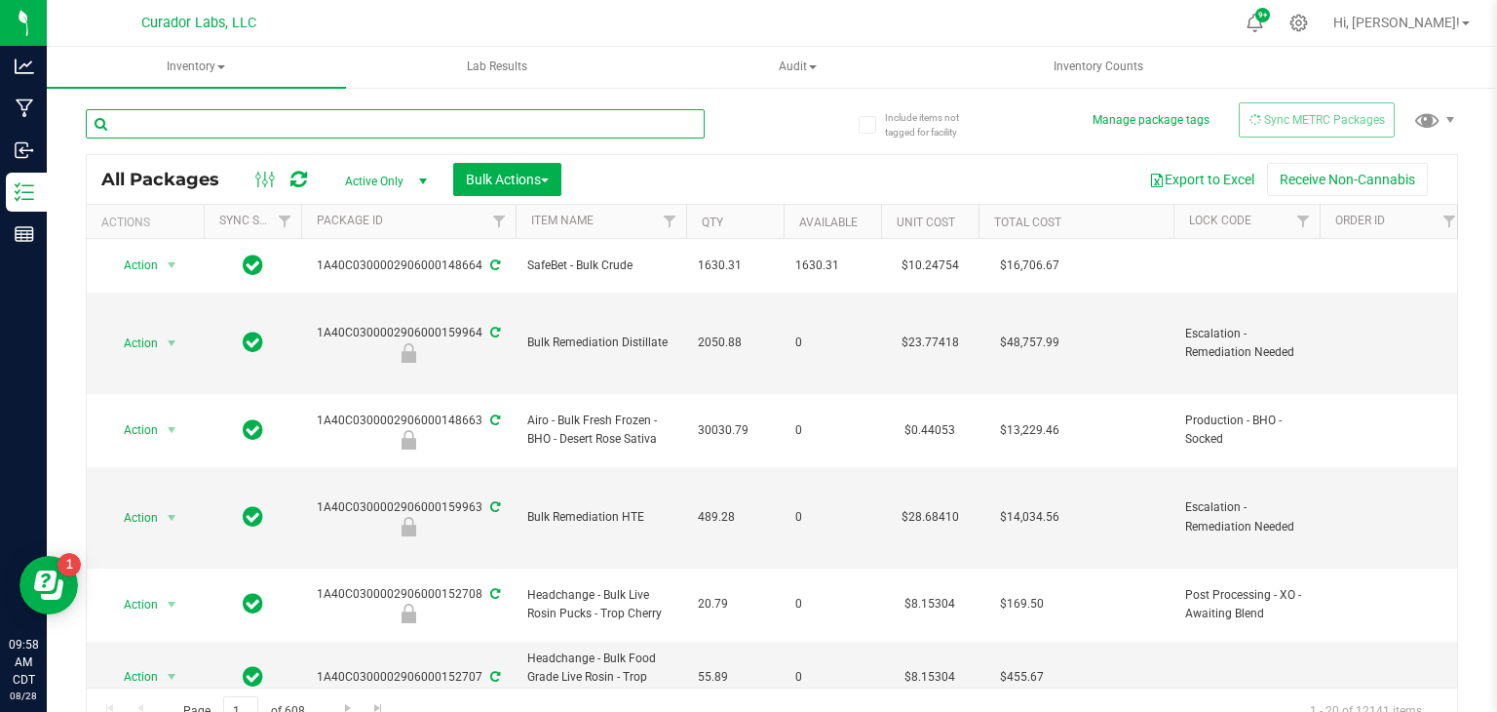
click at [487, 128] on input "text" at bounding box center [395, 123] width 619 height 29
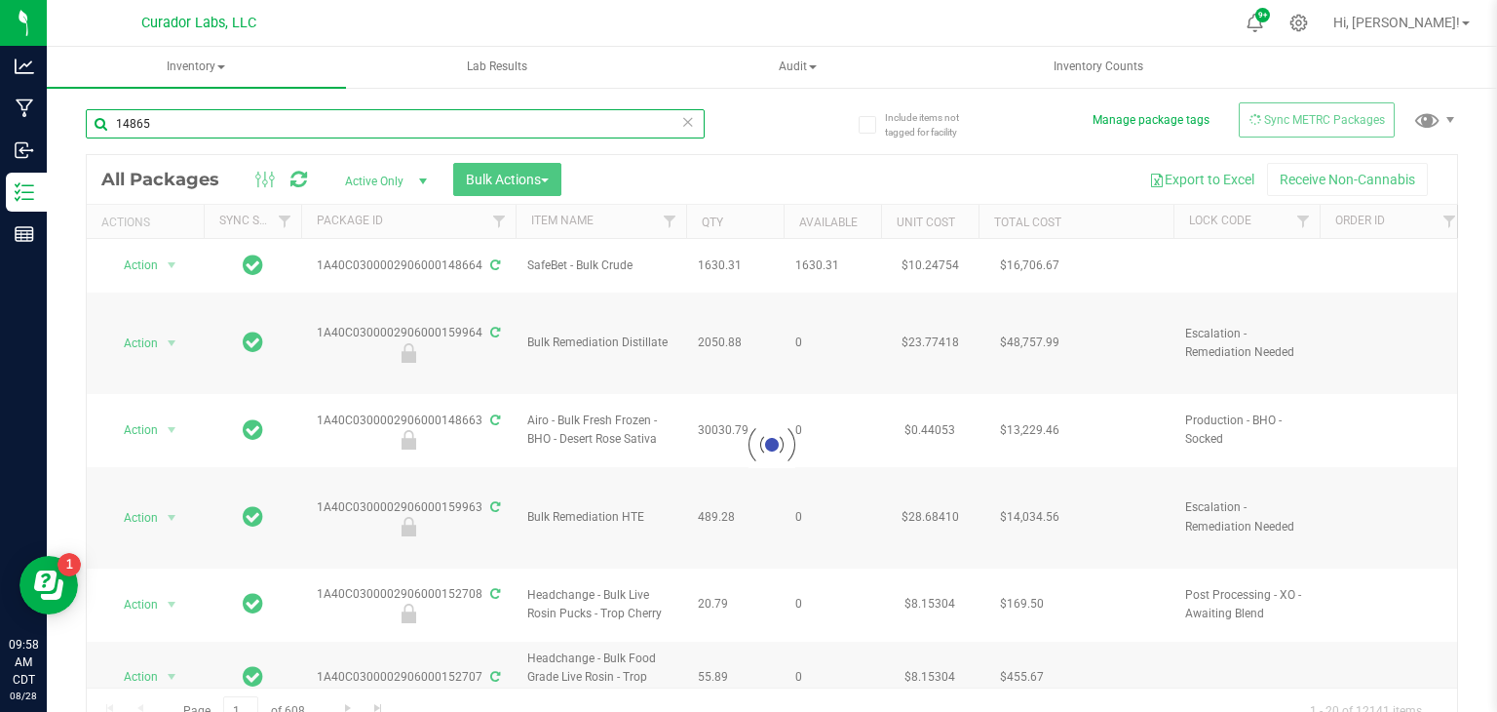
type input "148656"
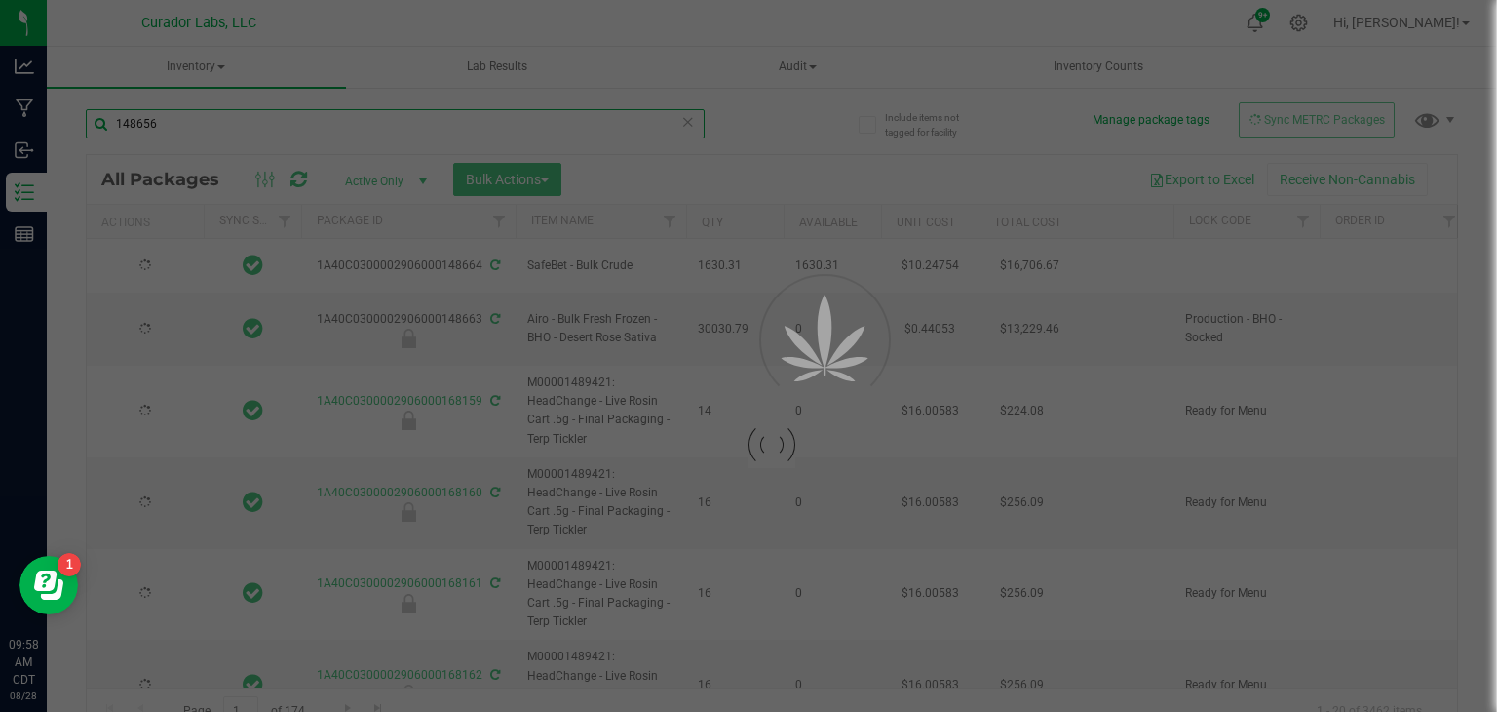
type input "[DATE]"
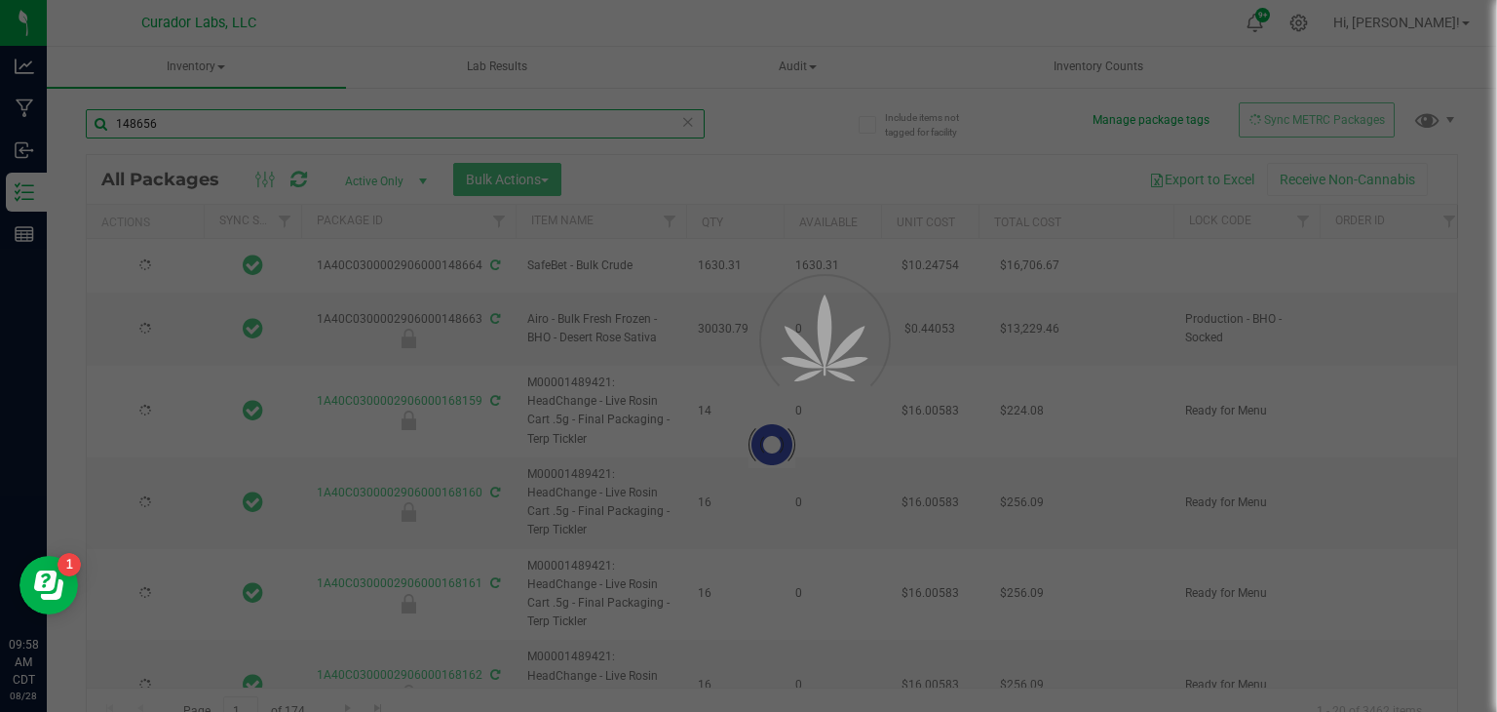
type input "[DATE]"
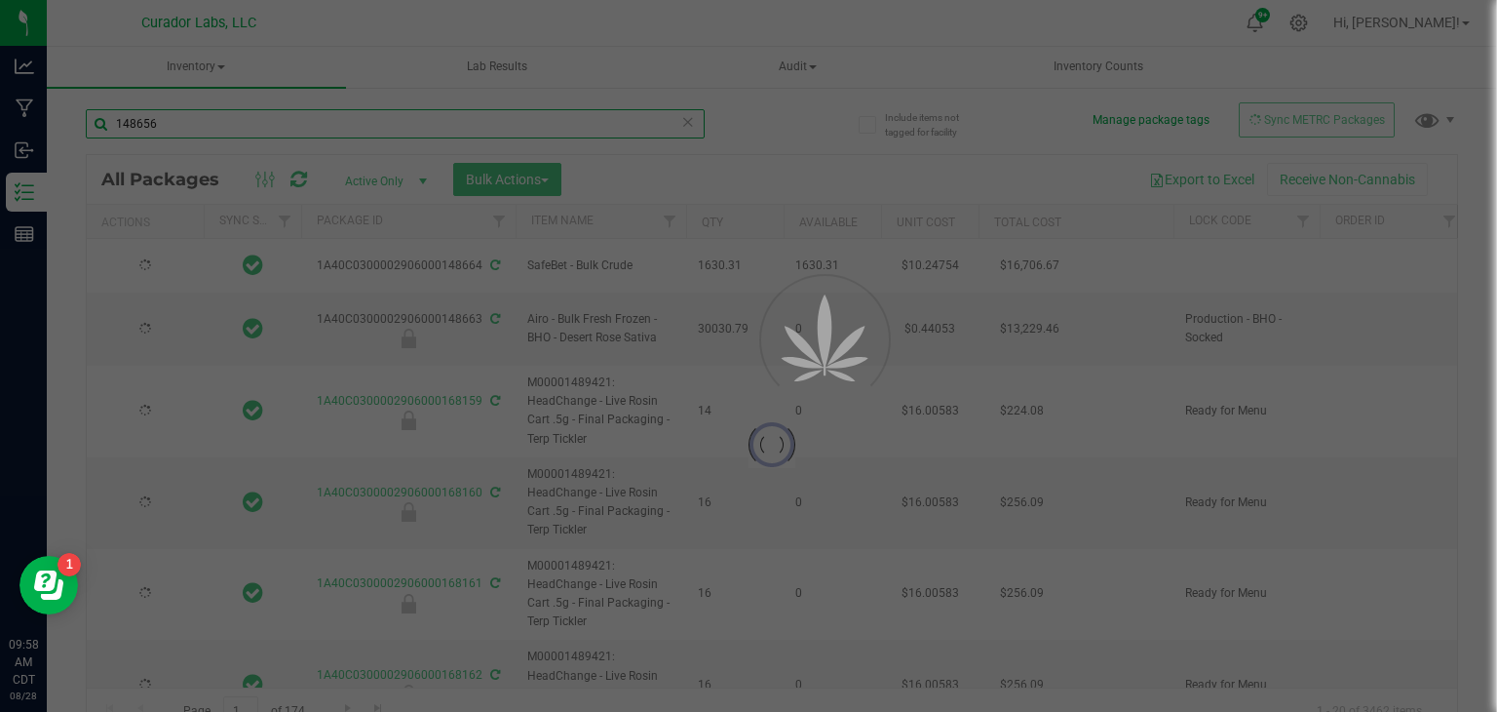
type input "[DATE]"
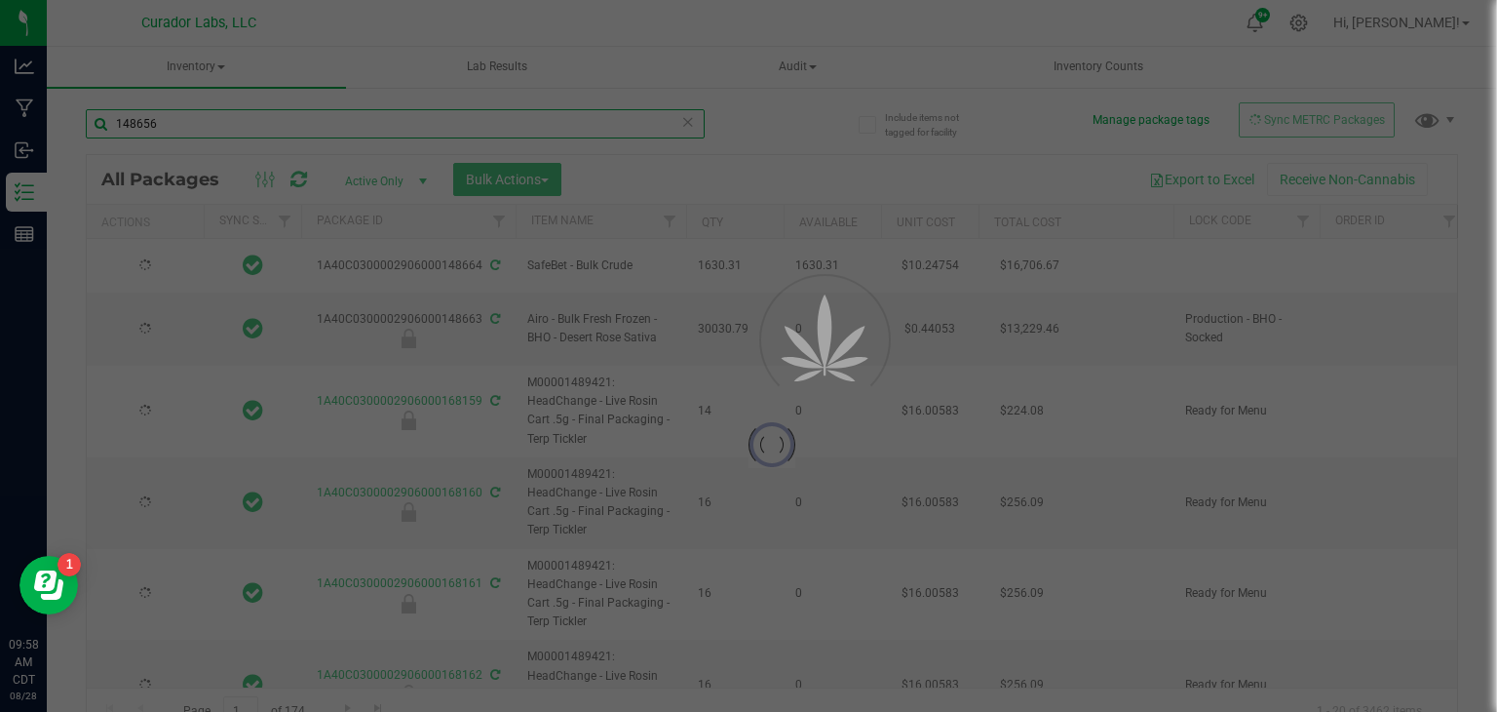
type input "[DATE]"
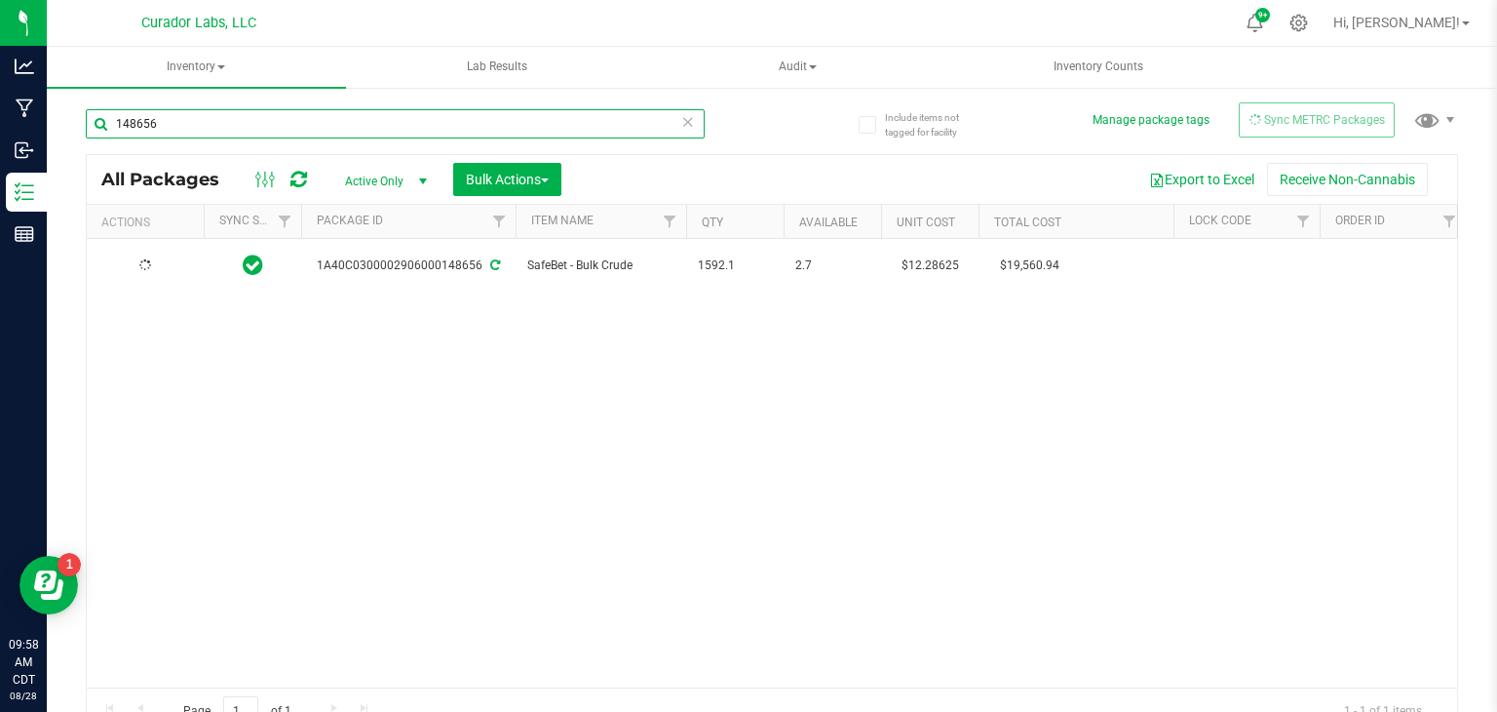
type input "[DATE]"
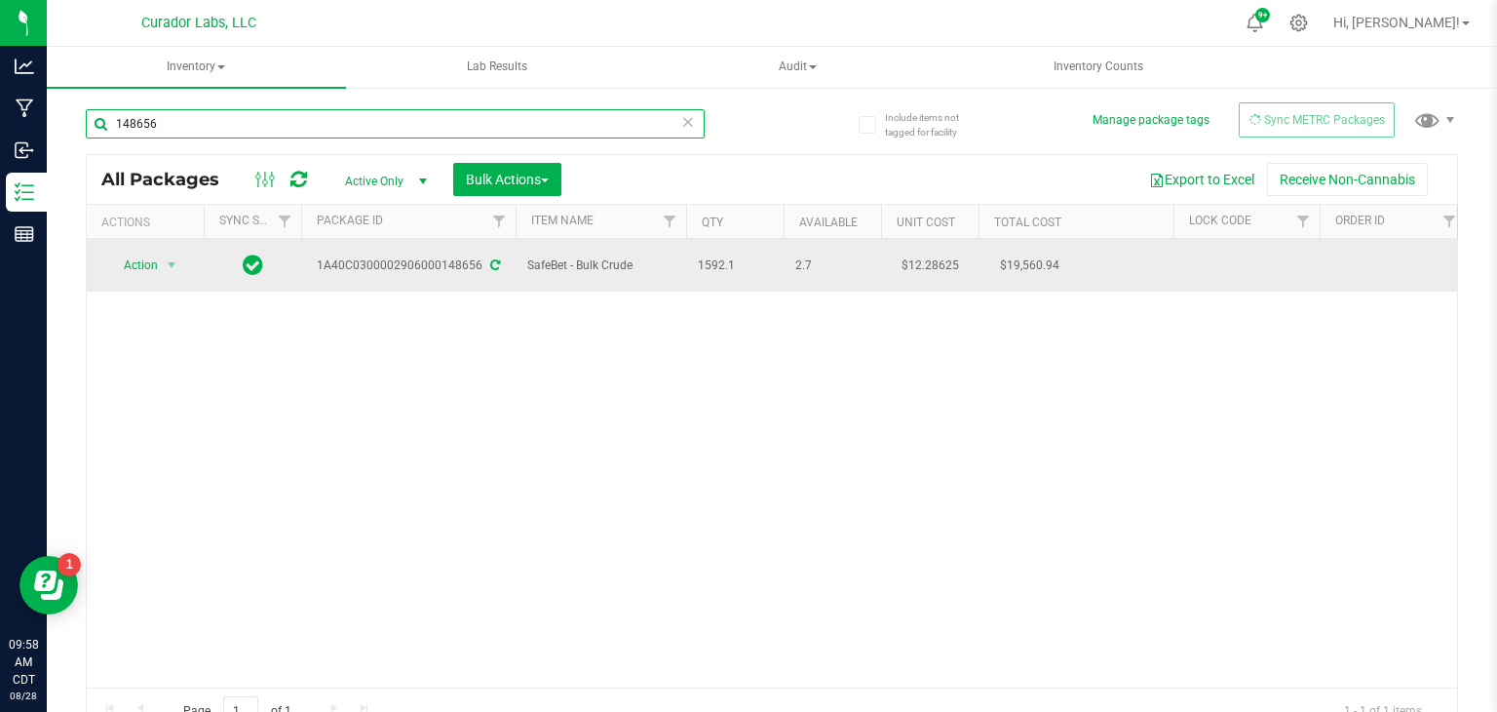
type input "148656"
click at [491, 266] on icon at bounding box center [495, 265] width 10 height 12
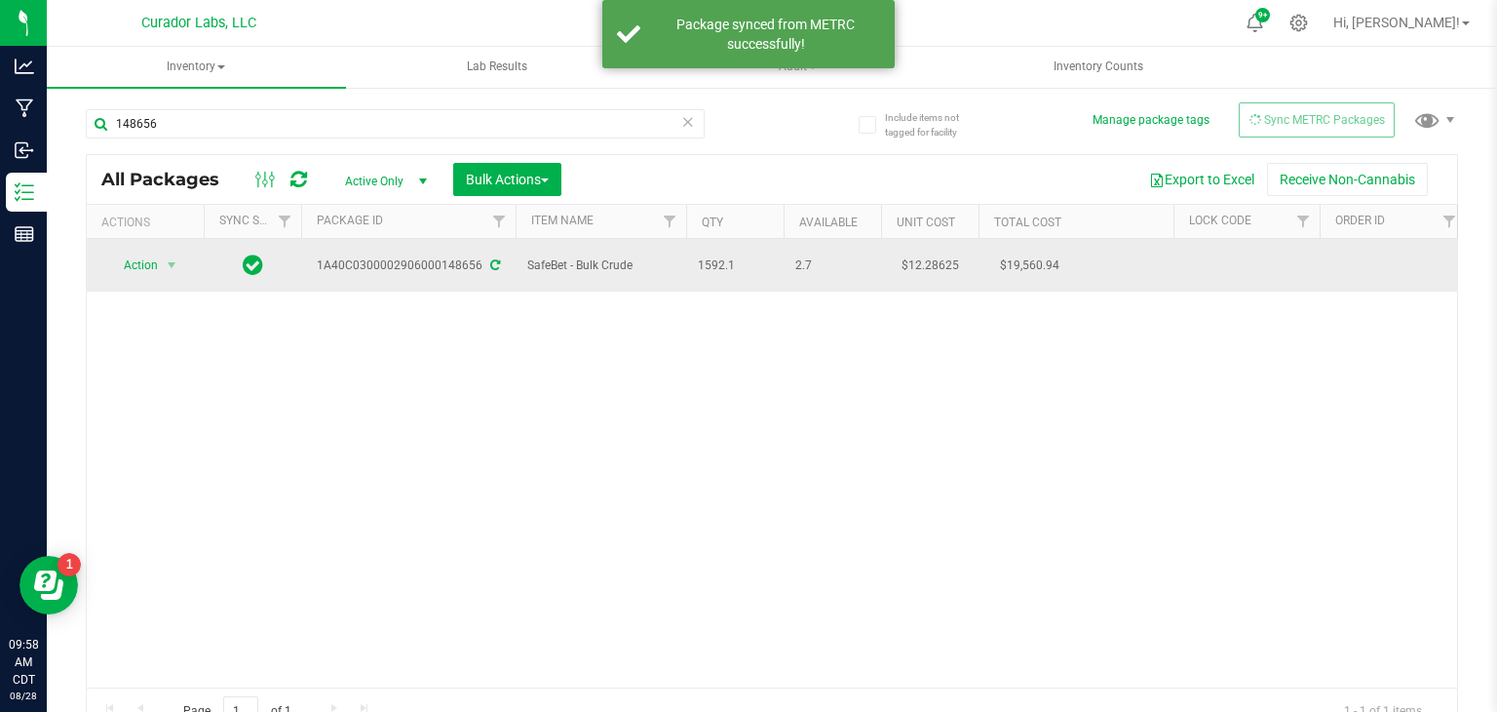
click at [492, 266] on icon at bounding box center [495, 265] width 10 height 12
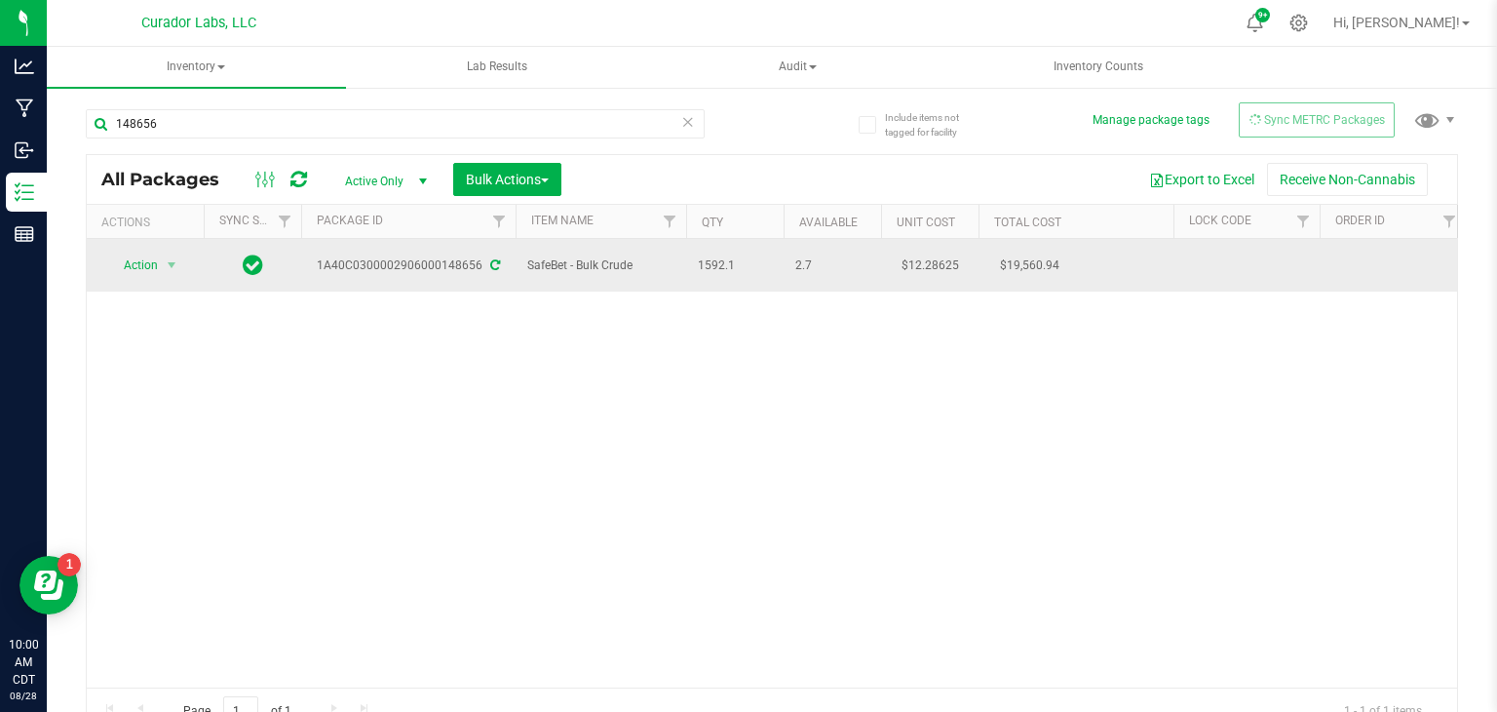
click at [705, 265] on span "1592.1" at bounding box center [735, 265] width 74 height 19
copy span "1592.1"
